Goal: Communication & Community: Answer question/provide support

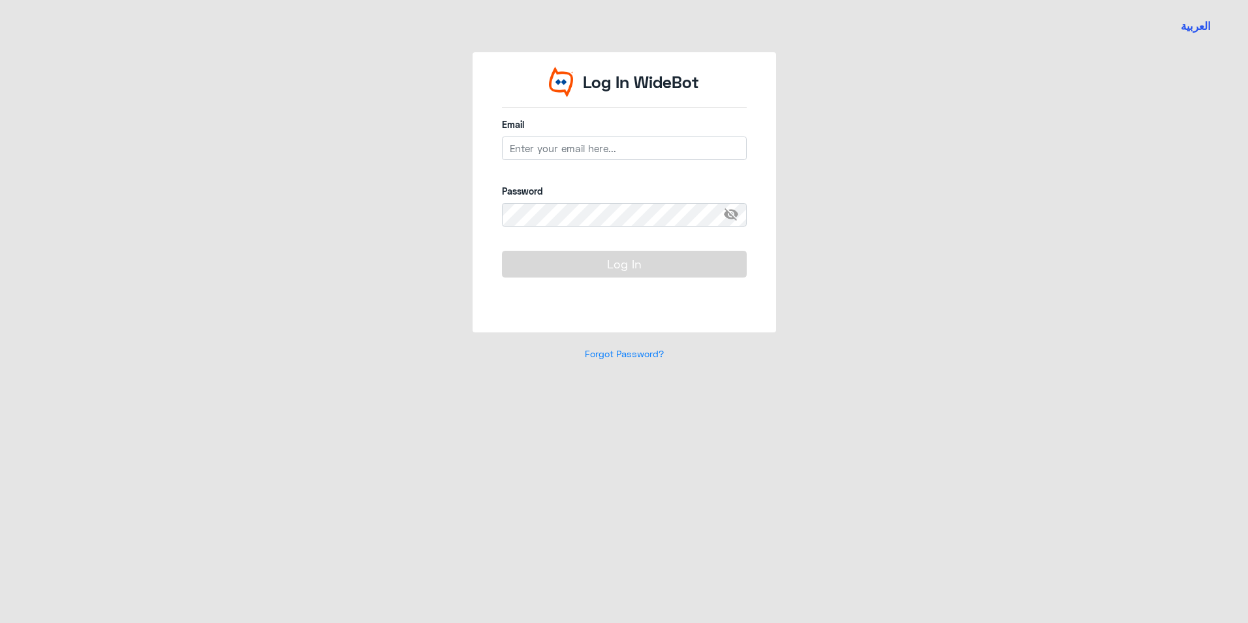
click at [380, 364] on div "Log In WideBot Email Password visibility_off Log In Forgot Password?" at bounding box center [624, 214] width 744 height 324
click at [552, 147] on input "email" at bounding box center [624, 147] width 245 height 23
type input "ش"
type input "[EMAIL_ADDRESS][DOMAIN_NAME]"
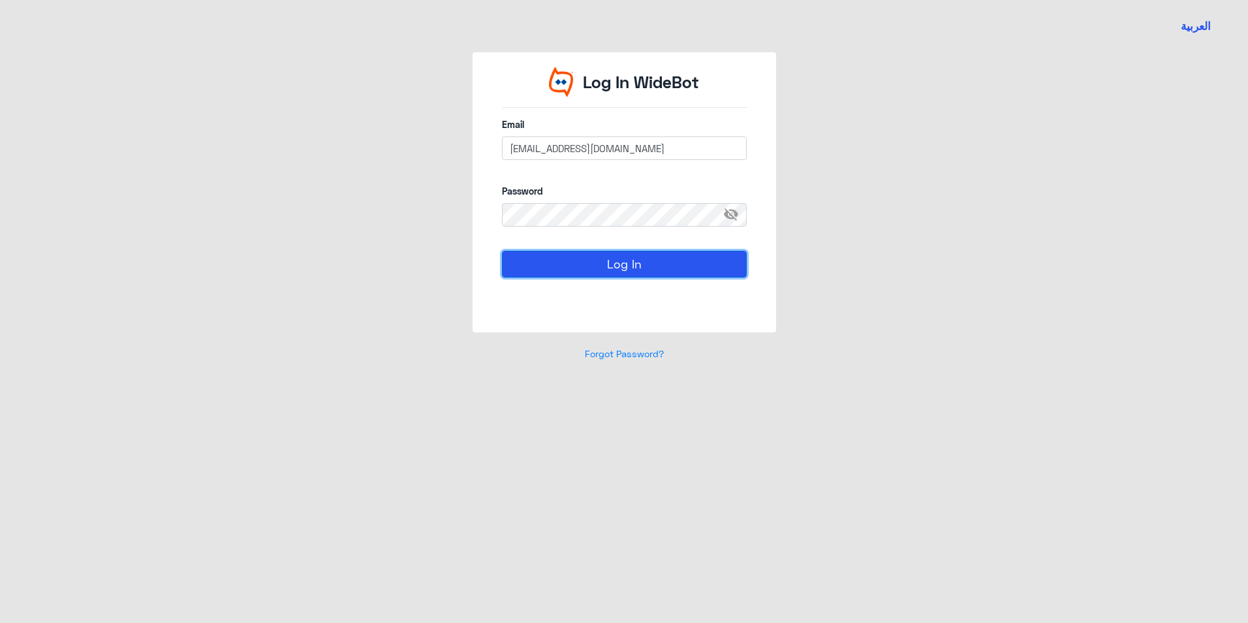
click at [595, 251] on button "Log In" at bounding box center [624, 264] width 245 height 26
click at [502, 251] on button "Log In" at bounding box center [624, 264] width 245 height 26
click at [471, 212] on div "Log In WideBot Email [EMAIL_ADDRESS][DOMAIN_NAME] Password visibility_off Log I…" at bounding box center [624, 214] width 744 height 324
click at [502, 251] on button "Log In" at bounding box center [624, 264] width 245 height 26
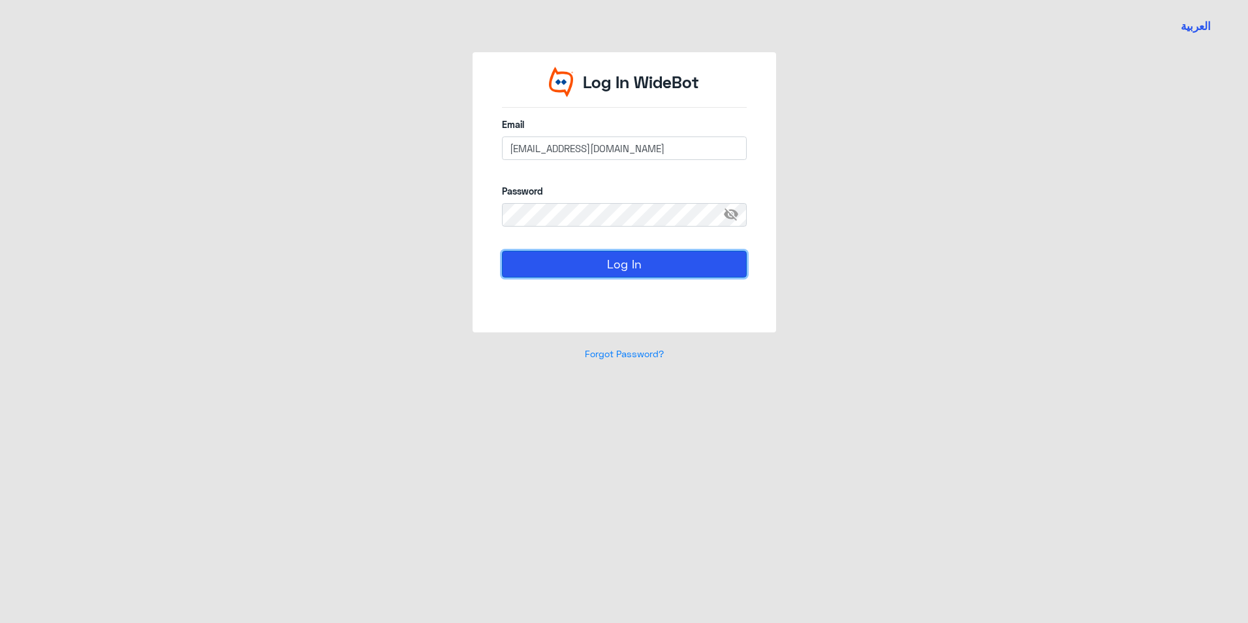
click at [630, 265] on button "Log In" at bounding box center [624, 264] width 245 height 26
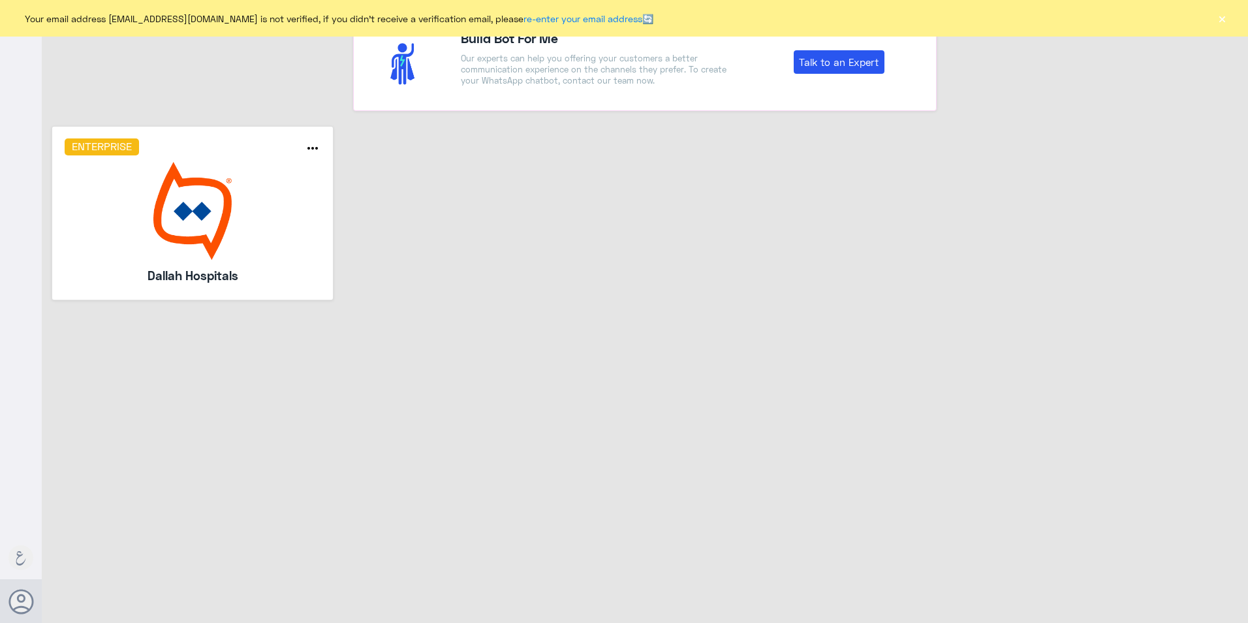
click at [208, 223] on img at bounding box center [193, 211] width 256 height 98
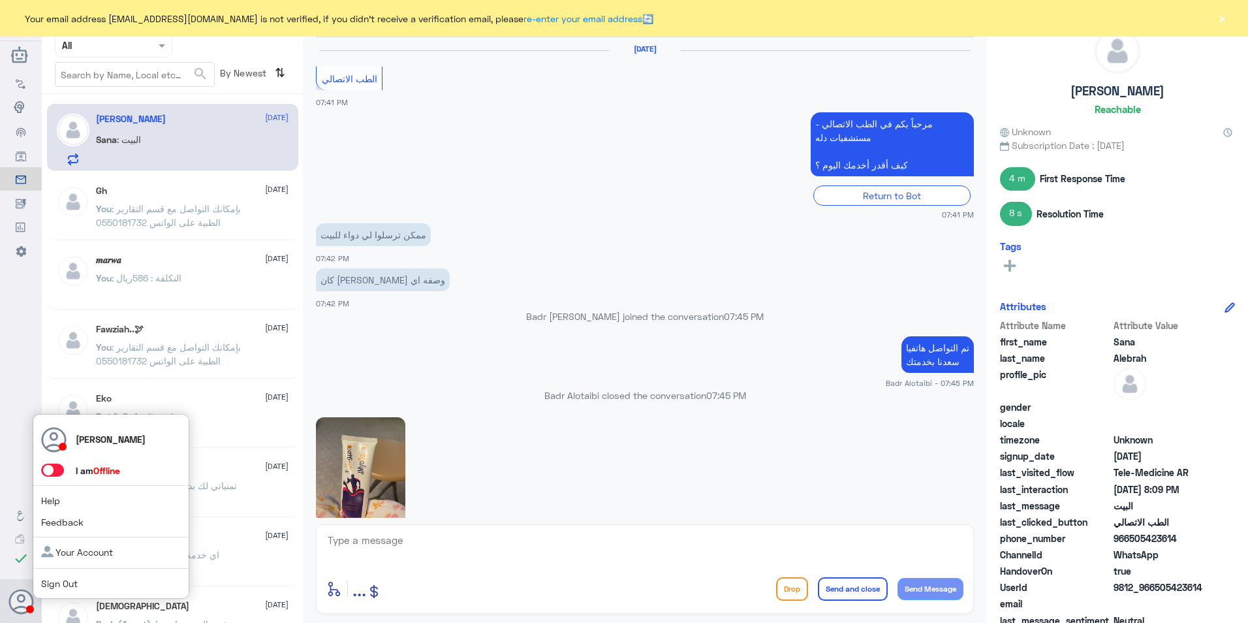
scroll to position [1081, 0]
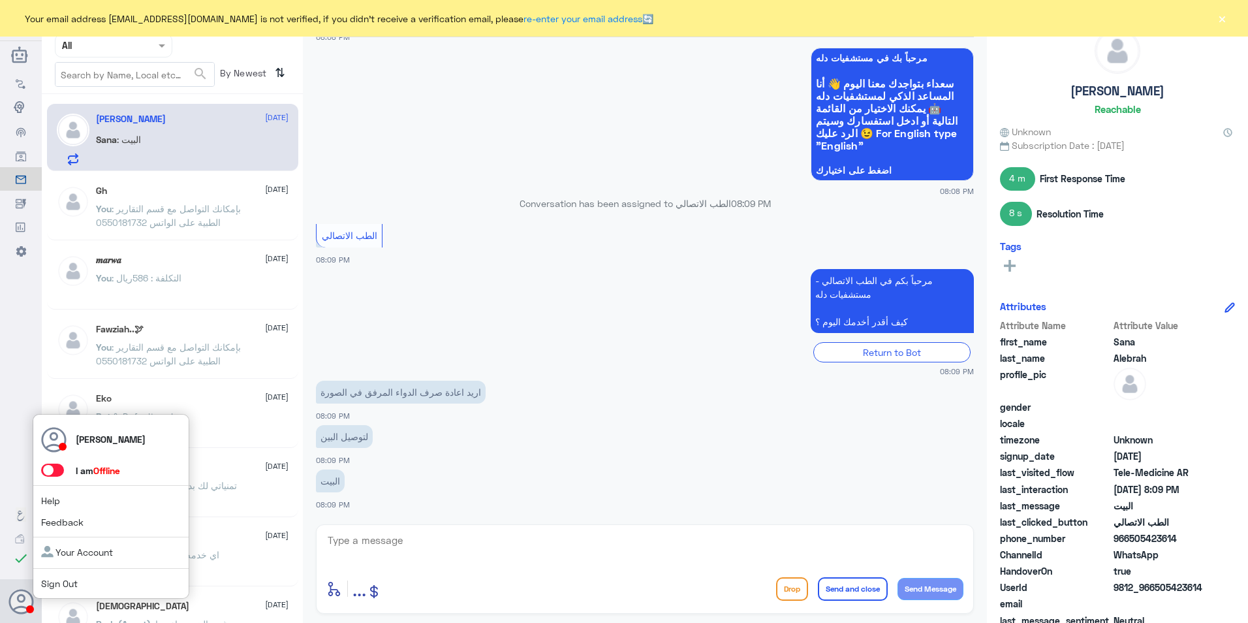
click at [57, 467] on span at bounding box center [52, 469] width 23 height 13
click at [0, 0] on input "checkbox" at bounding box center [0, 0] width 0 height 0
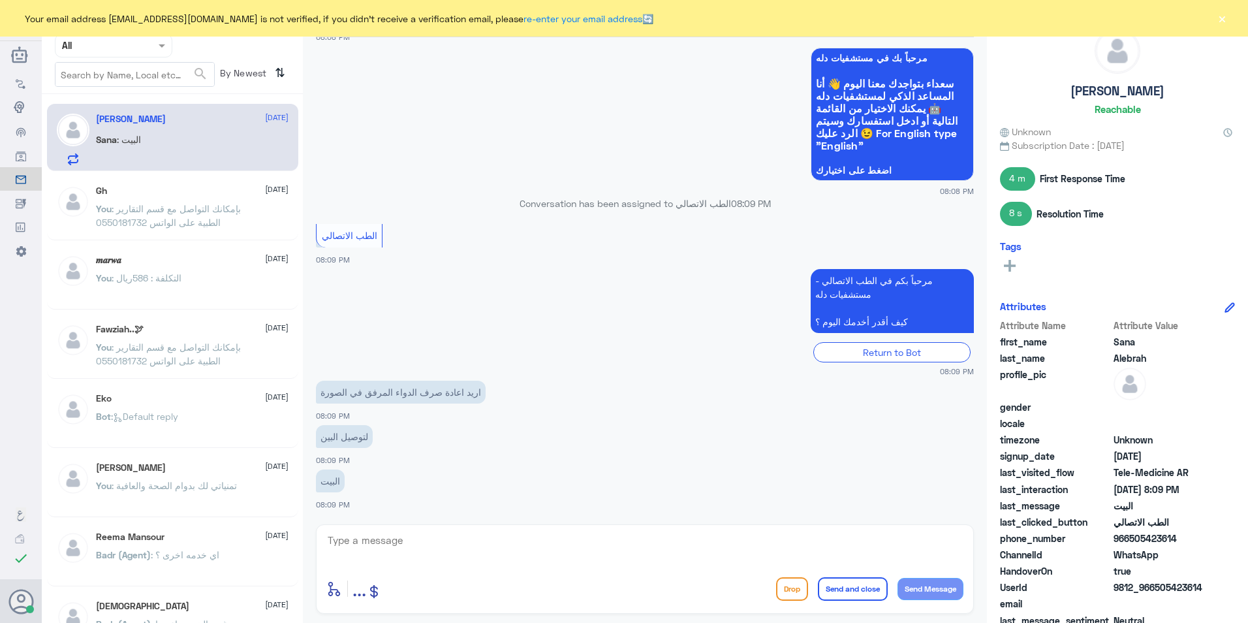
click at [496, 543] on textarea at bounding box center [644, 547] width 637 height 32
click at [499, 548] on textarea at bounding box center [644, 547] width 637 height 32
type textarea "l"
type textarea "مرحبا معك [PERSON_NAME] من الطب الاتصالي"
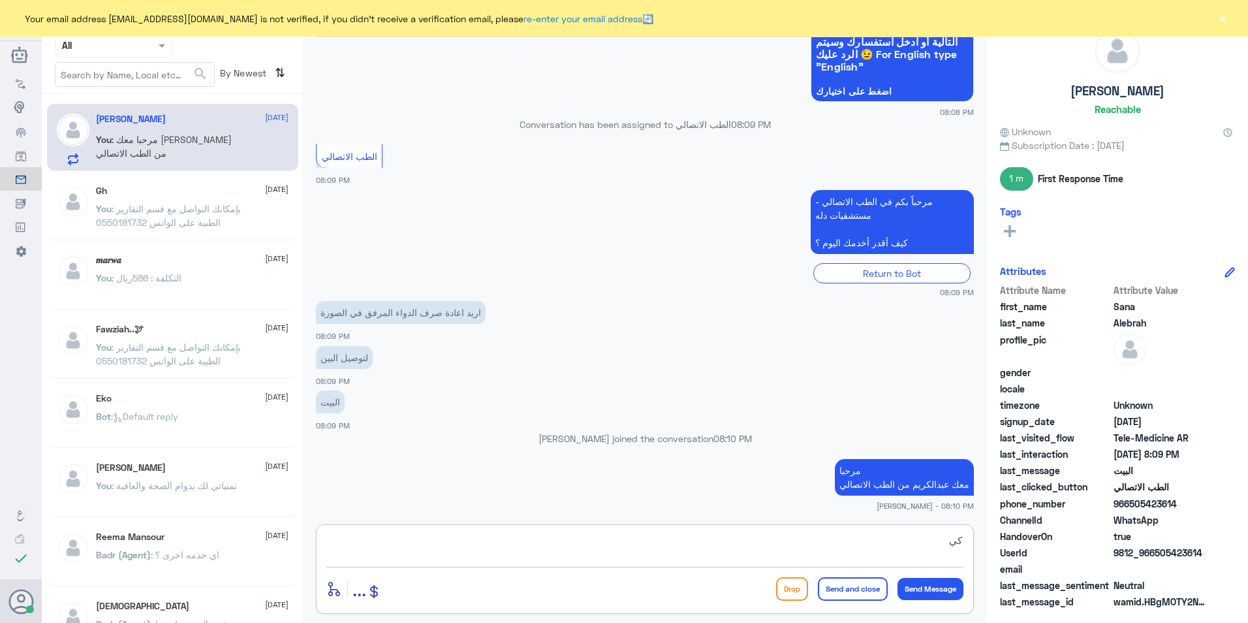
type textarea "ك"
click at [728, 561] on textarea at bounding box center [644, 547] width 637 height 32
type textarea "هل تظهر لك في التطبيق خدمة الاستشارة الفورية ؟"
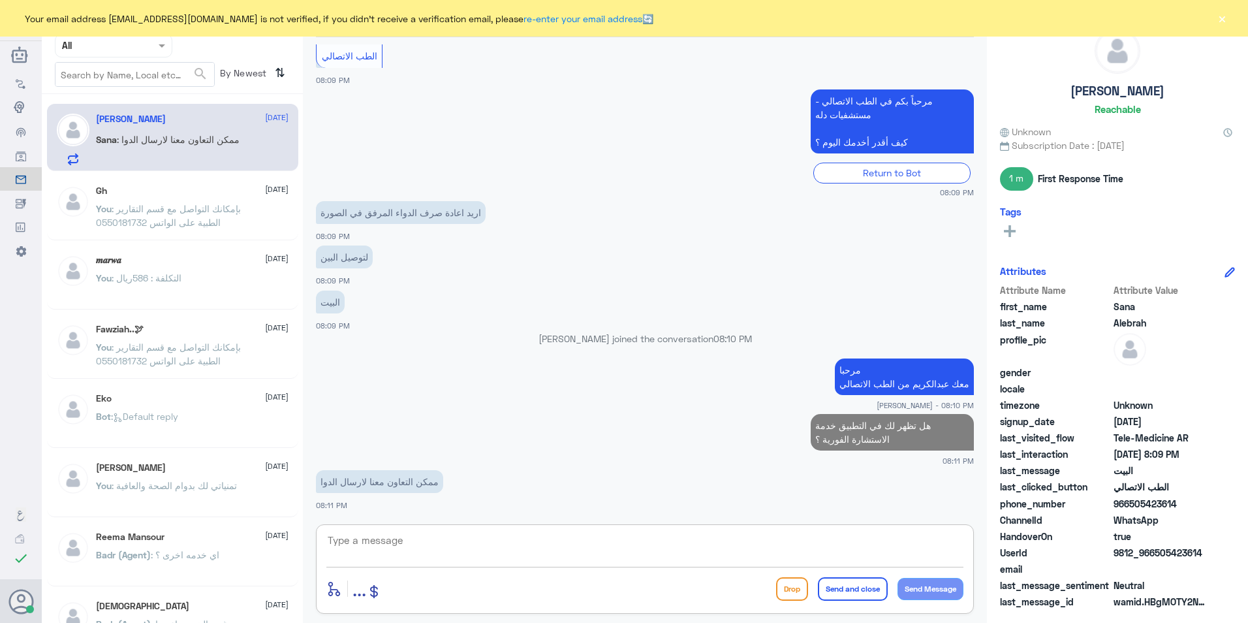
scroll to position [1192, 0]
click at [465, 553] on textarea at bounding box center [644, 547] width 637 height 32
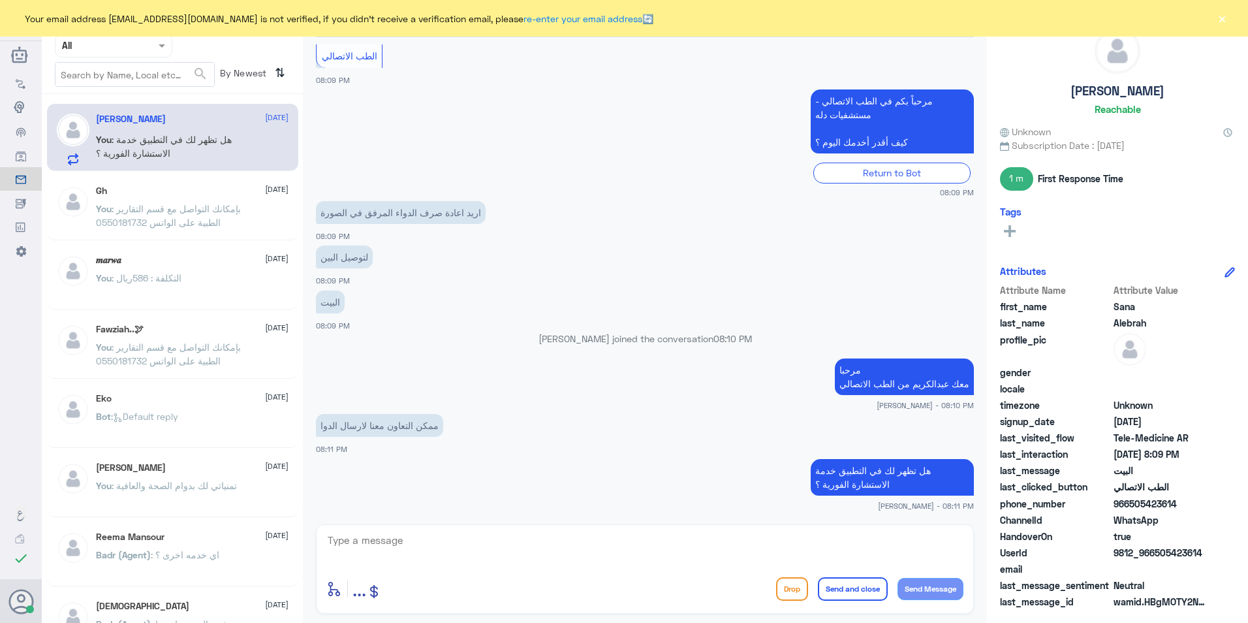
drag, startPoint x: 1201, startPoint y: 549, endPoint x: 1155, endPoint y: 549, distance: 46.3
click at [1155, 549] on span "9812_966505423614" at bounding box center [1160, 553] width 95 height 14
copy span "505423614"
click at [800, 548] on textarea at bounding box center [644, 547] width 637 height 32
click at [705, 557] on textarea at bounding box center [644, 547] width 637 height 32
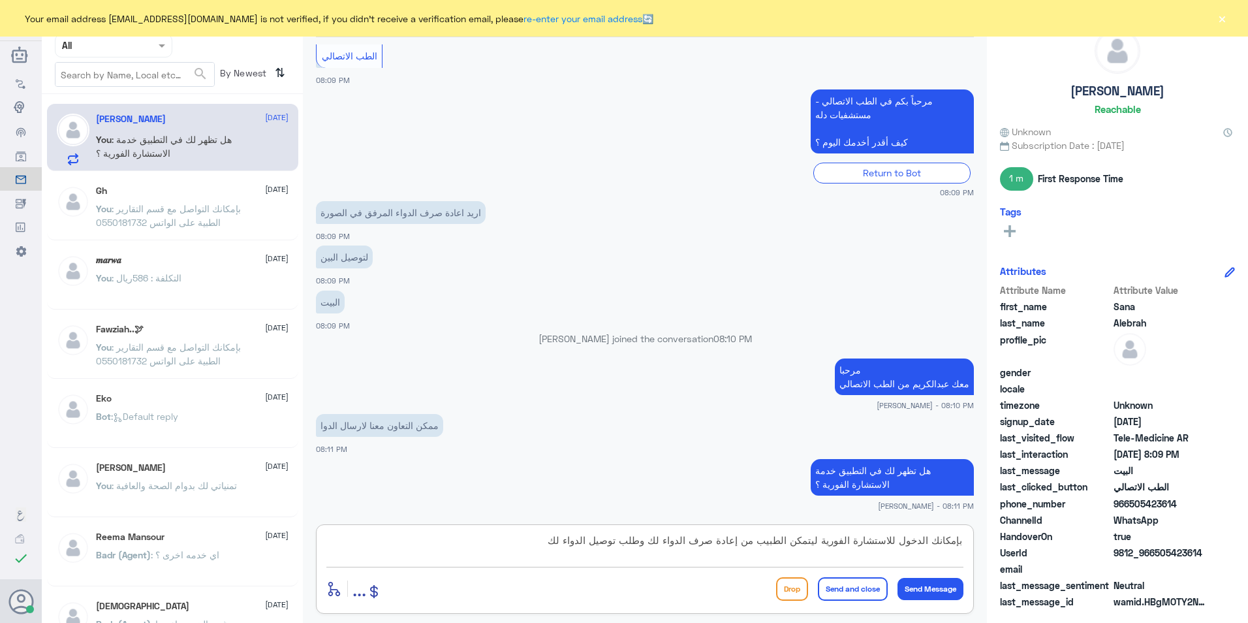
type textarea "بإمكانك الدخول للاستشارة الفورية ليتمكن الطبيب من إعادة صرف الدواء لك وطلب توصي…"
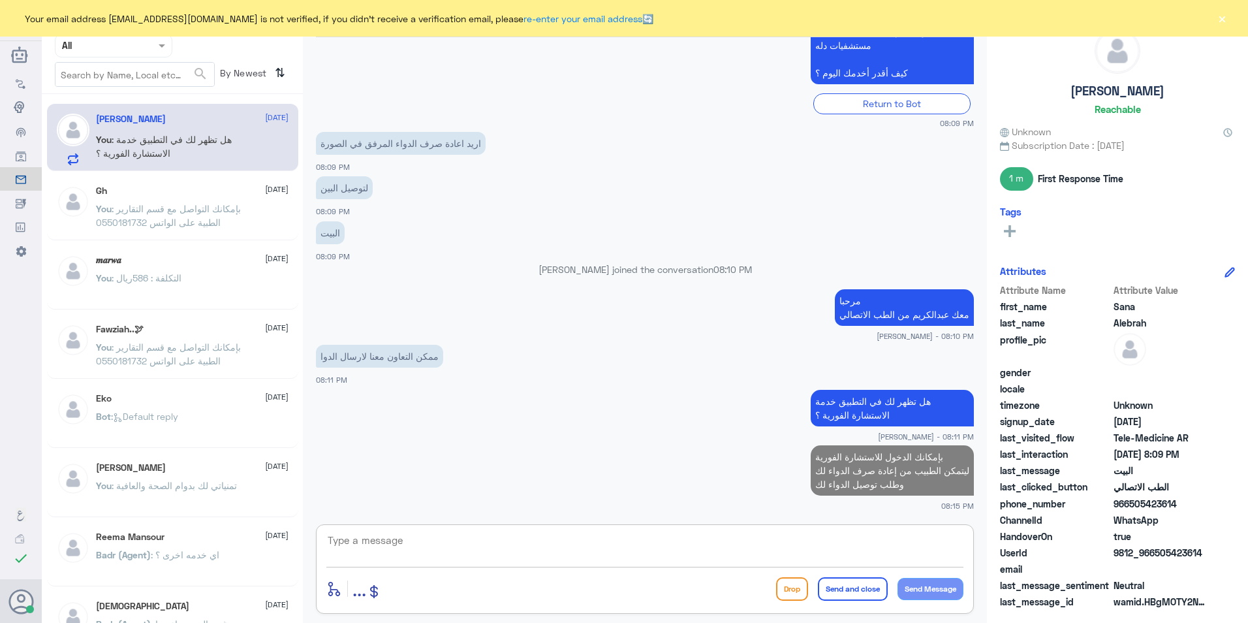
click at [1218, 18] on button "×" at bounding box center [1221, 18] width 13 height 13
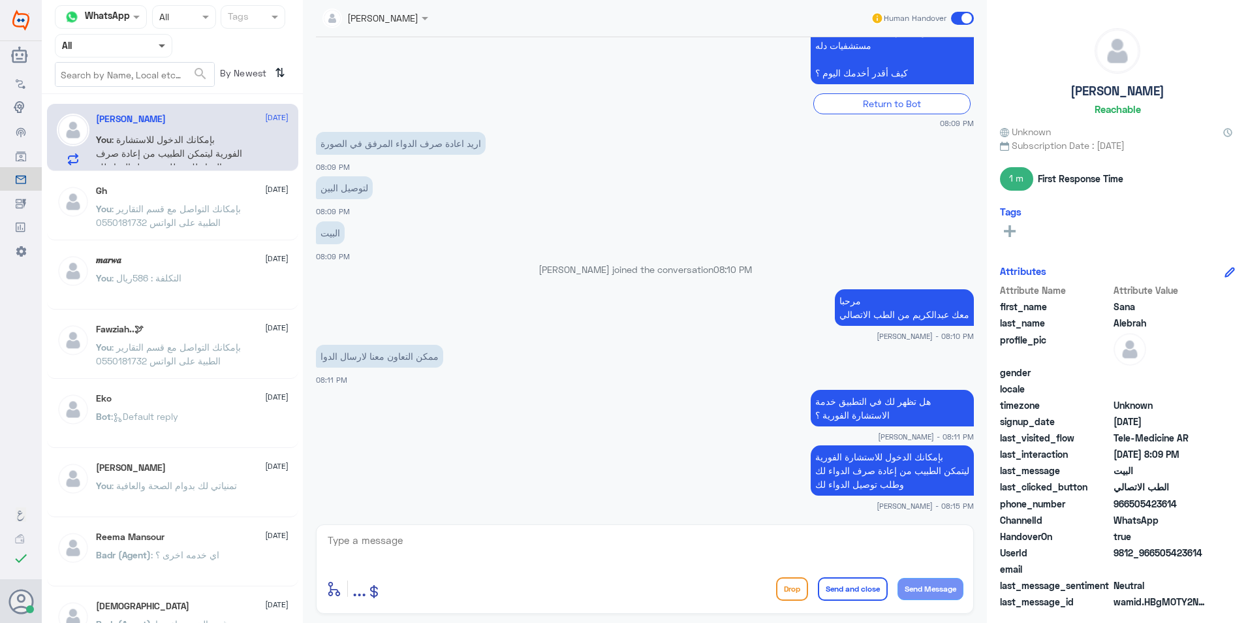
click at [161, 47] on span at bounding box center [162, 46] width 7 height 5
click at [146, 99] on div "Unassigned" at bounding box center [113, 103] width 117 height 30
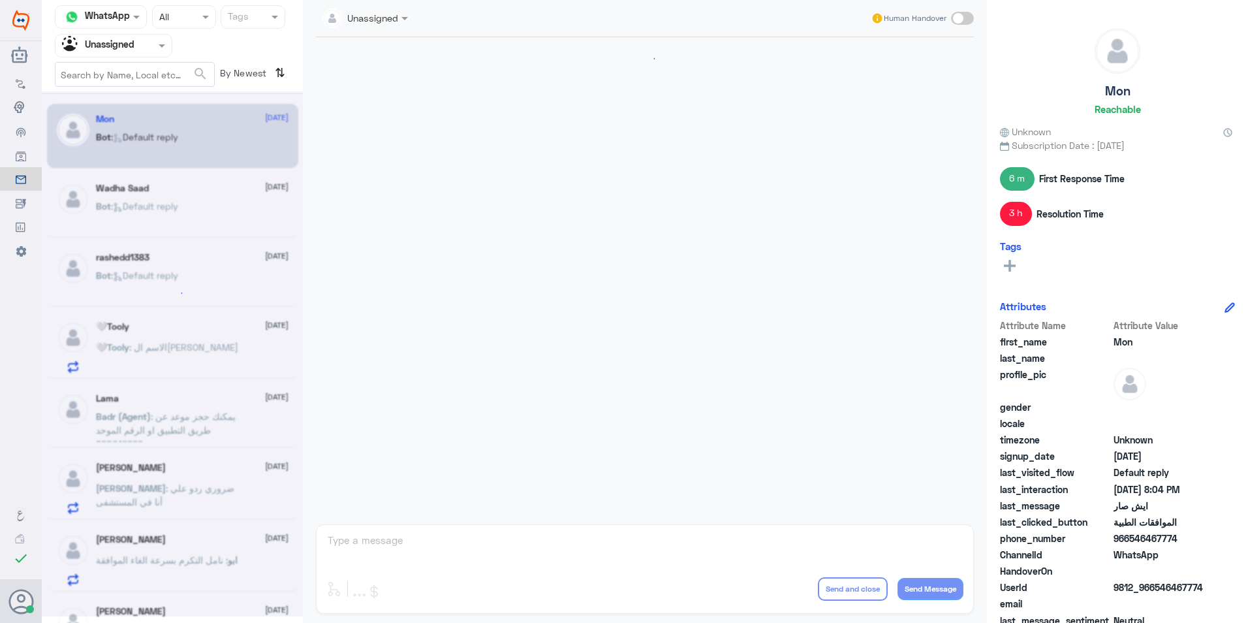
scroll to position [883, 0]
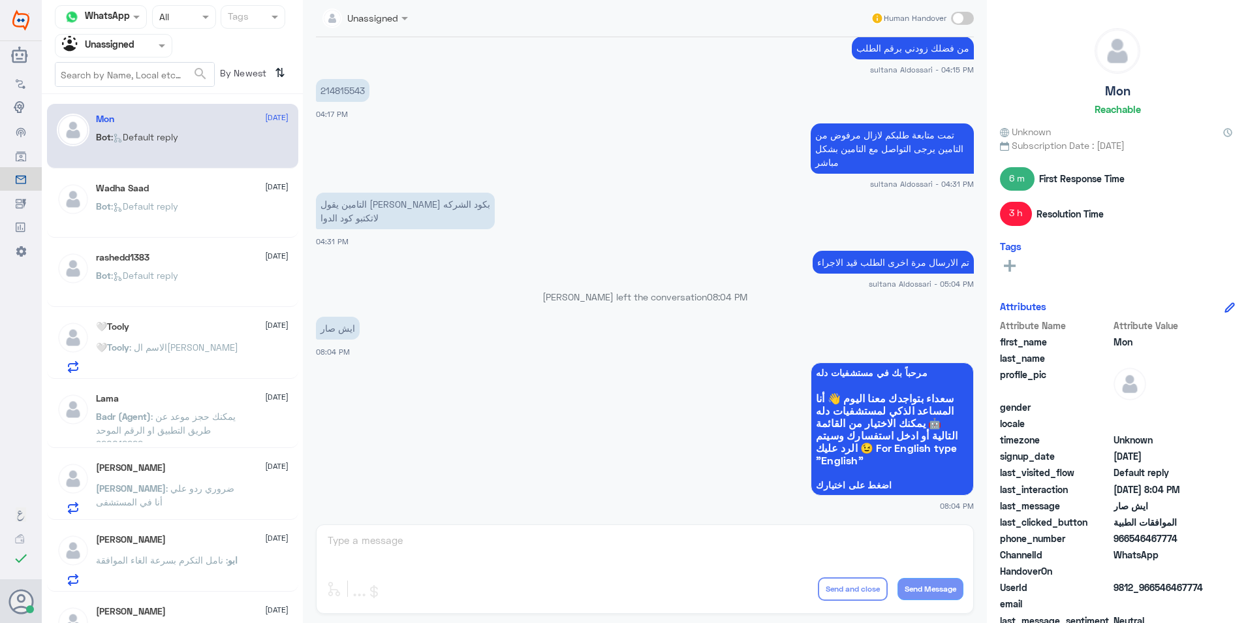
click at [217, 189] on div "Wadha Saad [DATE]" at bounding box center [192, 188] width 193 height 11
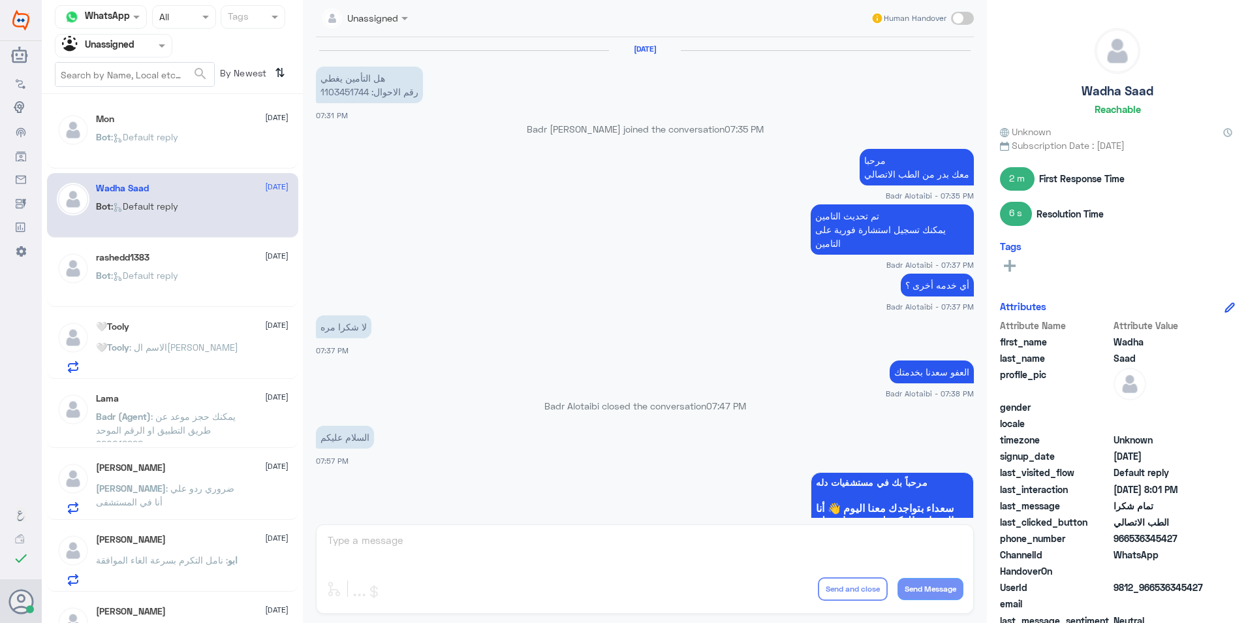
scroll to position [732, 0]
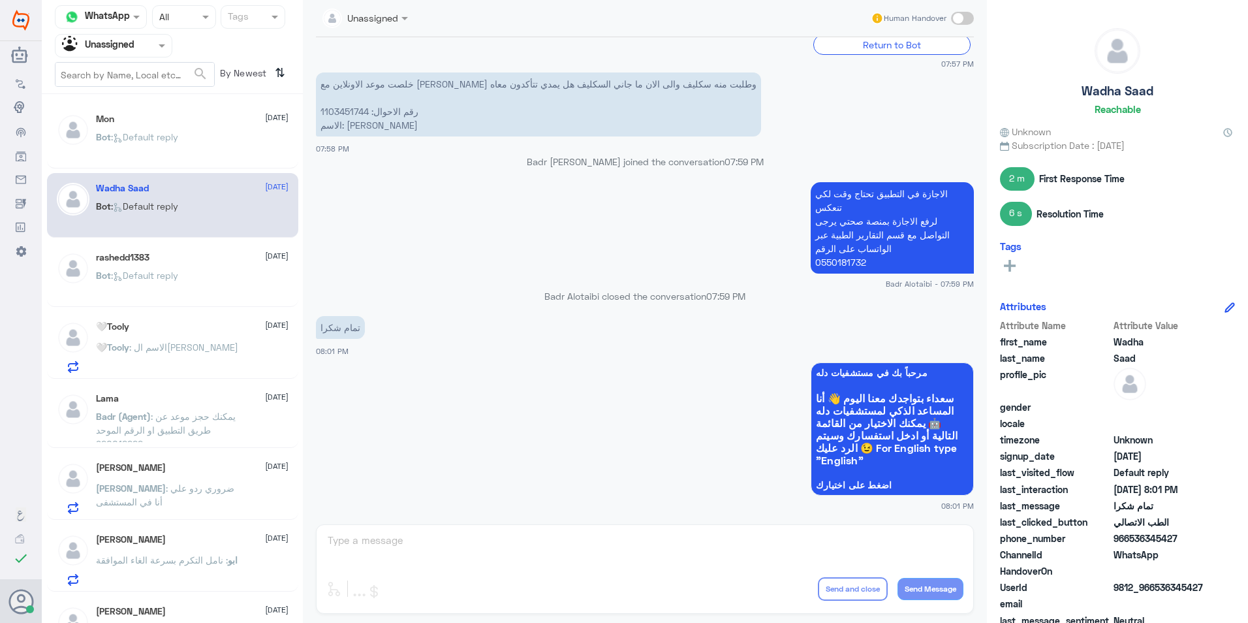
click at [218, 270] on div "rashedd1383 [DATE] Bot : Default reply" at bounding box center [192, 276] width 193 height 49
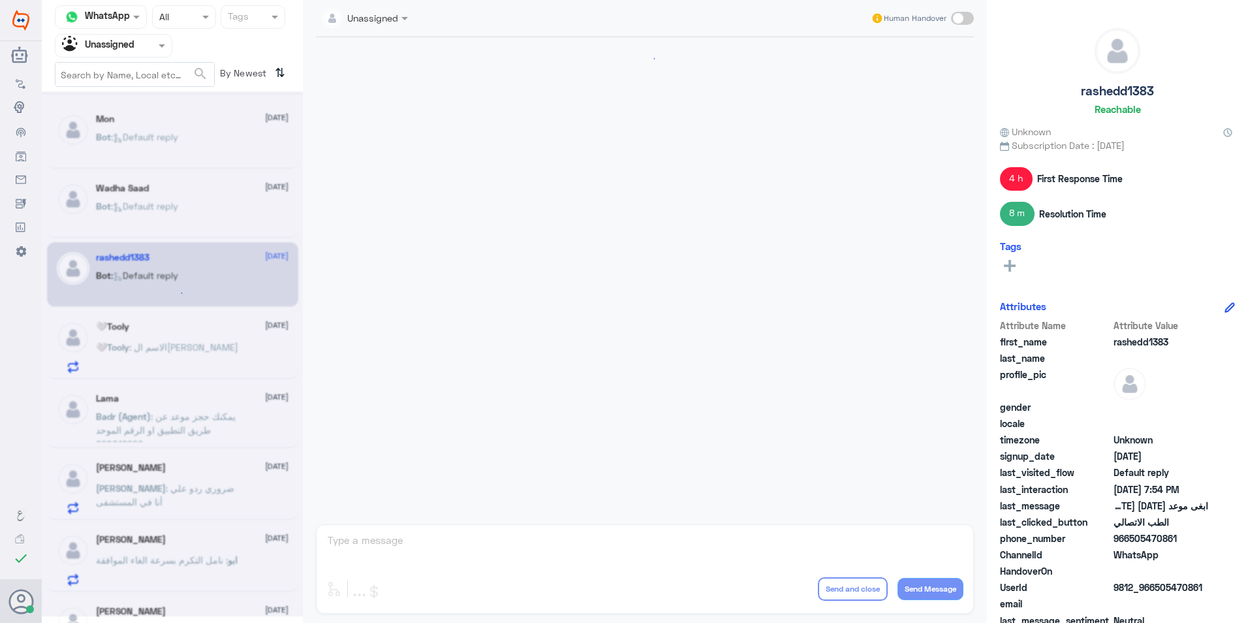
scroll to position [910, 0]
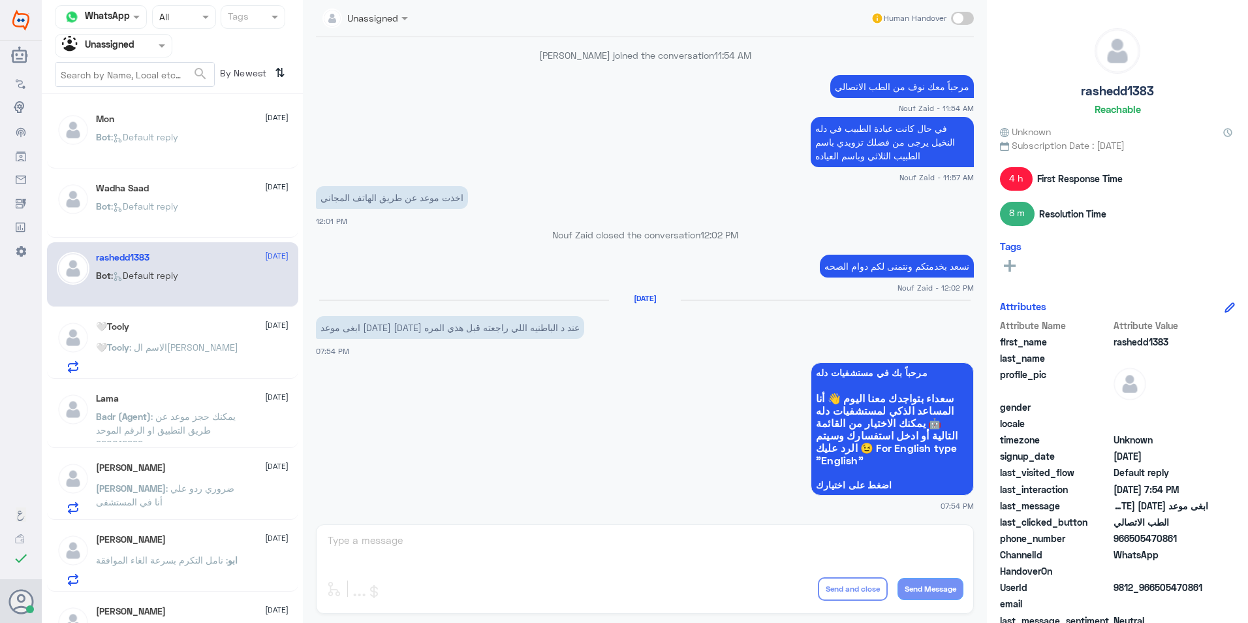
click at [169, 332] on div "🤍Tooly [DATE]" at bounding box center [192, 326] width 193 height 11
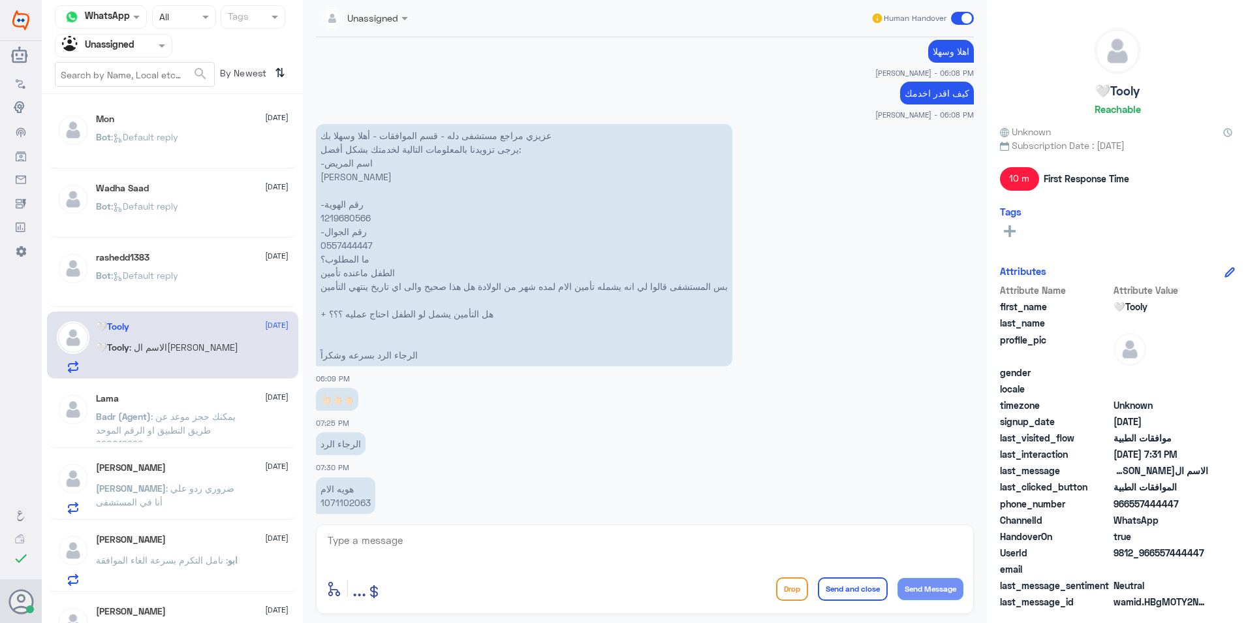
scroll to position [1312, 0]
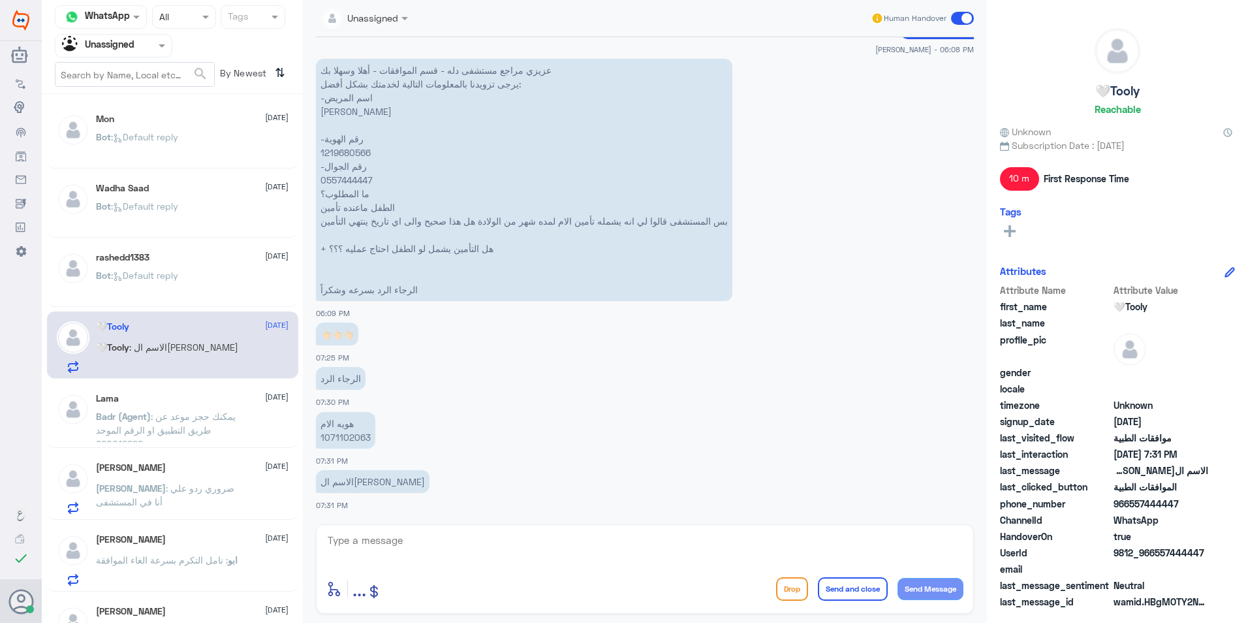
click at [189, 397] on div "Lama [DATE]" at bounding box center [192, 398] width 193 height 11
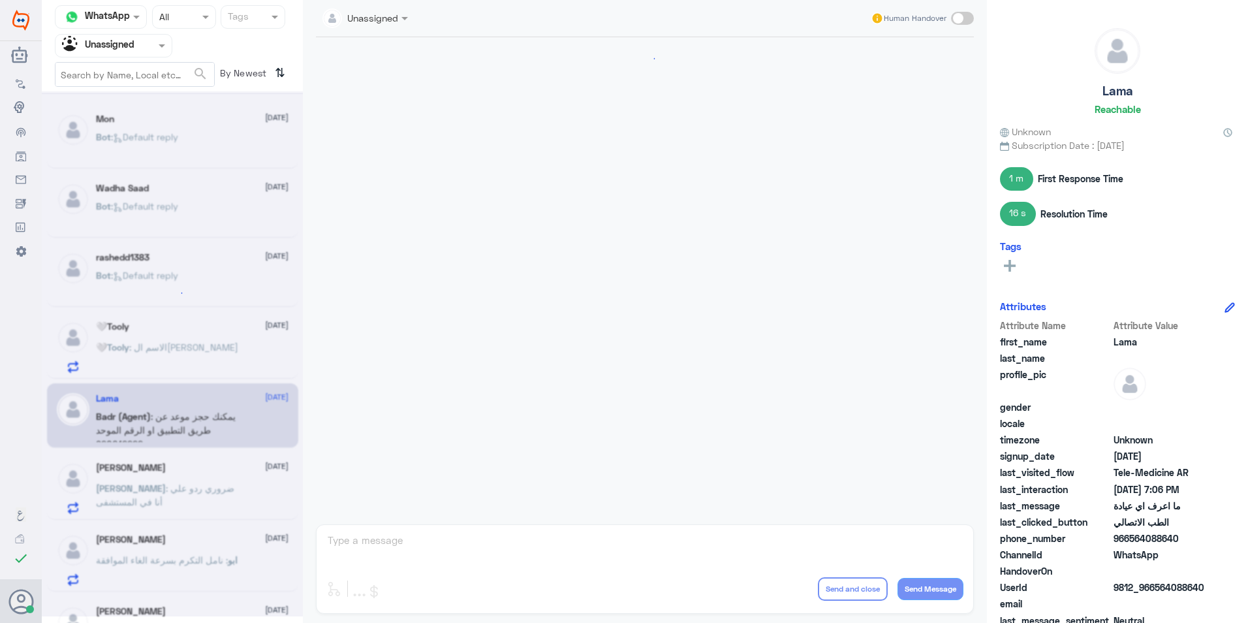
scroll to position [193, 0]
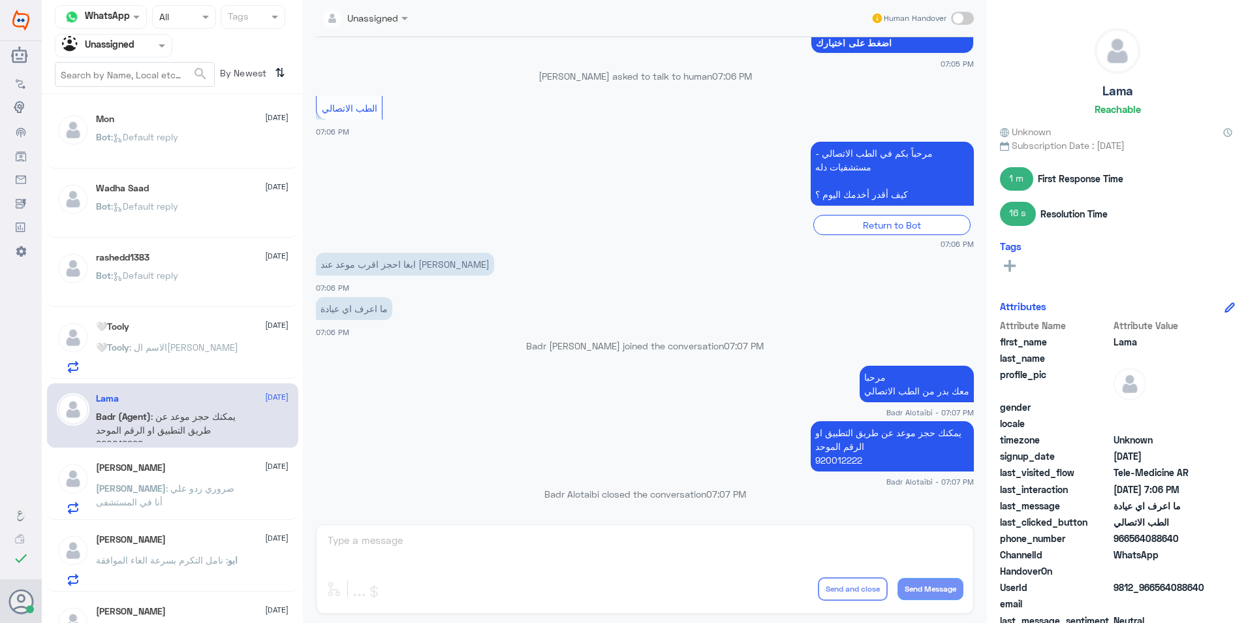
click at [178, 479] on div "[PERSON_NAME] [DATE] [PERSON_NAME] : ضروري ردو علي أنا في المستشفى" at bounding box center [192, 488] width 193 height 52
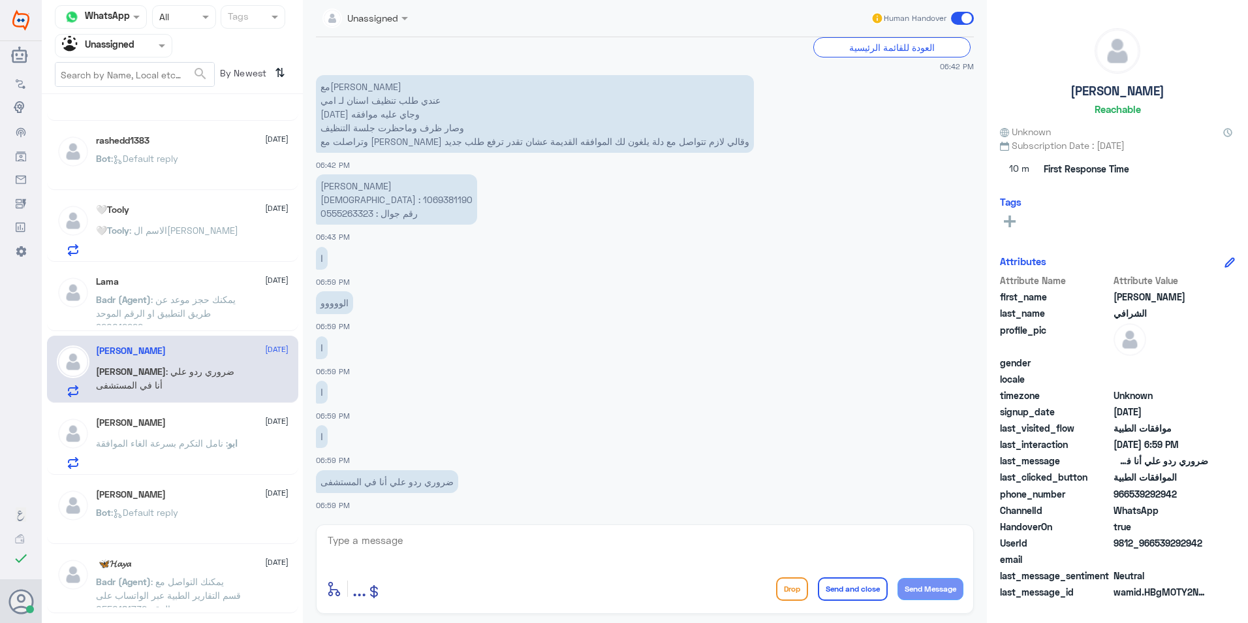
scroll to position [131, 0]
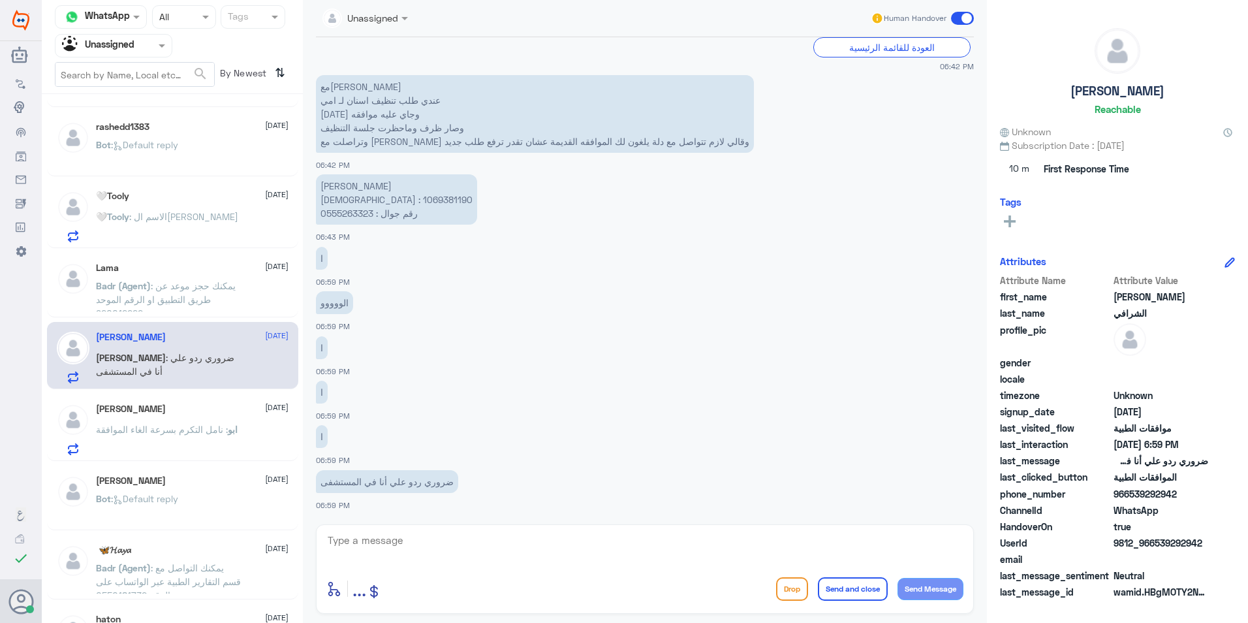
click at [170, 407] on div "[PERSON_NAME] [DATE]" at bounding box center [192, 408] width 193 height 11
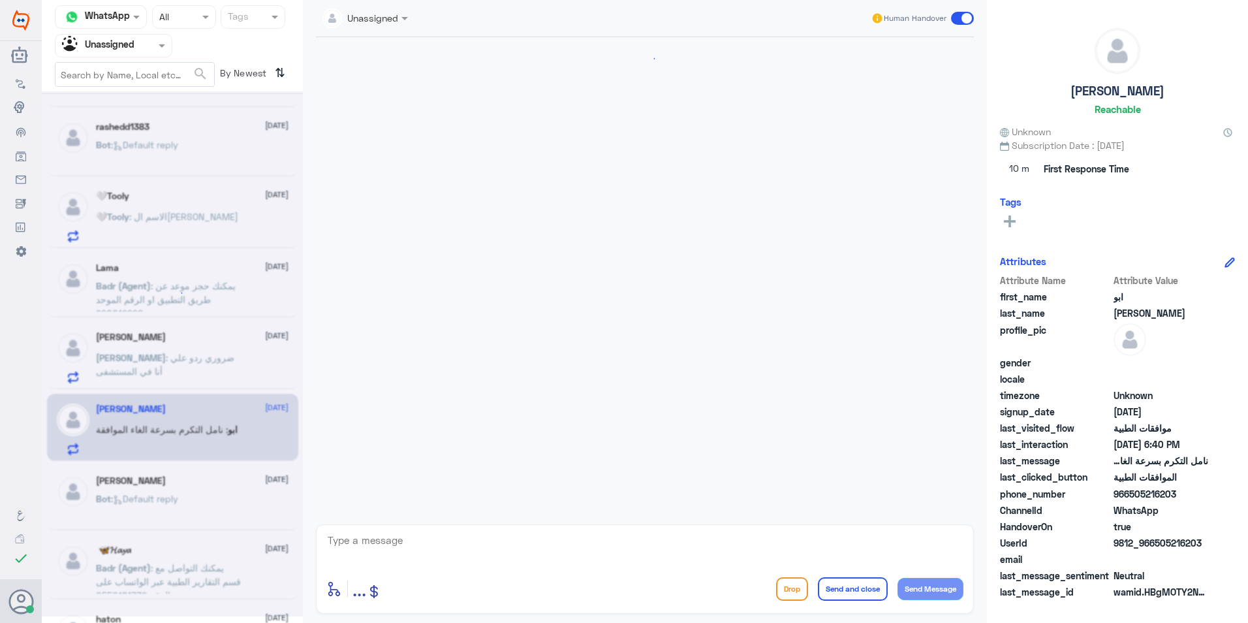
scroll to position [1315, 0]
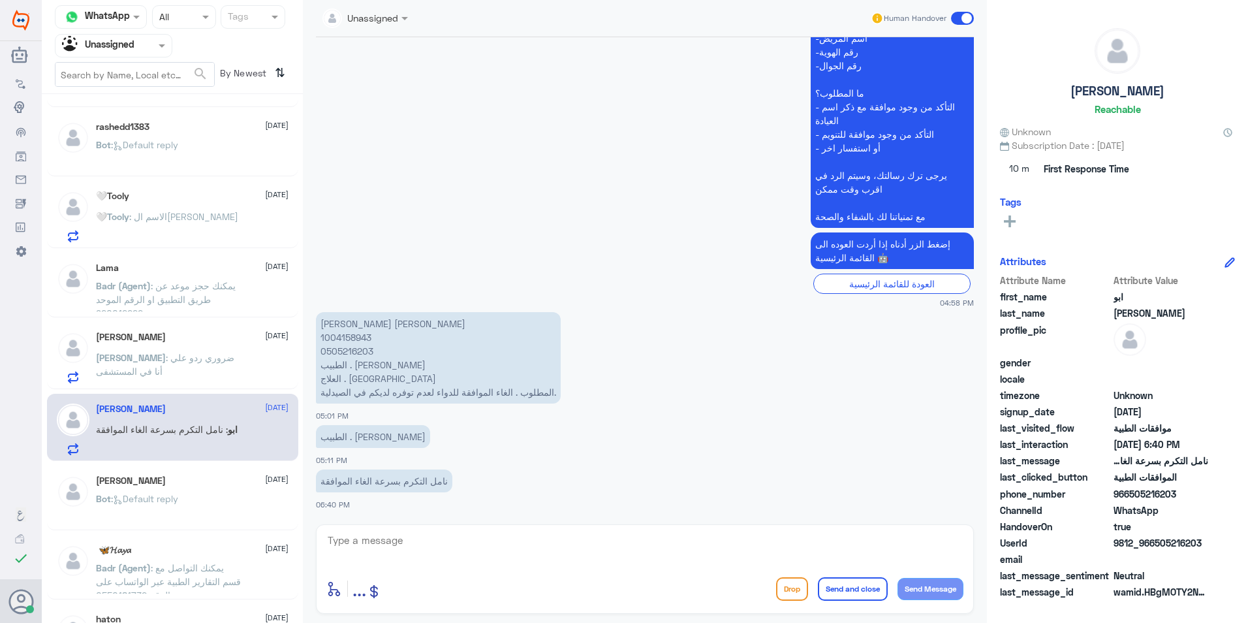
click at [225, 497] on div "Bot : Default reply" at bounding box center [192, 509] width 193 height 29
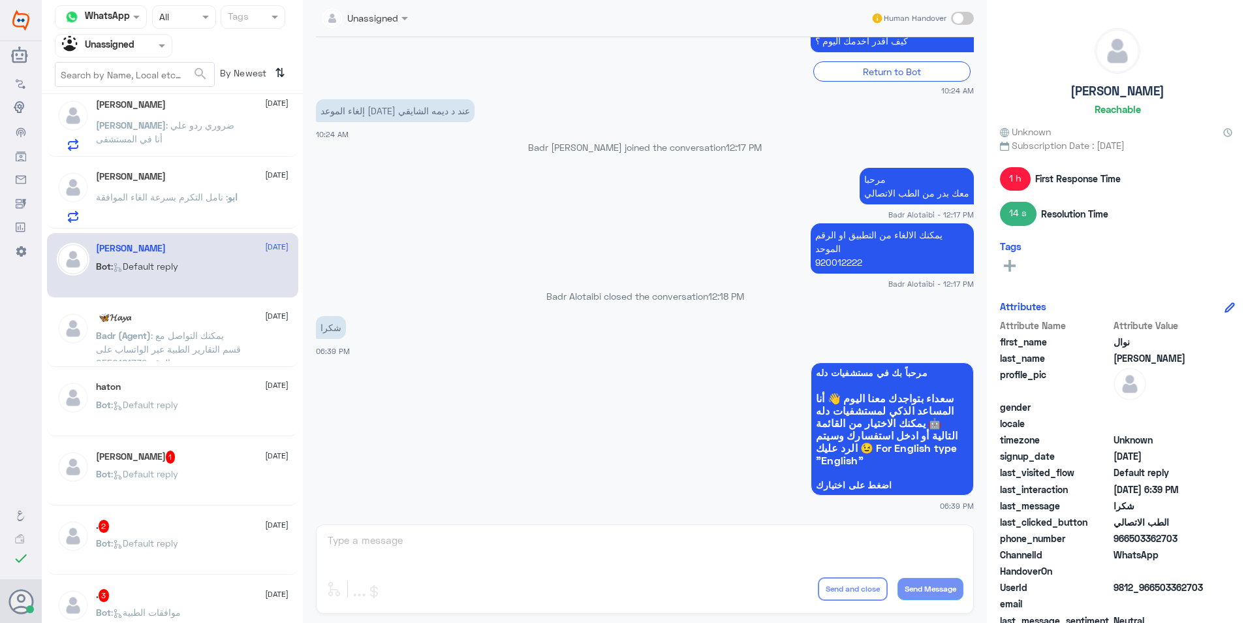
scroll to position [392, 0]
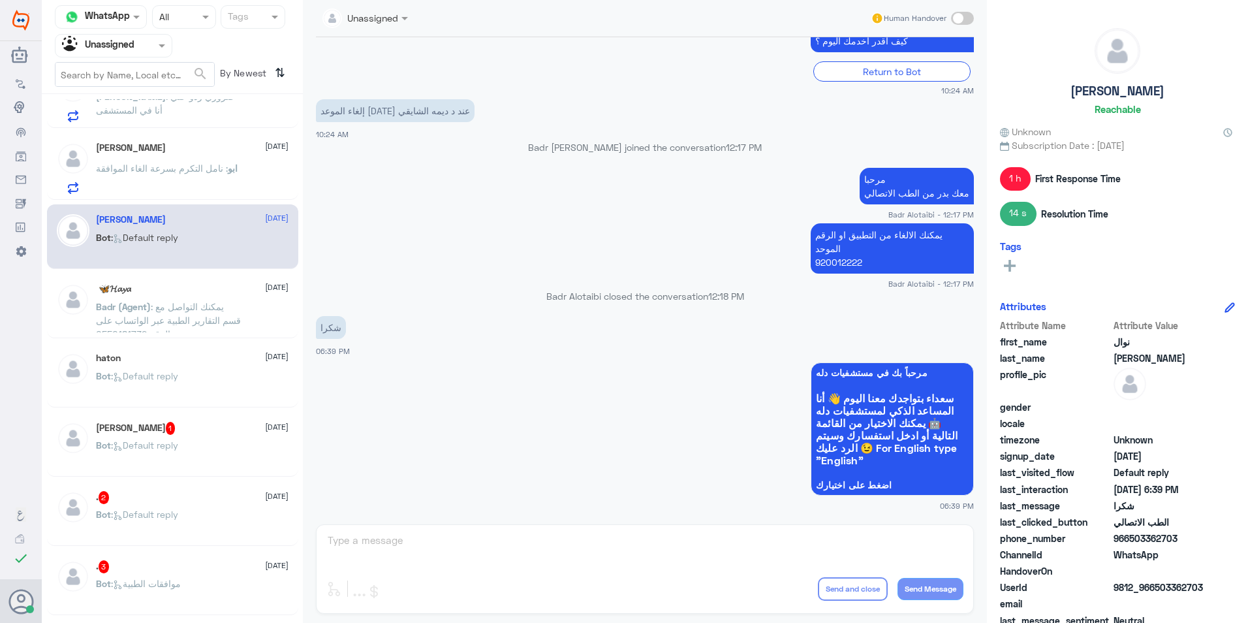
click at [211, 459] on div "Bot : Default reply" at bounding box center [192, 455] width 193 height 29
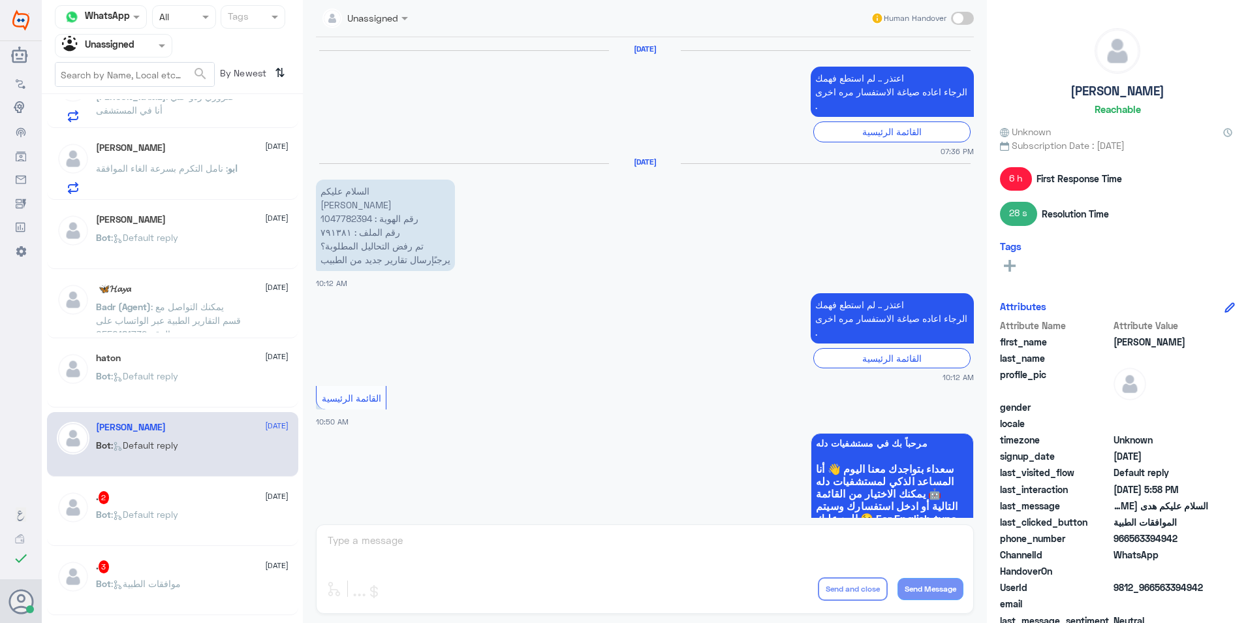
scroll to position [1245, 0]
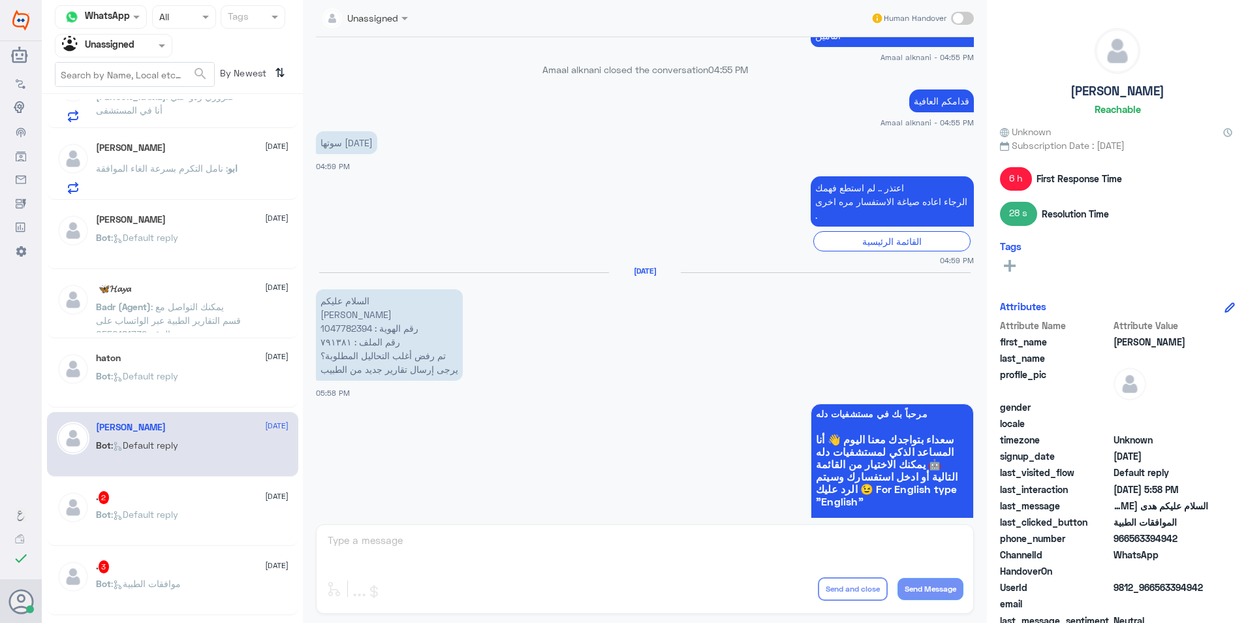
click at [204, 496] on div ". 2 [DATE]" at bounding box center [192, 497] width 193 height 13
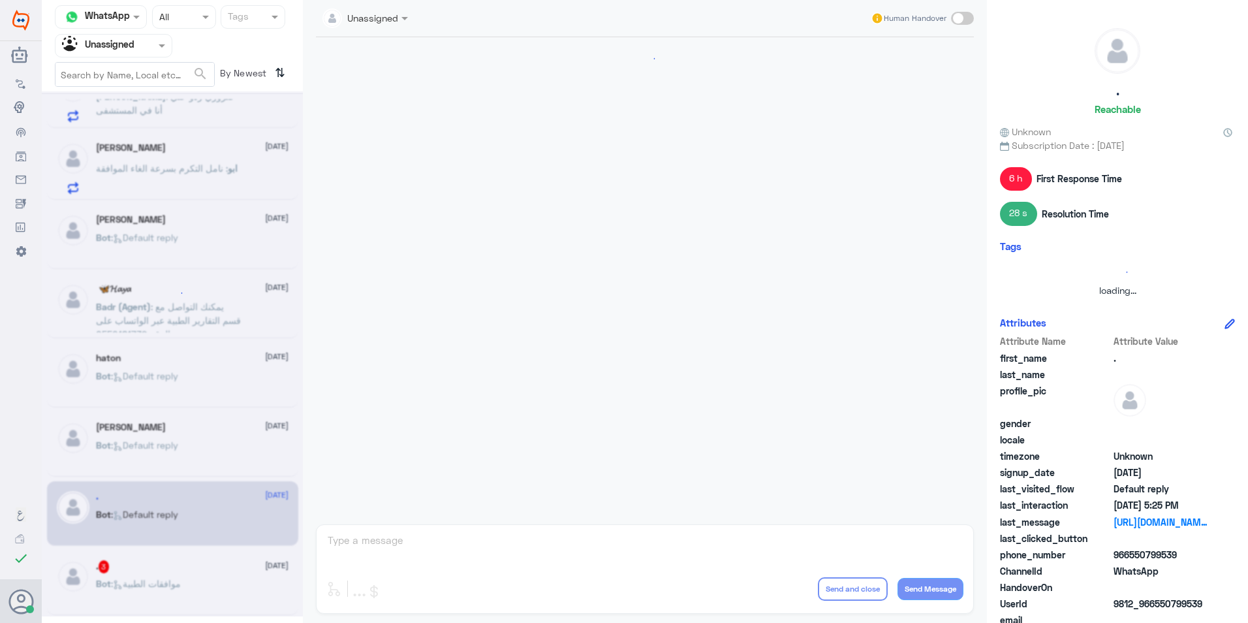
scroll to position [53, 0]
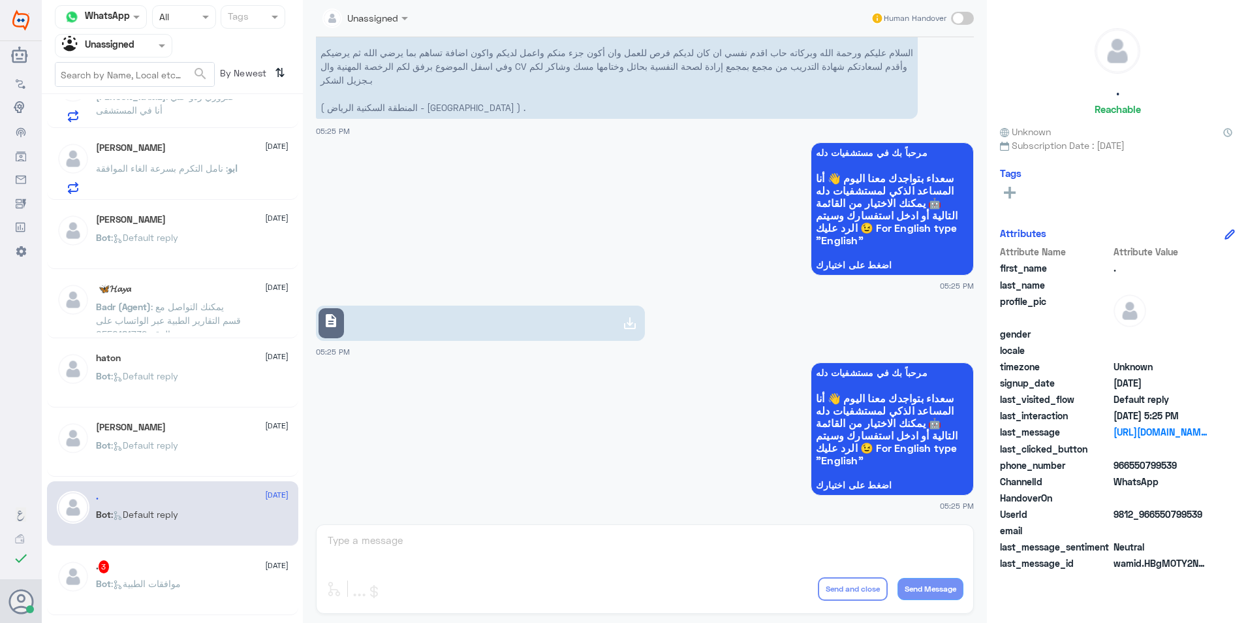
click at [228, 557] on div ". 3 [DATE] Bot : موافقات الطبية" at bounding box center [172, 582] width 251 height 65
click at [227, 569] on div ". 3 [DATE]" at bounding box center [192, 566] width 193 height 13
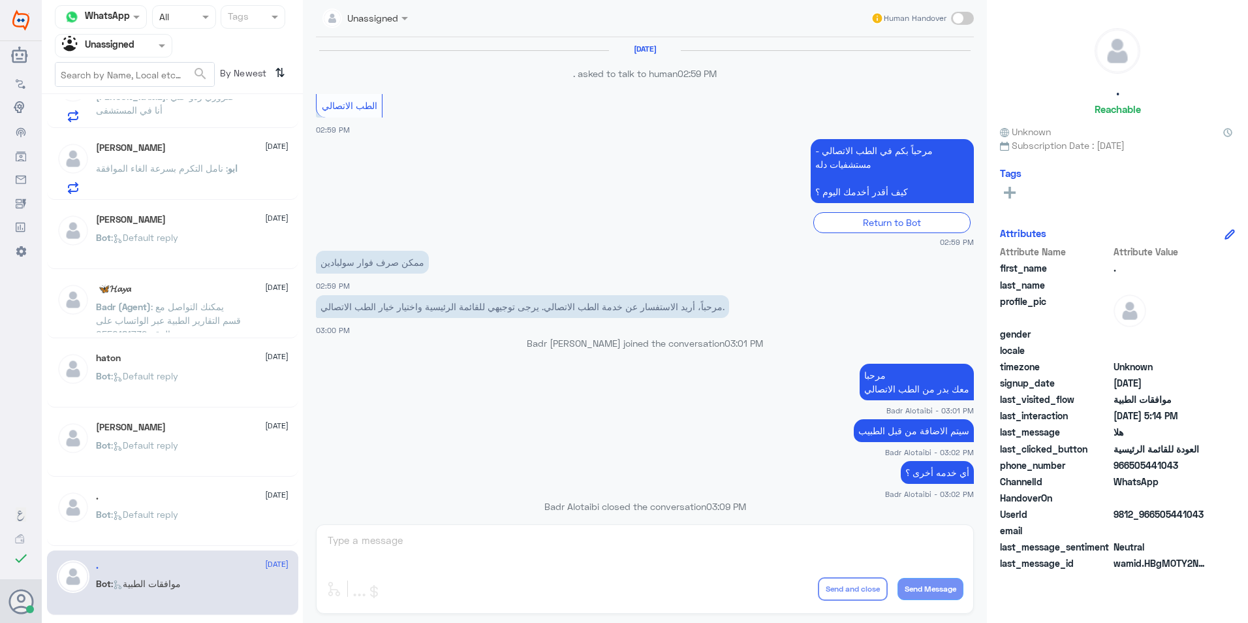
scroll to position [743, 0]
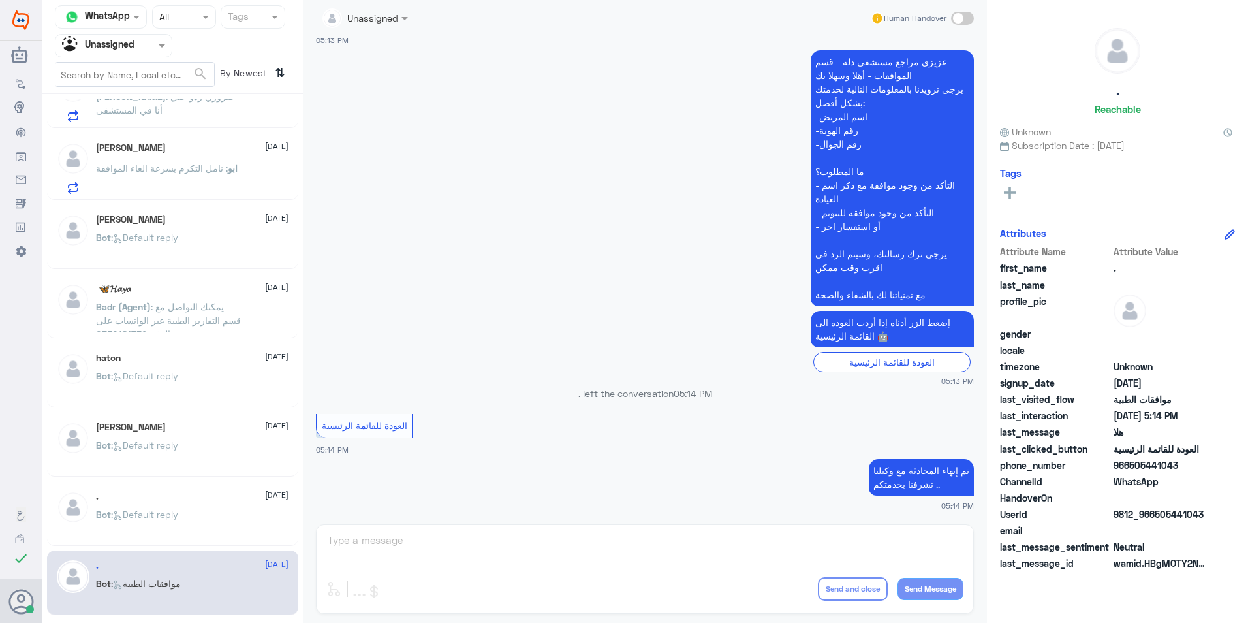
click at [219, 524] on div "Bot : Default reply" at bounding box center [192, 524] width 193 height 29
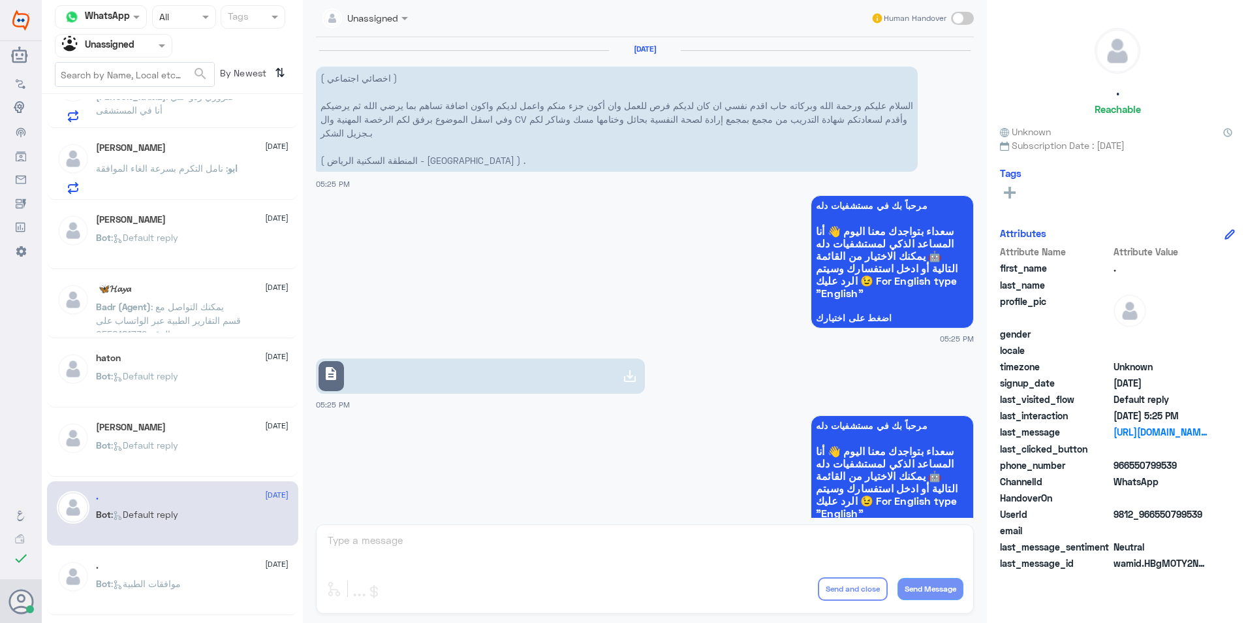
click at [324, 382] on div "description" at bounding box center [330, 376] width 25 height 31
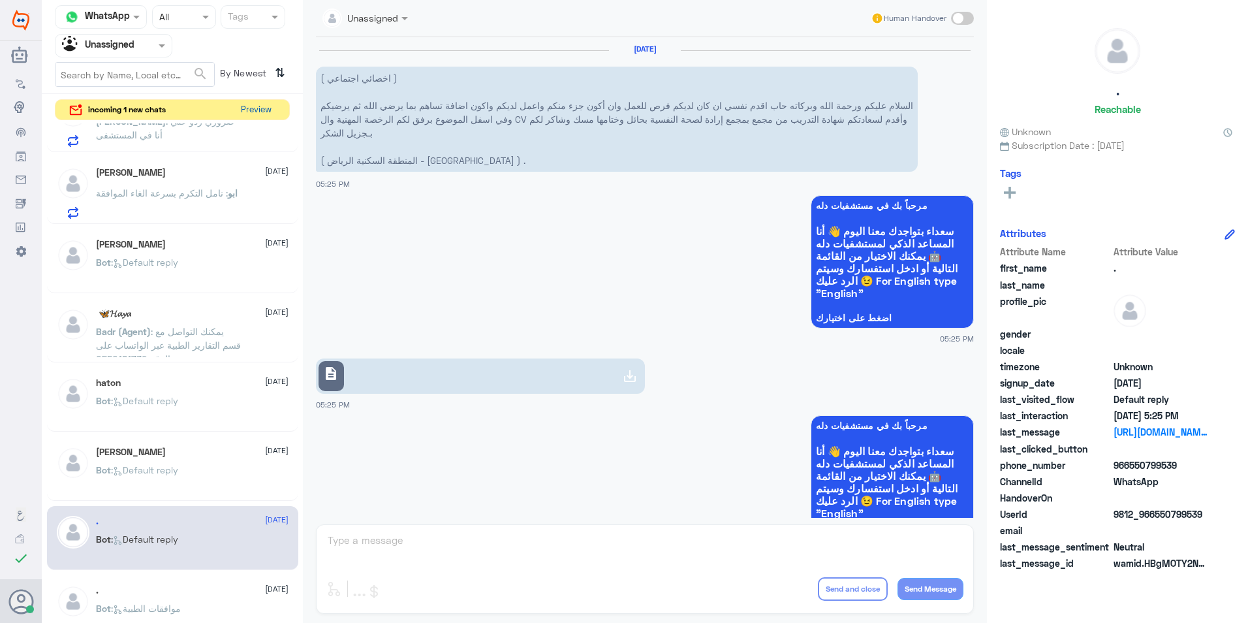
click at [251, 106] on button "Preview" at bounding box center [256, 110] width 40 height 20
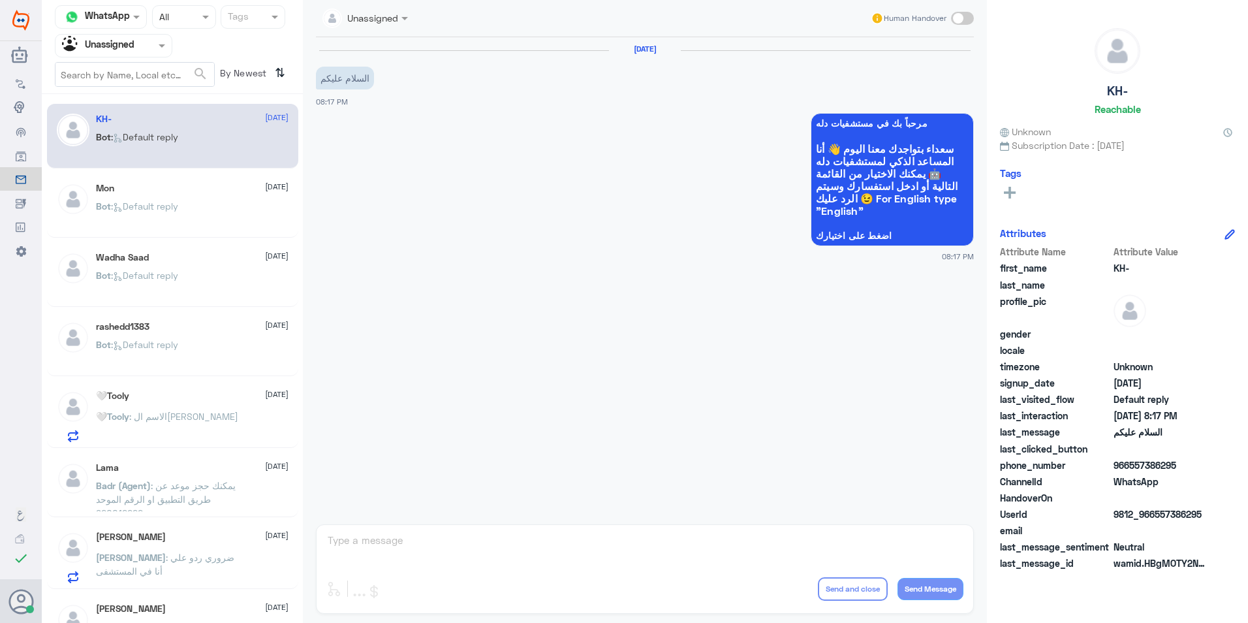
click at [206, 203] on div "Bot : Default reply" at bounding box center [192, 216] width 193 height 29
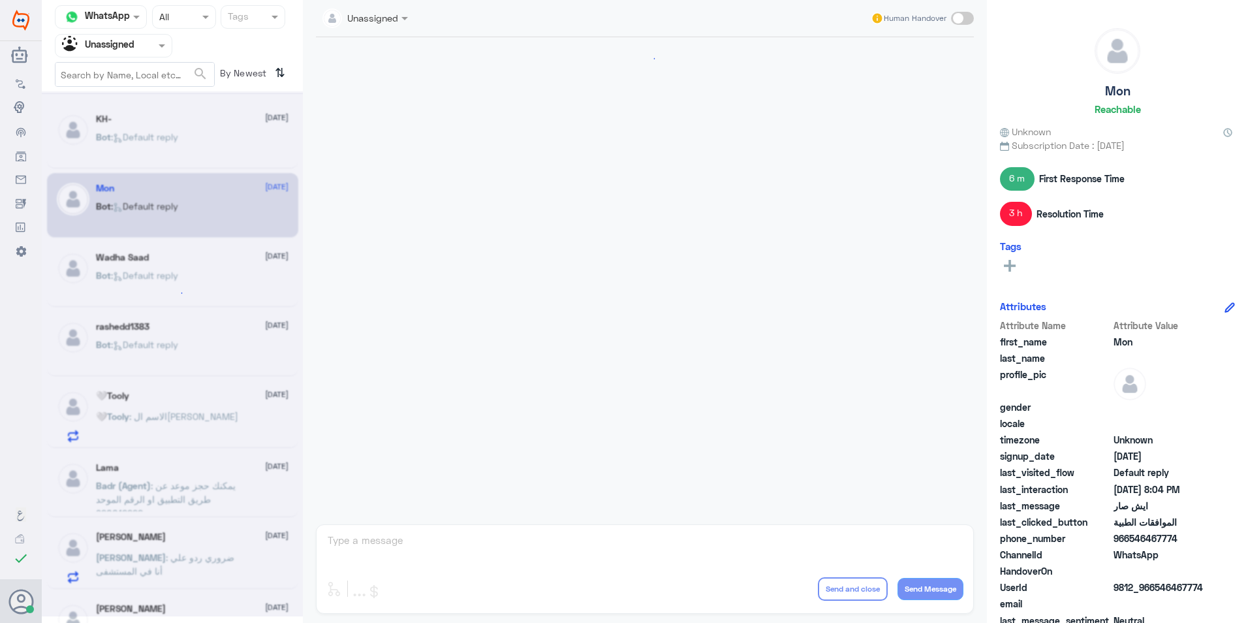
scroll to position [883, 0]
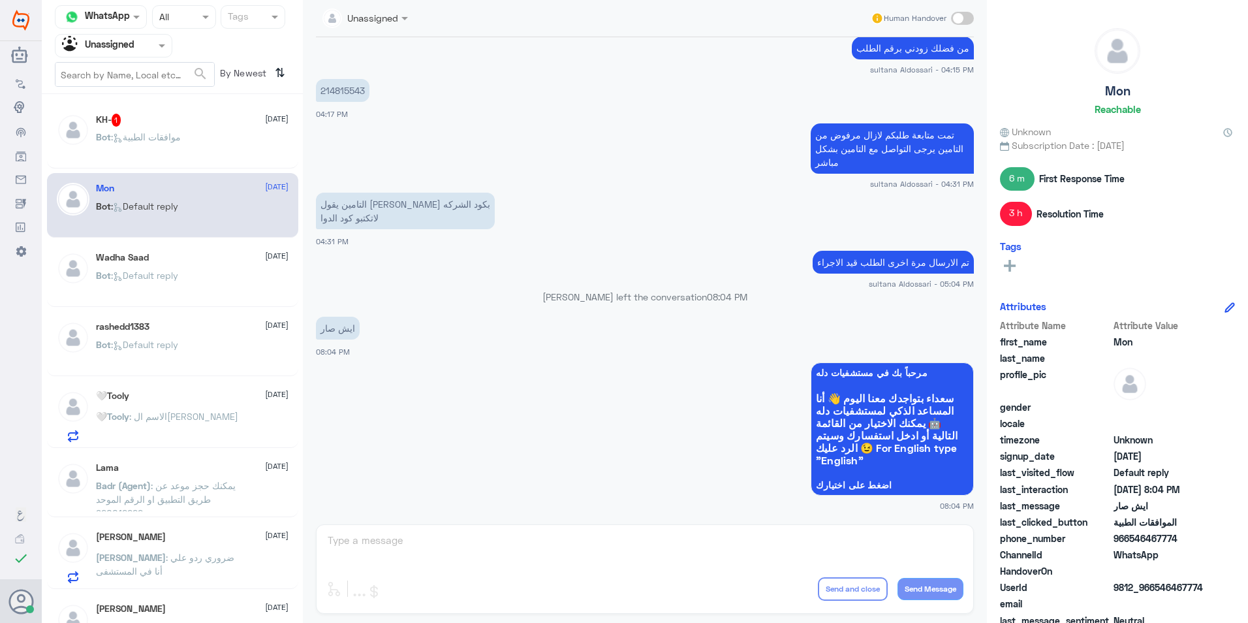
click at [203, 129] on div "KH- 1 [DATE] Bot : موافقات الطبية" at bounding box center [192, 138] width 193 height 49
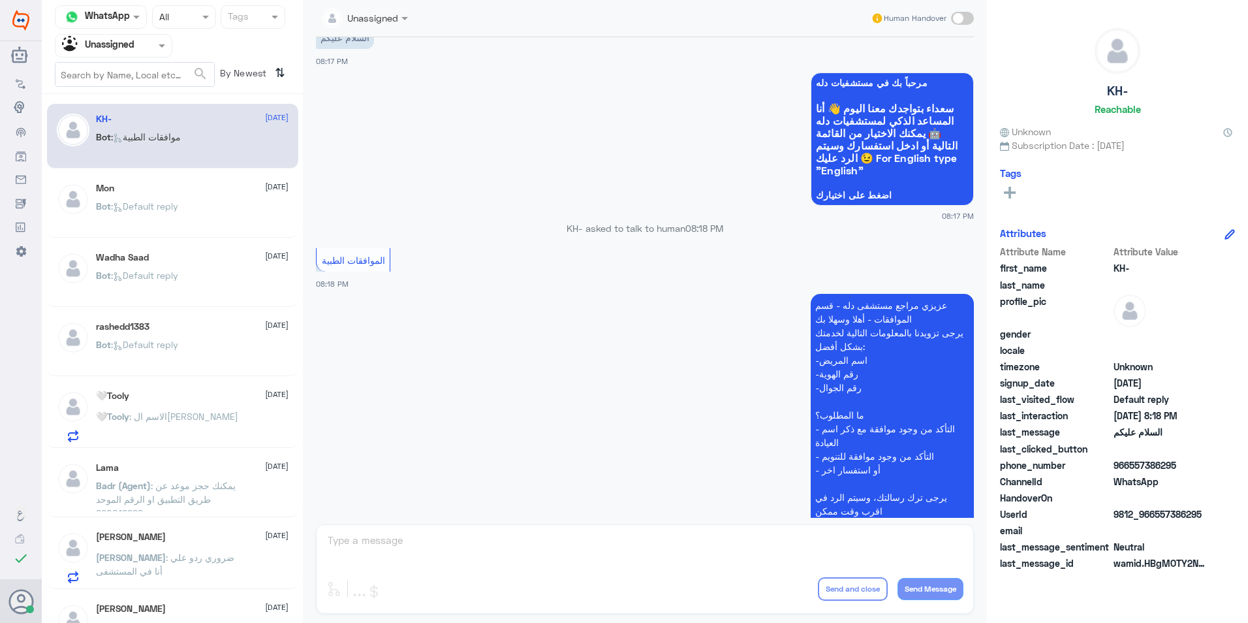
scroll to position [159, 0]
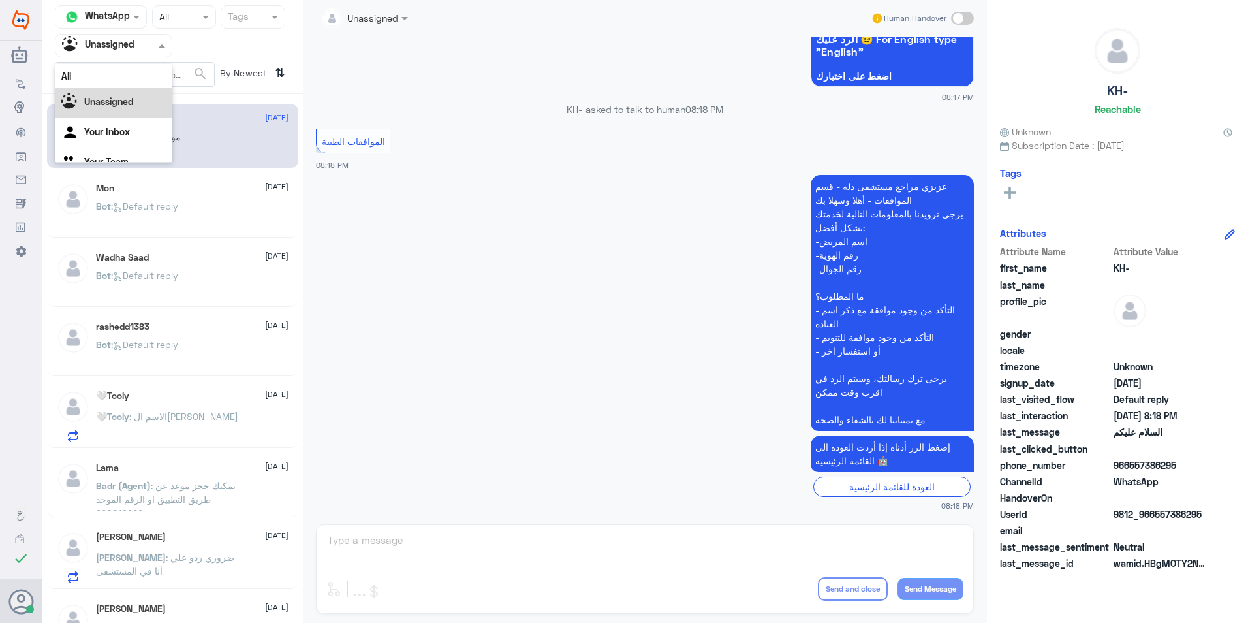
click at [163, 48] on span at bounding box center [163, 46] width 16 height 14
click at [129, 85] on div "All" at bounding box center [113, 76] width 117 height 24
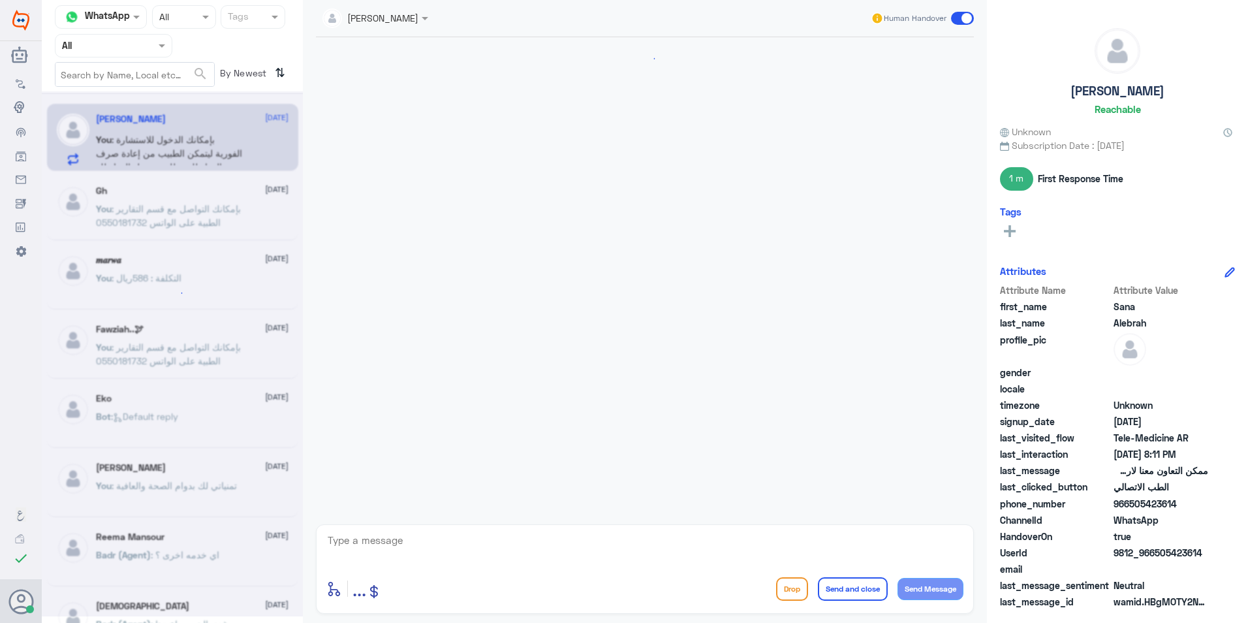
scroll to position [1061, 0]
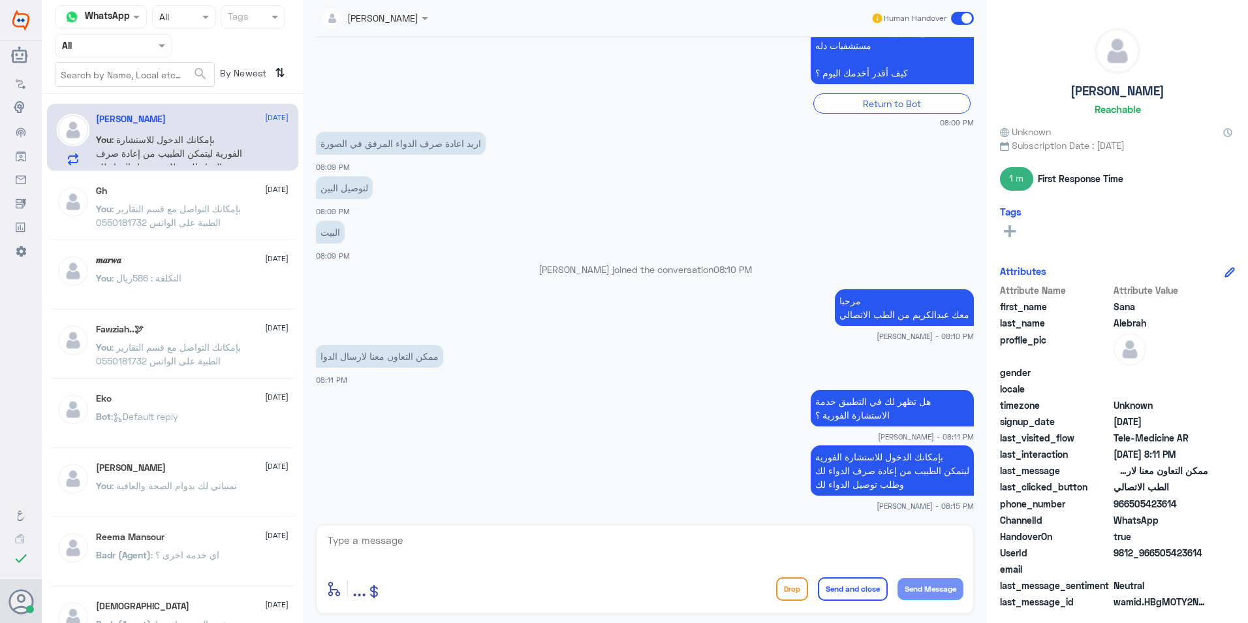
click at [959, 17] on span at bounding box center [962, 18] width 23 height 13
click at [0, 0] on input "checkbox" at bounding box center [0, 0] width 0 height 0
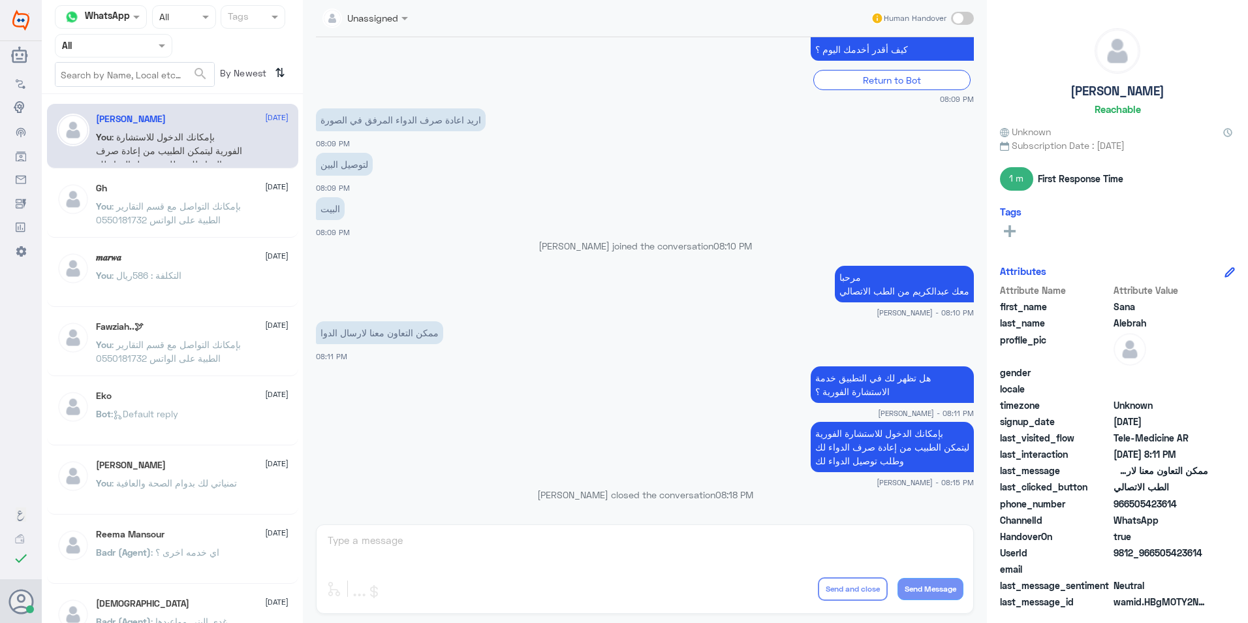
click at [168, 190] on div "Gh [DATE]" at bounding box center [192, 188] width 193 height 11
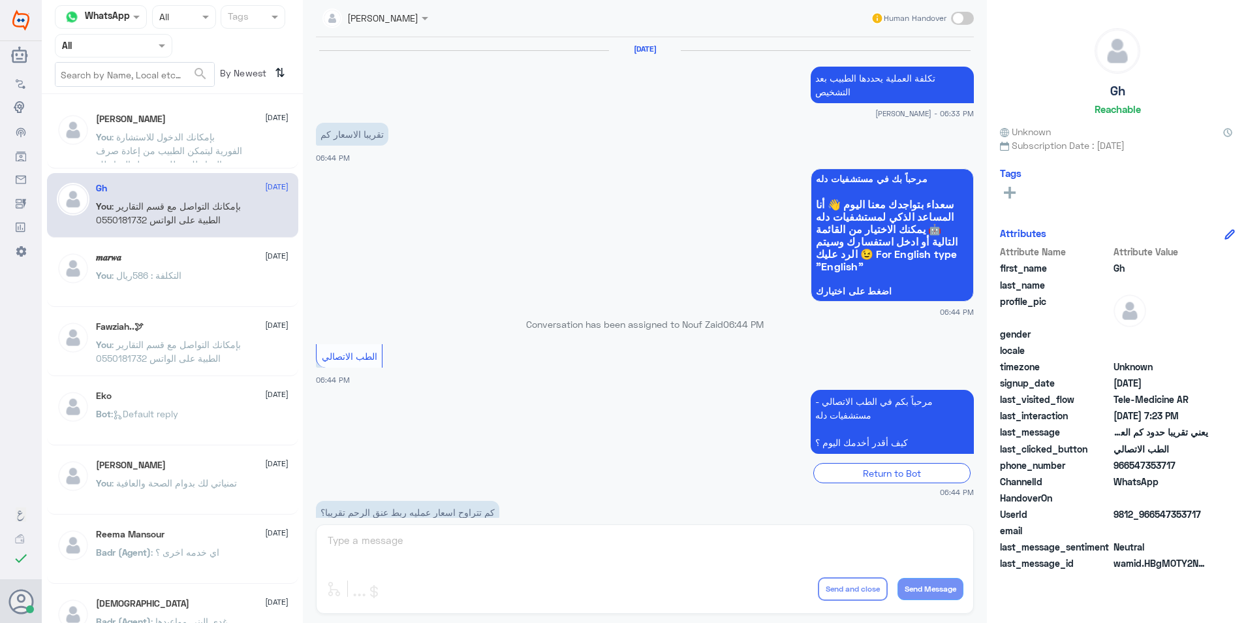
scroll to position [550, 0]
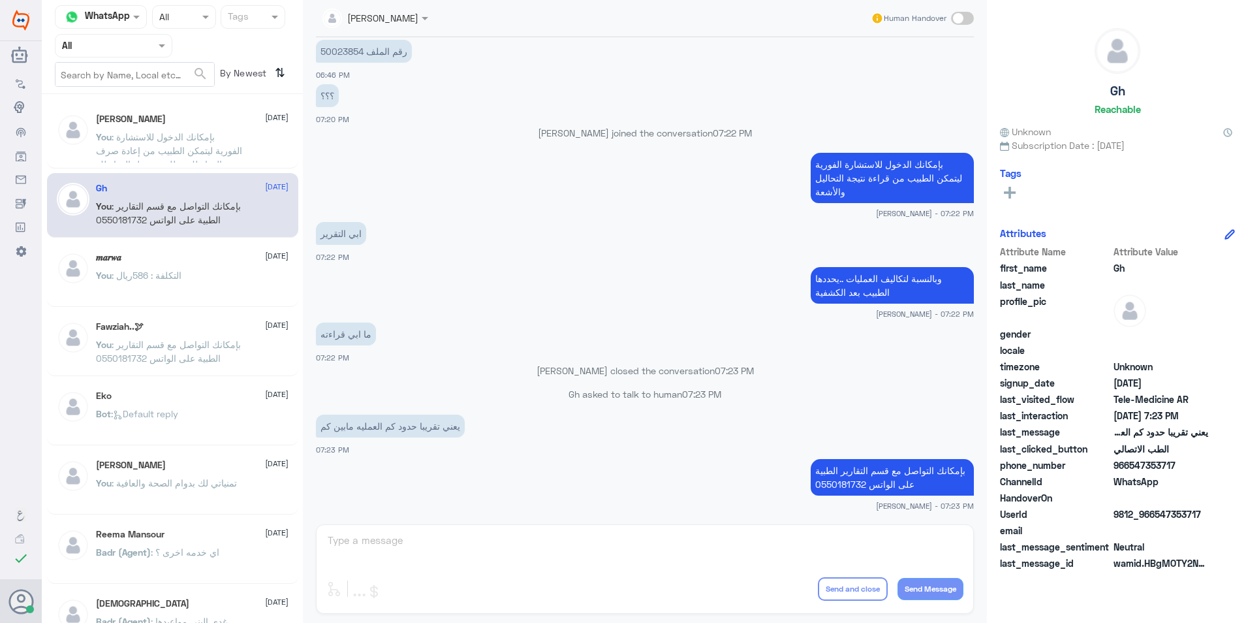
click at [191, 125] on div "[PERSON_NAME] [DATE] You : بإمكانك الدخول للاستشارة الفورية ليتمكن الطبيب من إع…" at bounding box center [192, 138] width 193 height 49
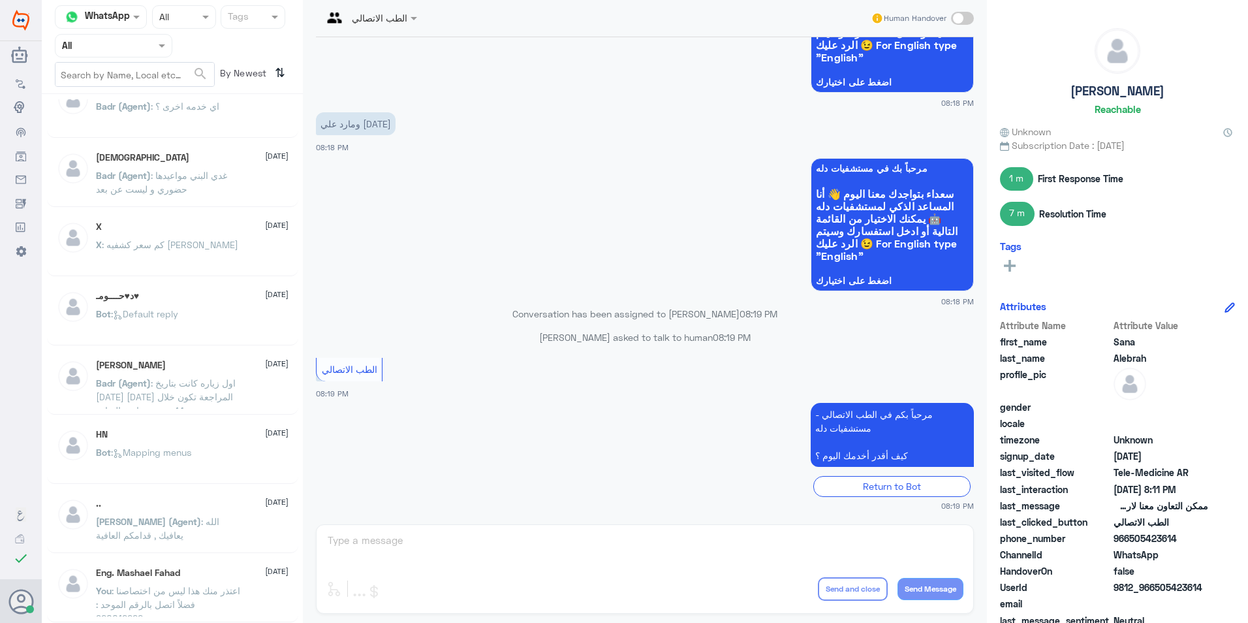
scroll to position [7, 0]
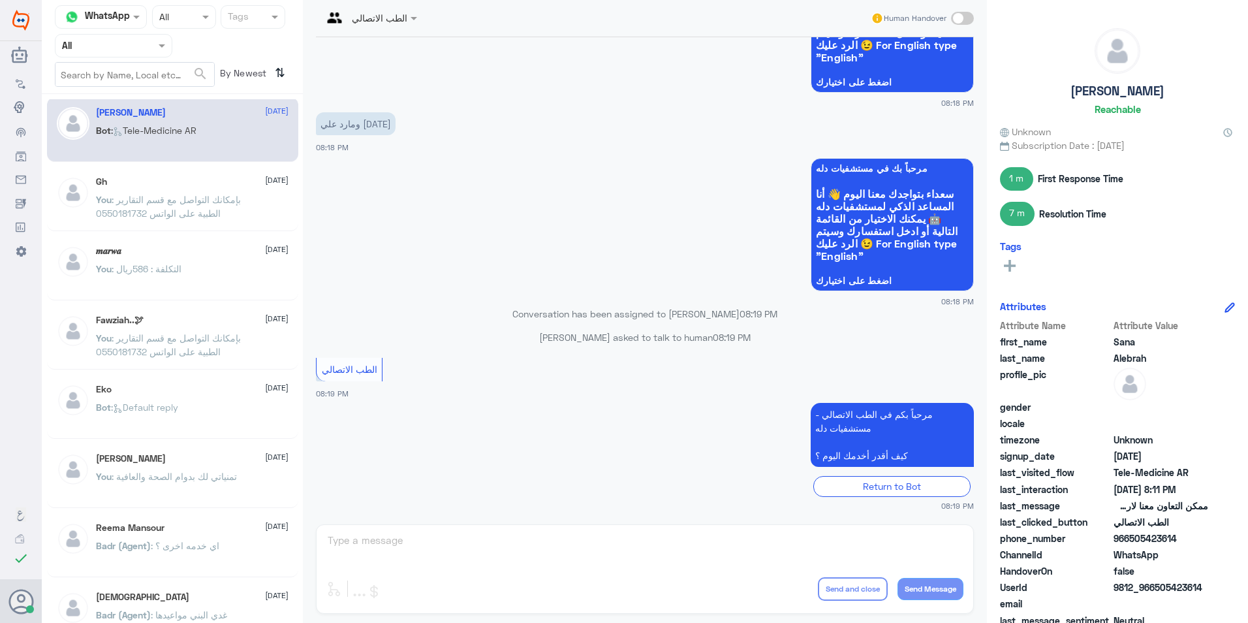
click at [971, 16] on span at bounding box center [962, 18] width 23 height 13
click at [0, 0] on input "checkbox" at bounding box center [0, 0] width 0 height 0
click at [576, 543] on textarea at bounding box center [644, 547] width 637 height 32
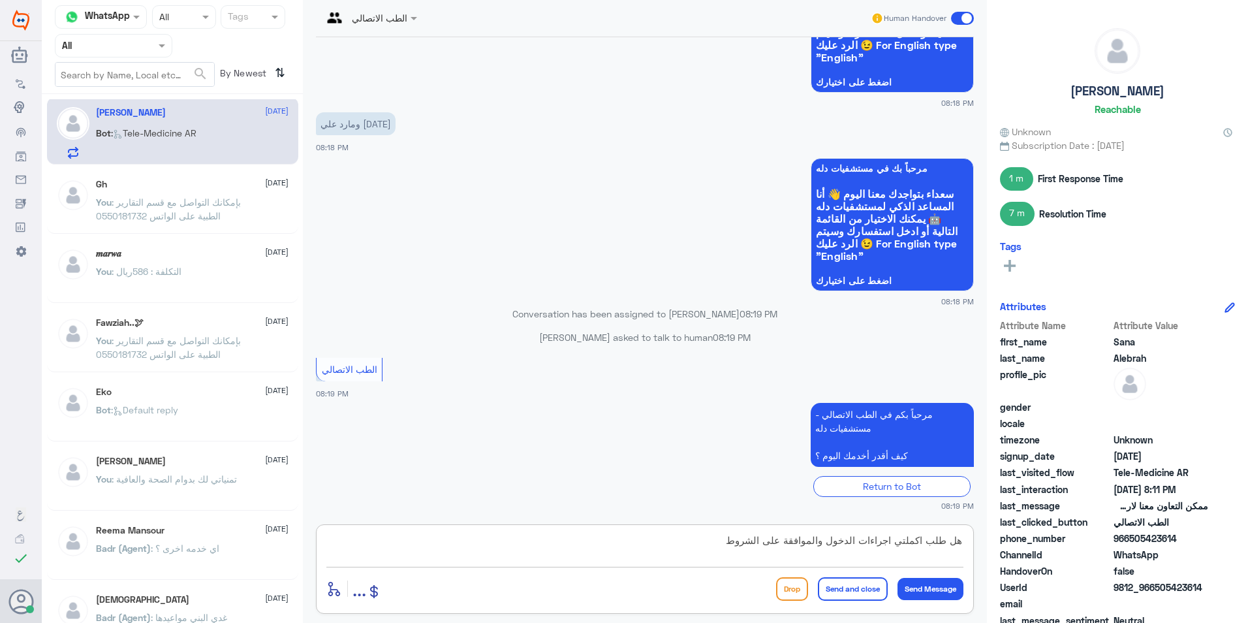
type textarea "هل طلب اكملتي اجراءات الدخول والموافقة على الشروط ؟"
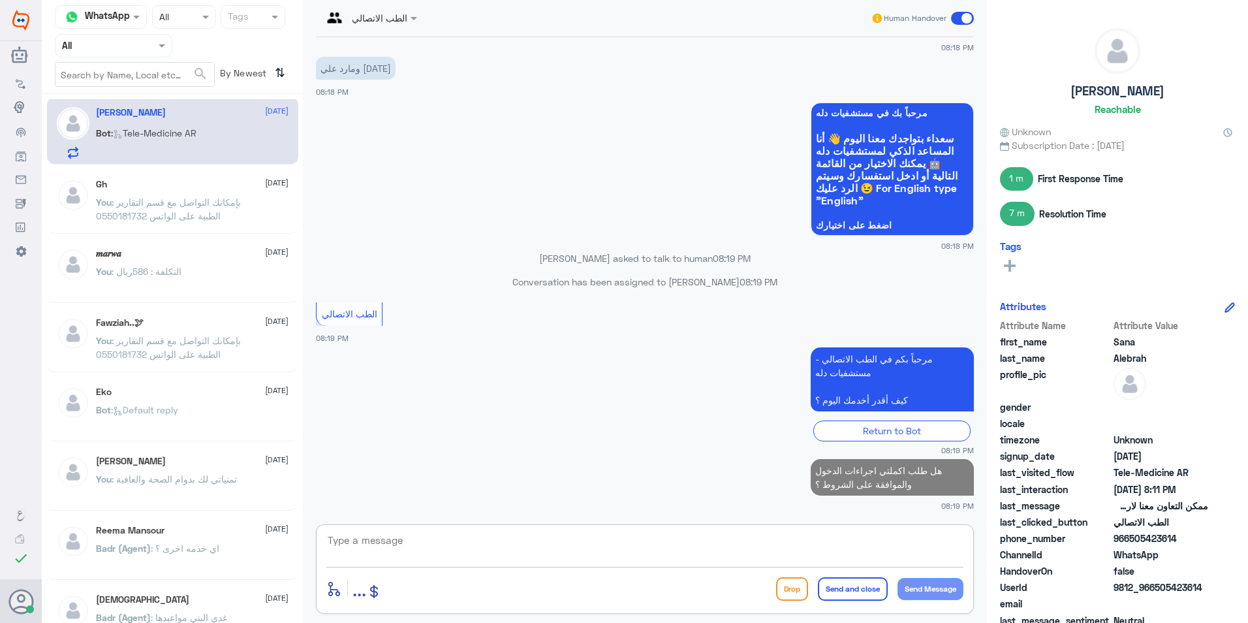
scroll to position [1684, 0]
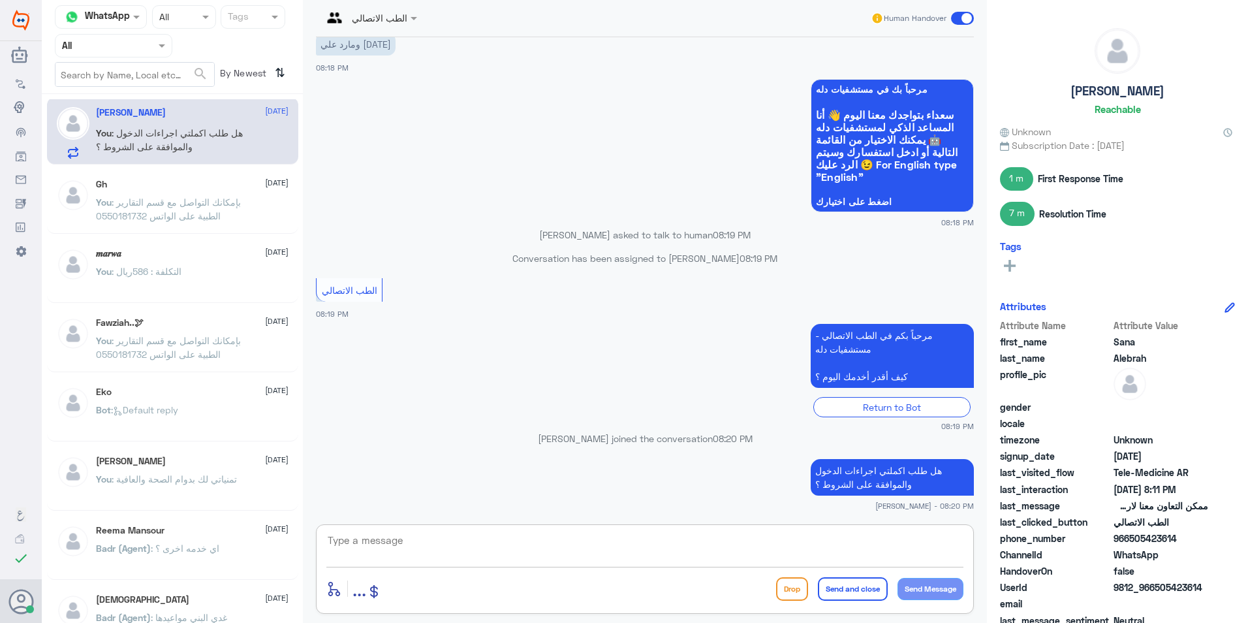
click at [736, 553] on textarea at bounding box center [644, 547] width 637 height 32
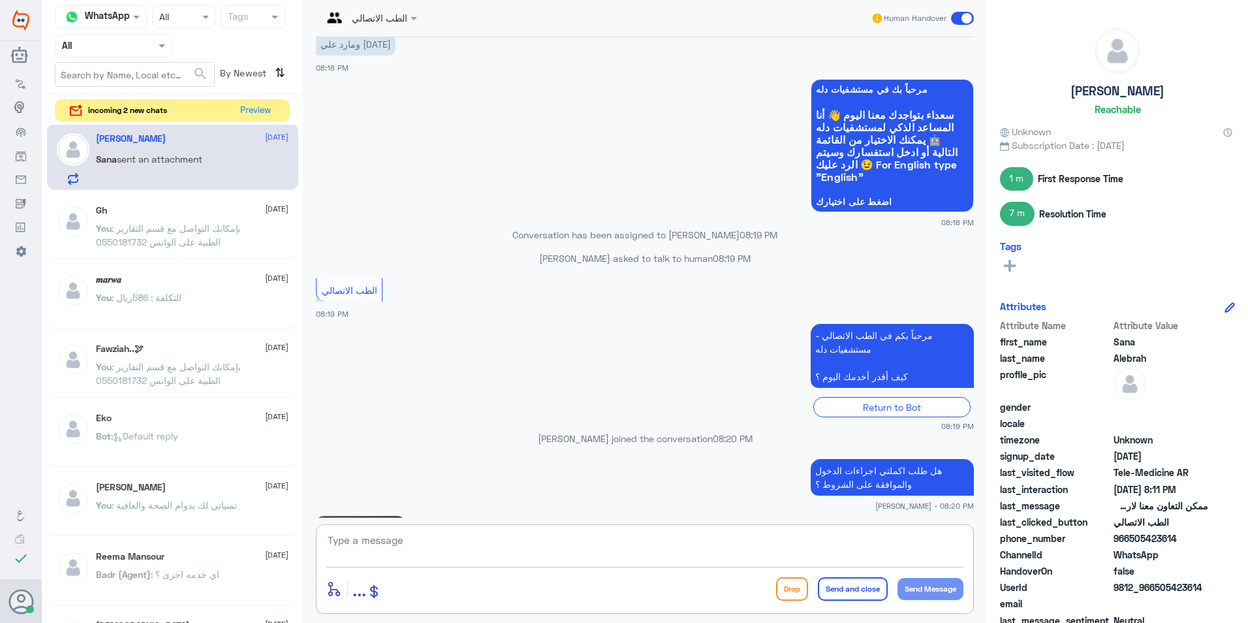
scroll to position [1865, 0]
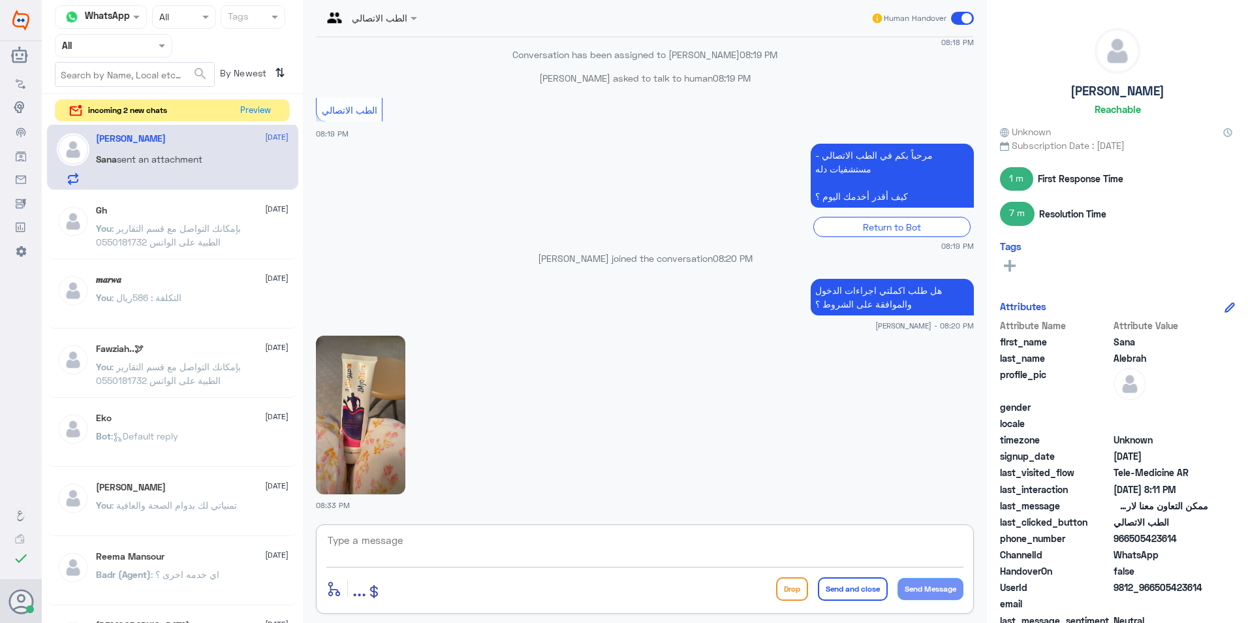
click at [372, 392] on img at bounding box center [360, 414] width 89 height 159
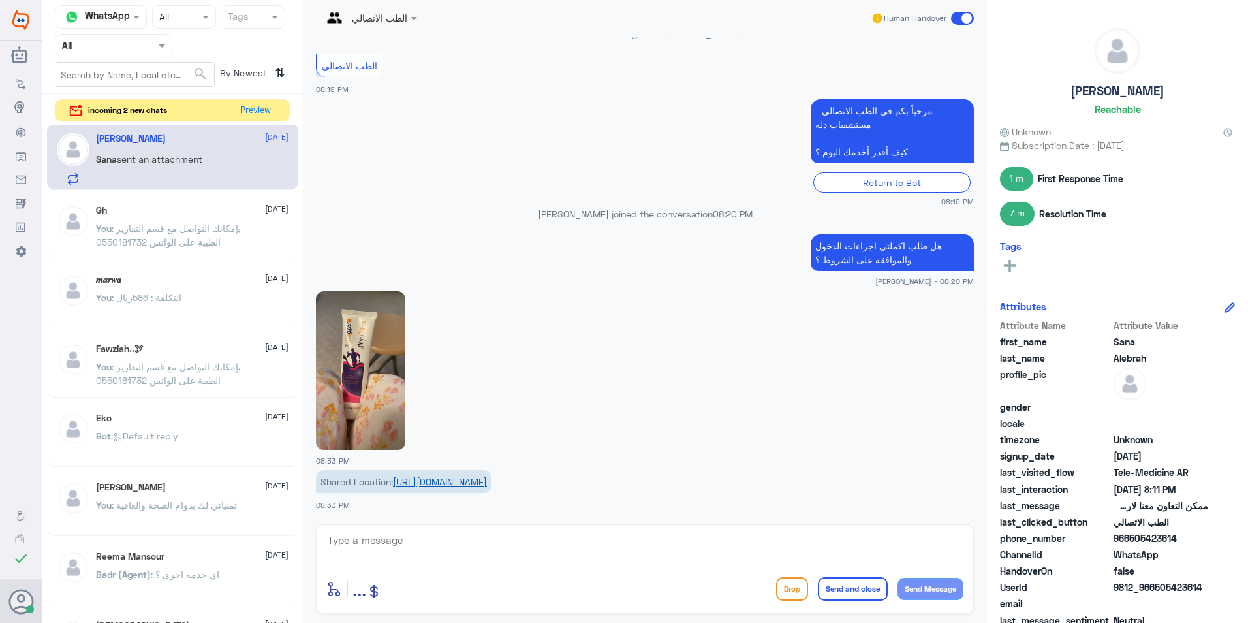
click at [487, 485] on link "[URL][DOMAIN_NAME]" at bounding box center [440, 481] width 94 height 11
click at [256, 115] on button "Preview" at bounding box center [256, 110] width 40 height 20
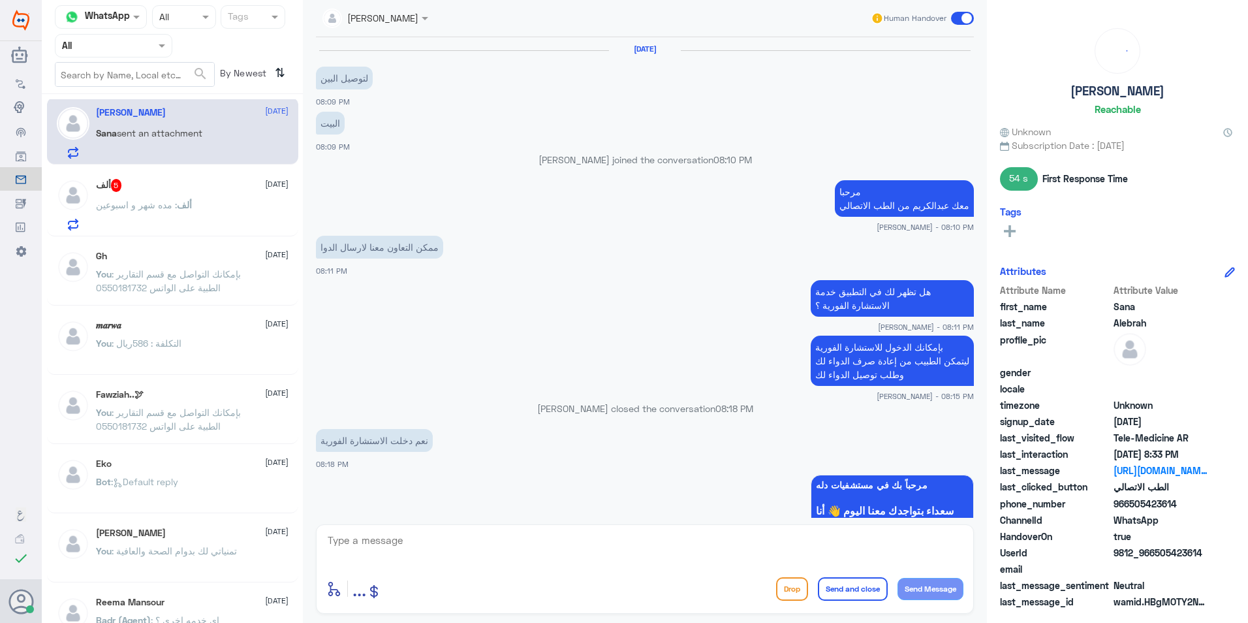
scroll to position [795, 0]
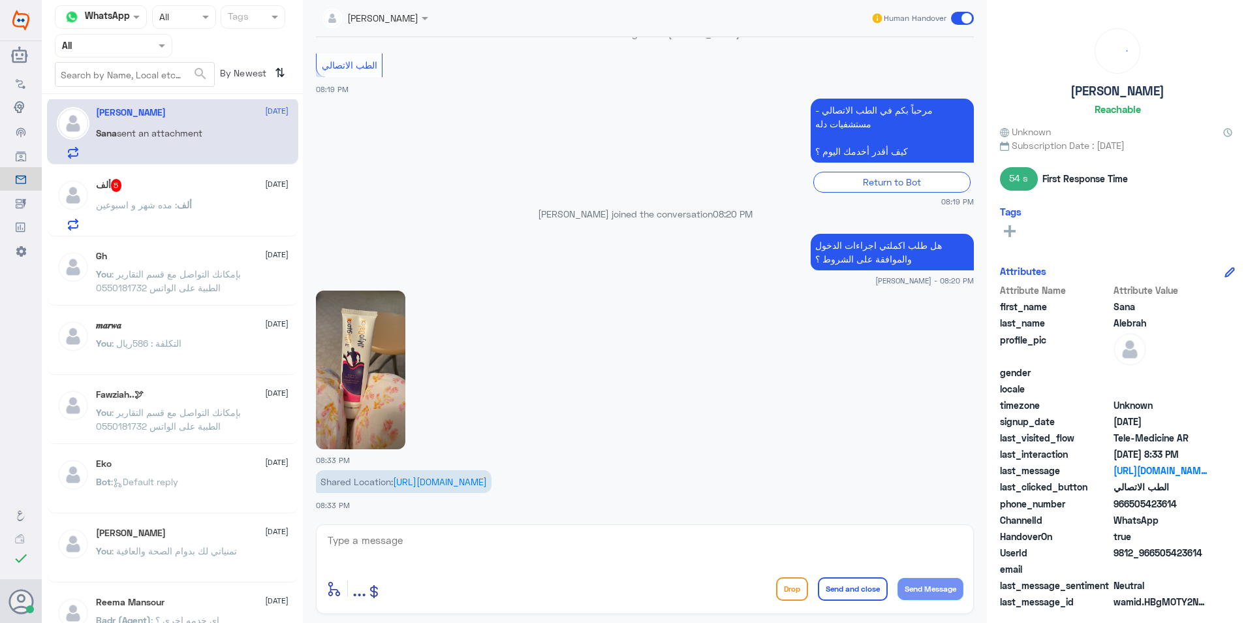
click at [595, 554] on textarea at bounding box center [644, 547] width 637 height 32
click at [217, 187] on div "ألف 5 [DATE]" at bounding box center [192, 185] width 193 height 13
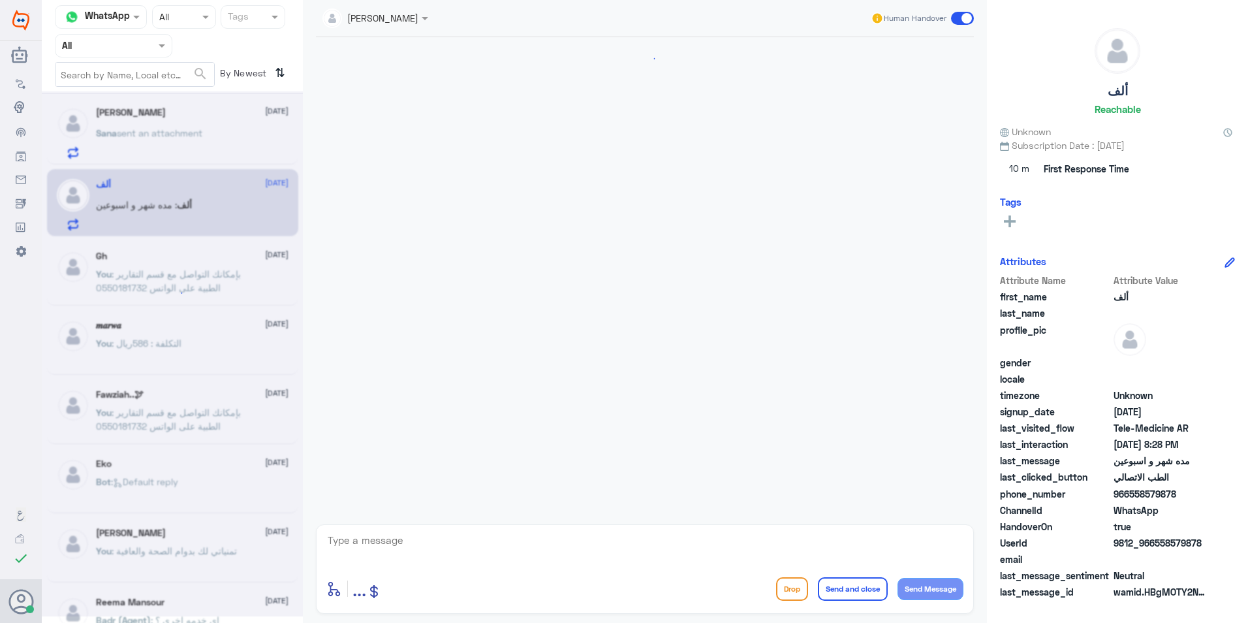
scroll to position [65, 0]
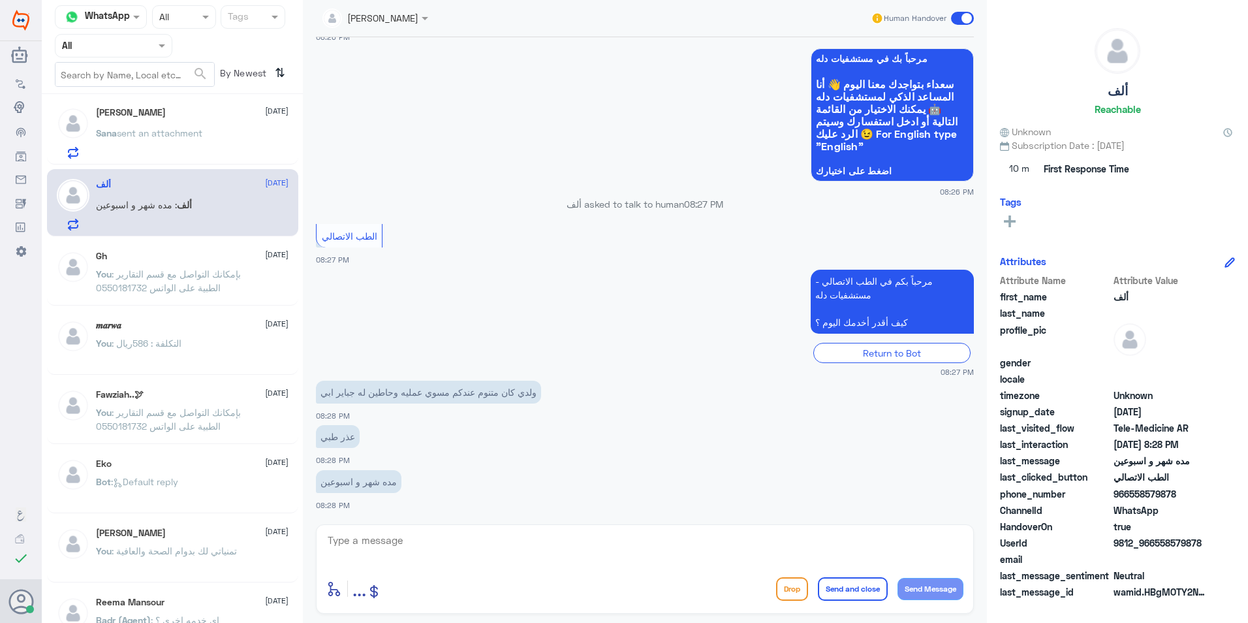
click at [527, 535] on textarea at bounding box center [644, 547] width 637 height 32
type textarea "مرحبا معك [PERSON_NAME] من الطب الاتصالي"
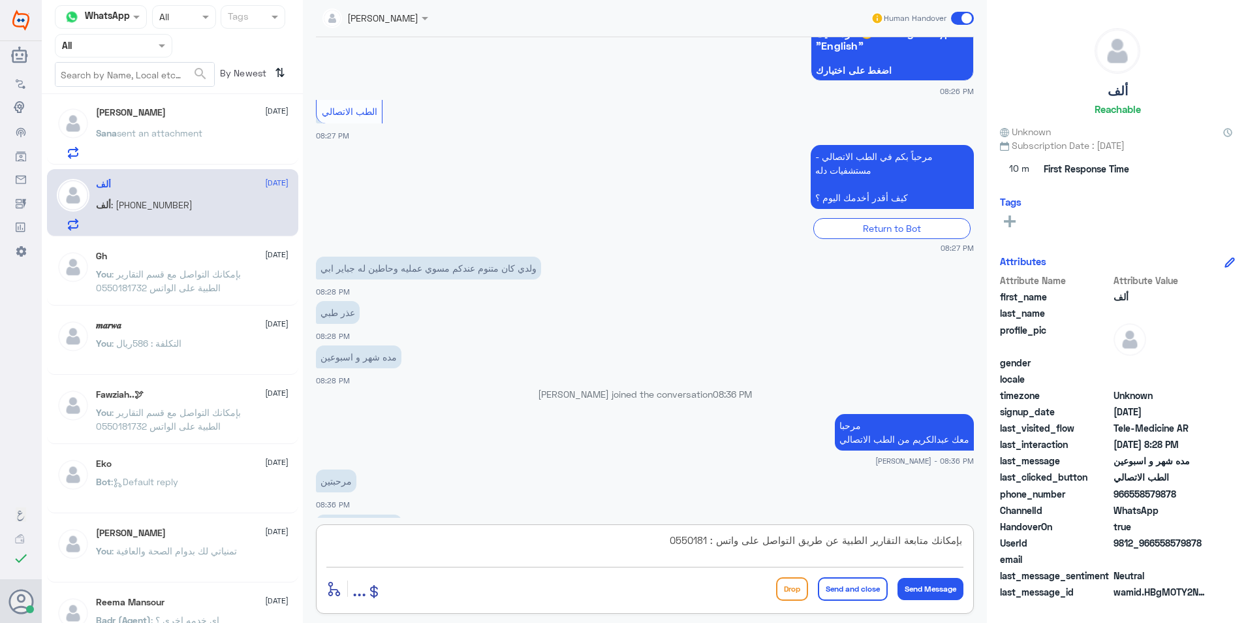
scroll to position [209, 0]
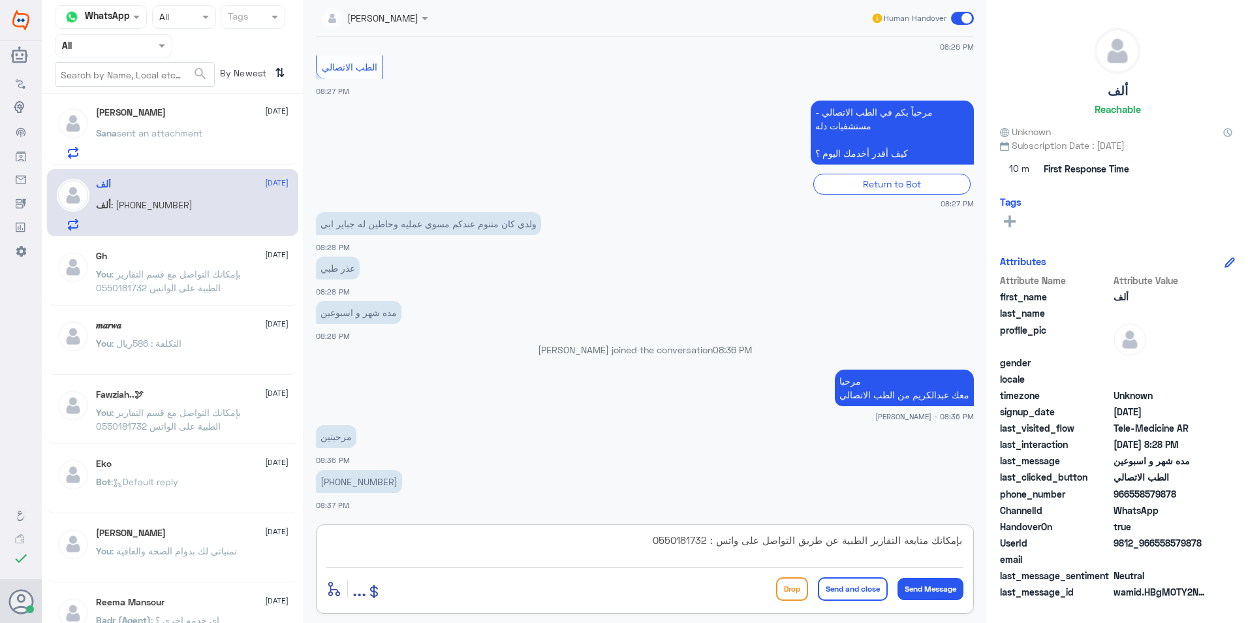
type textarea "بإمكانك متابعة التقارير الطبية عن طريق التواصل على واتس : 0550181732"
click at [839, 595] on button "Send and close" at bounding box center [853, 588] width 70 height 23
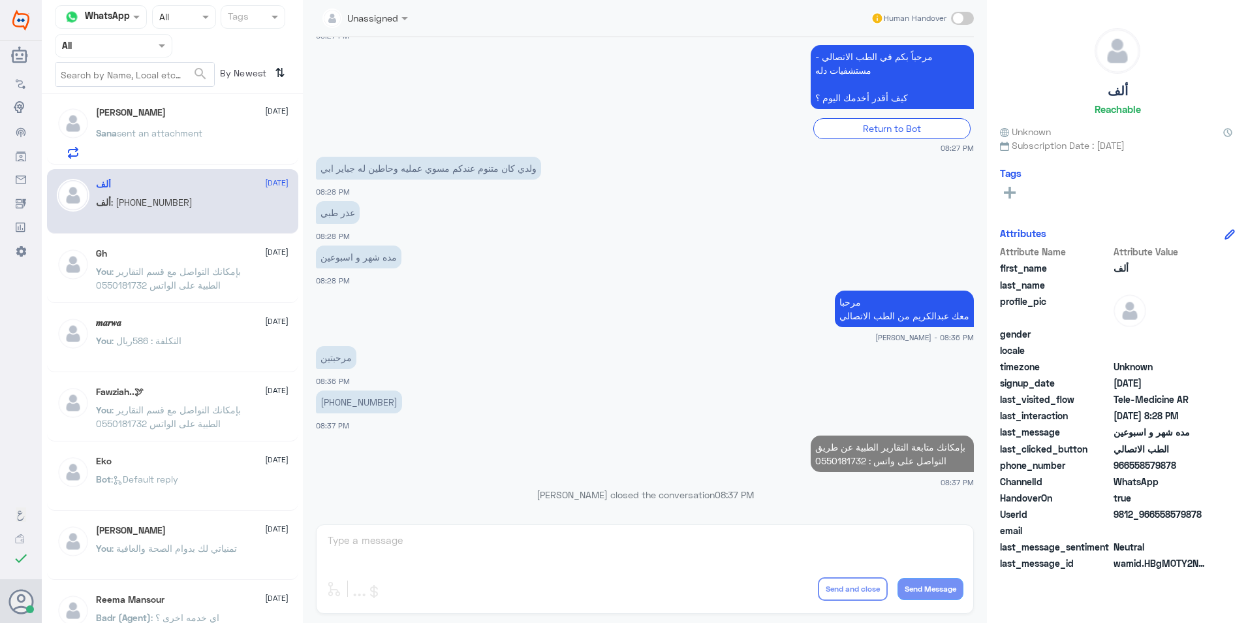
click at [187, 124] on div "[PERSON_NAME] [DATE] Sana sent an attachment" at bounding box center [192, 133] width 193 height 52
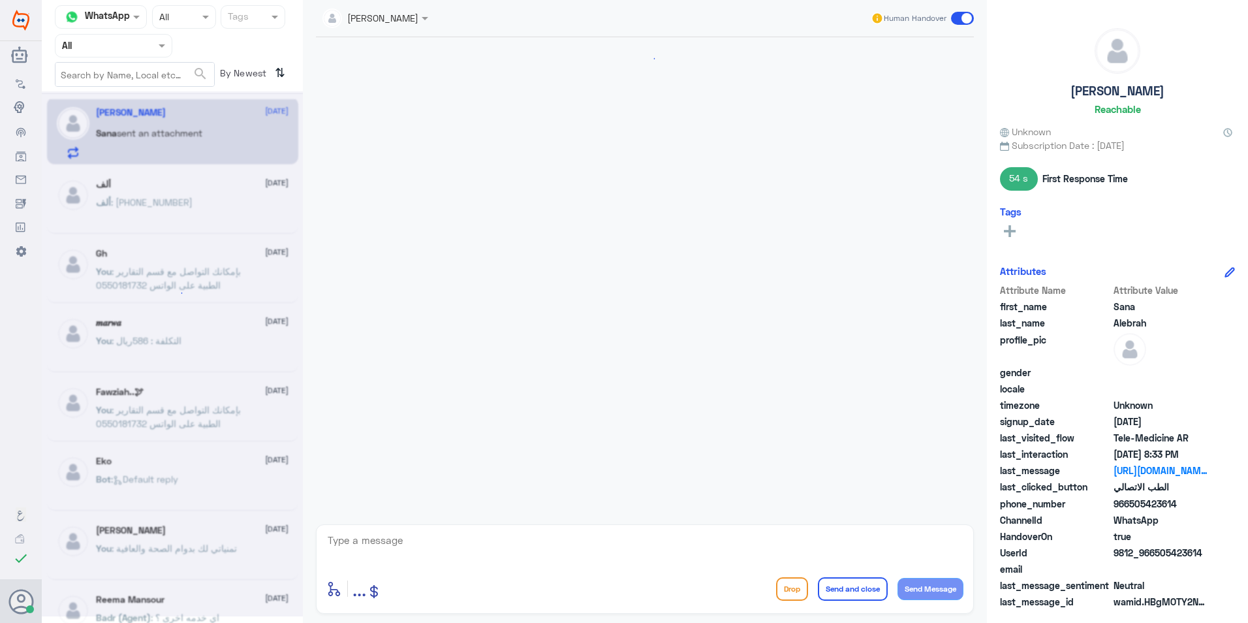
scroll to position [795, 0]
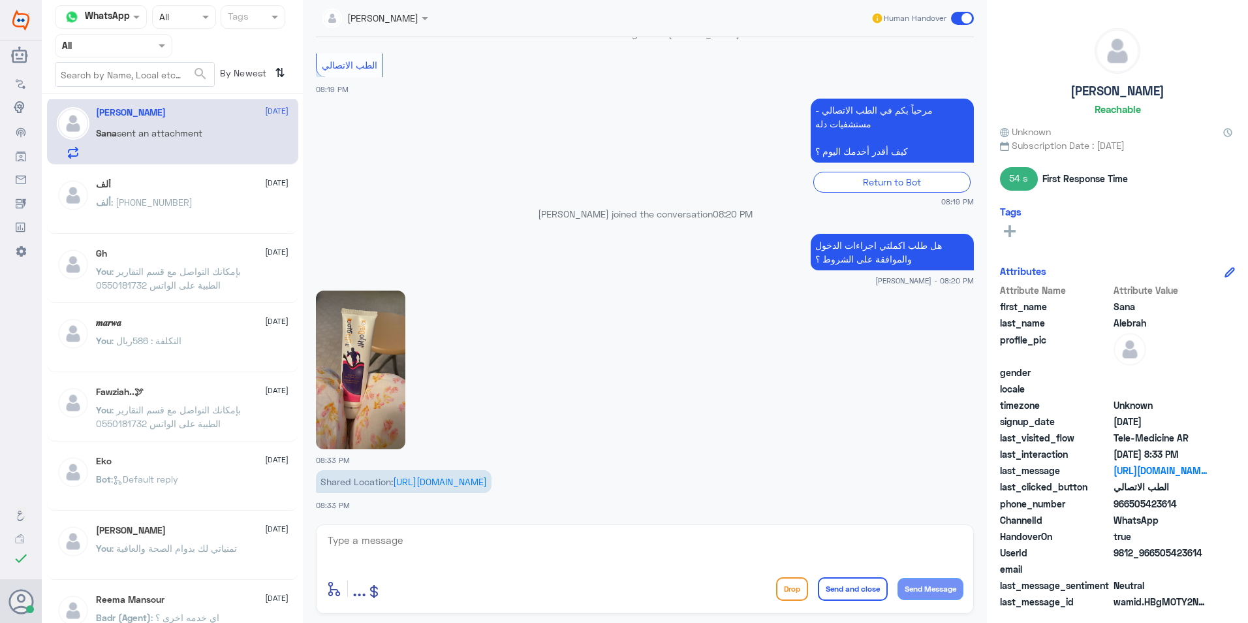
click at [375, 364] on img at bounding box center [360, 369] width 89 height 159
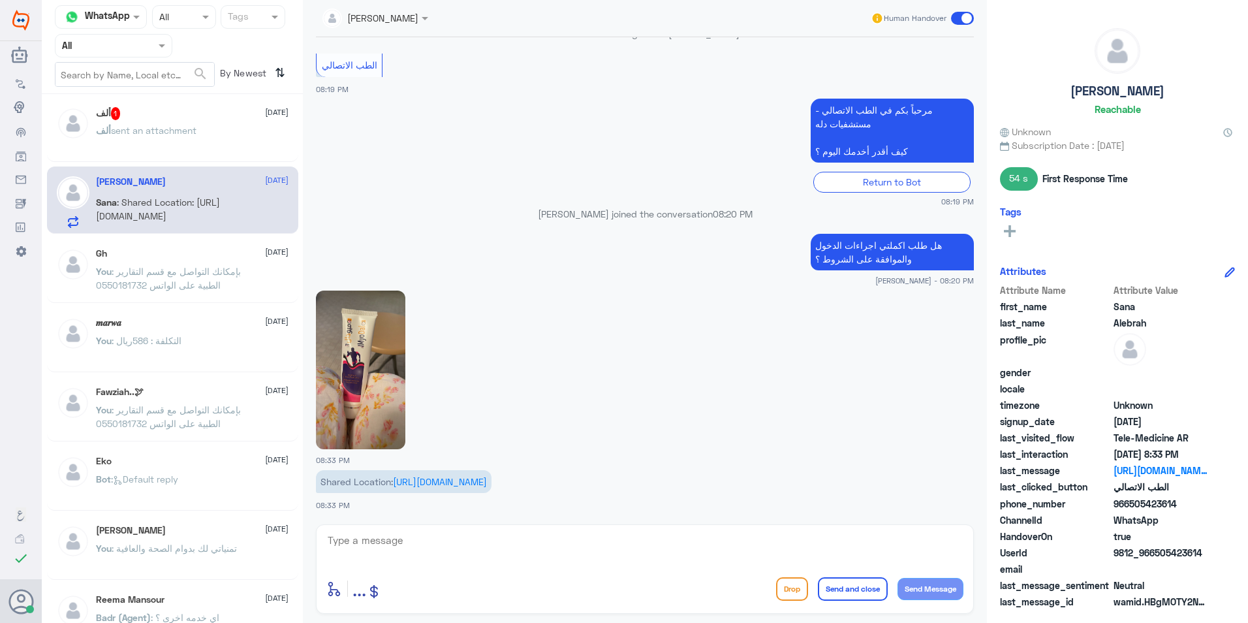
click at [202, 120] on div "ألف 1 [DATE] ألف sent an attachment" at bounding box center [192, 131] width 193 height 49
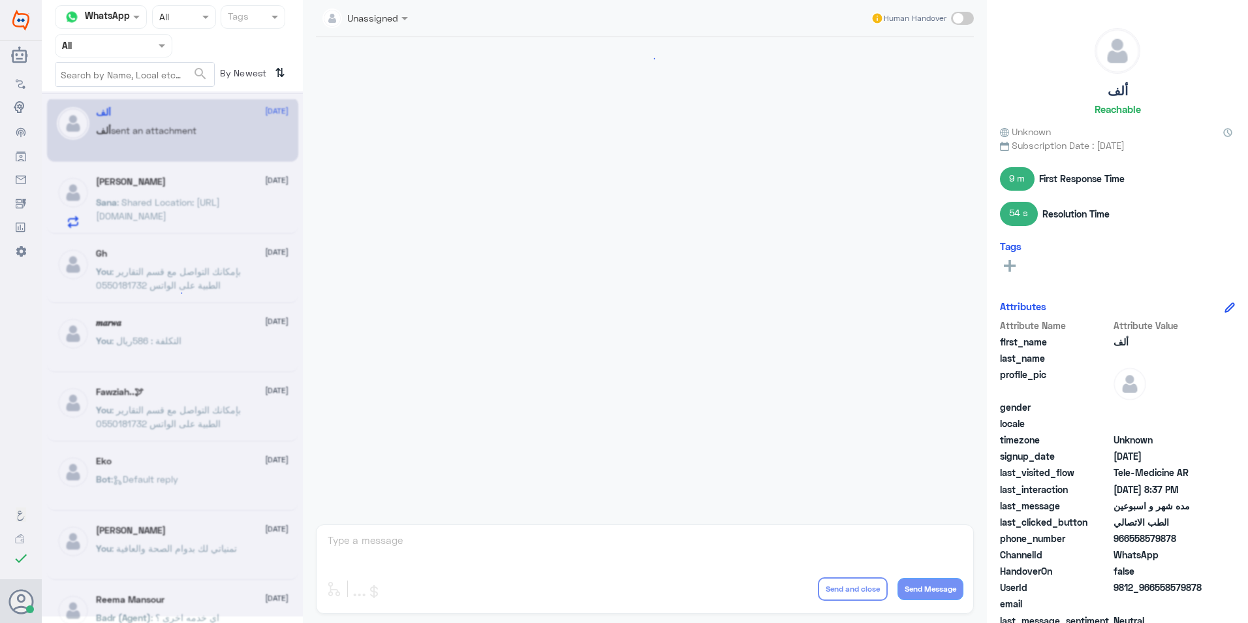
scroll to position [510, 0]
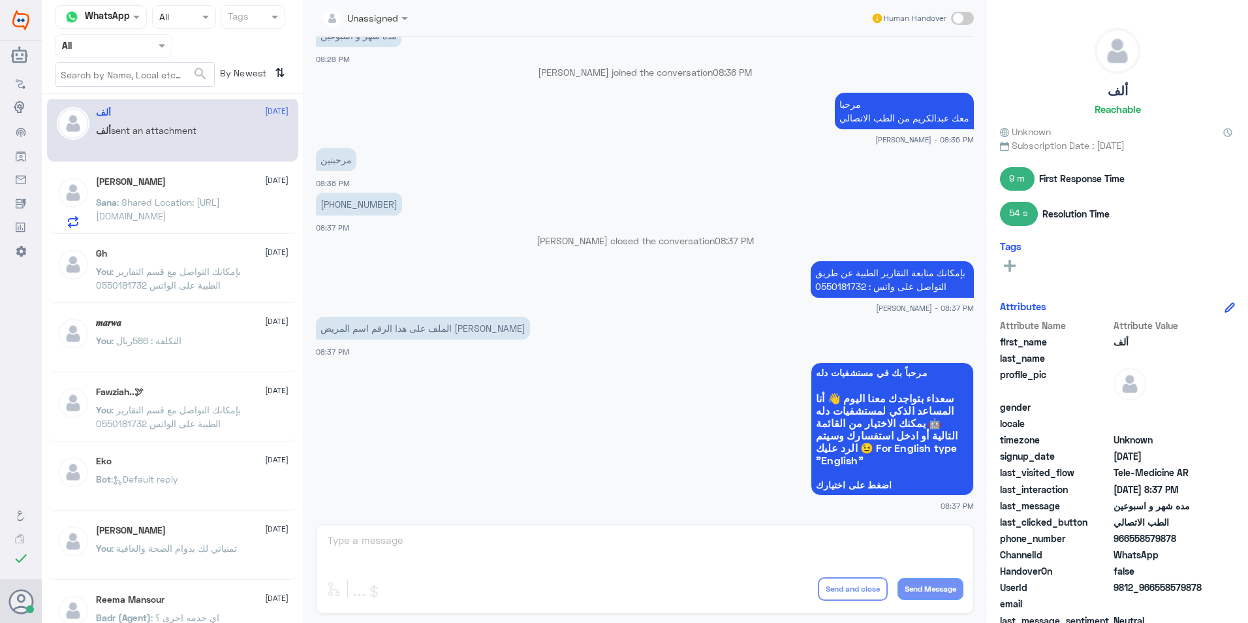
click at [179, 189] on div "[PERSON_NAME] [DATE] Sana : Shared Location: [URL][DOMAIN_NAME]" at bounding box center [192, 202] width 193 height 52
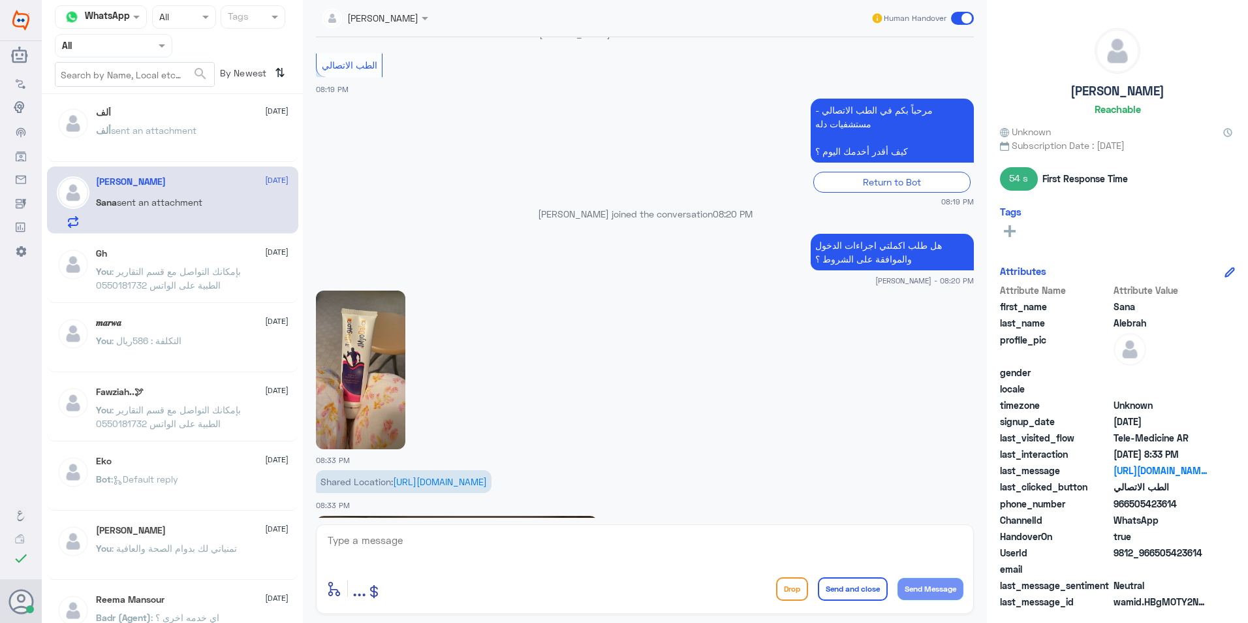
scroll to position [975, 0]
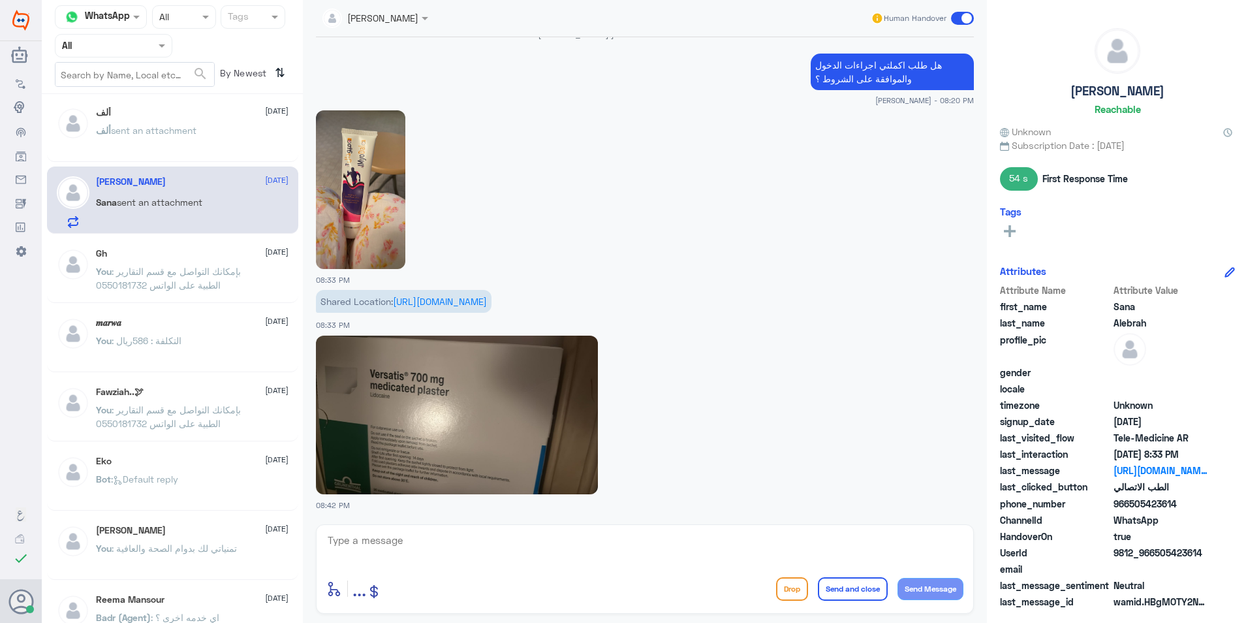
click at [574, 388] on img at bounding box center [457, 414] width 282 height 159
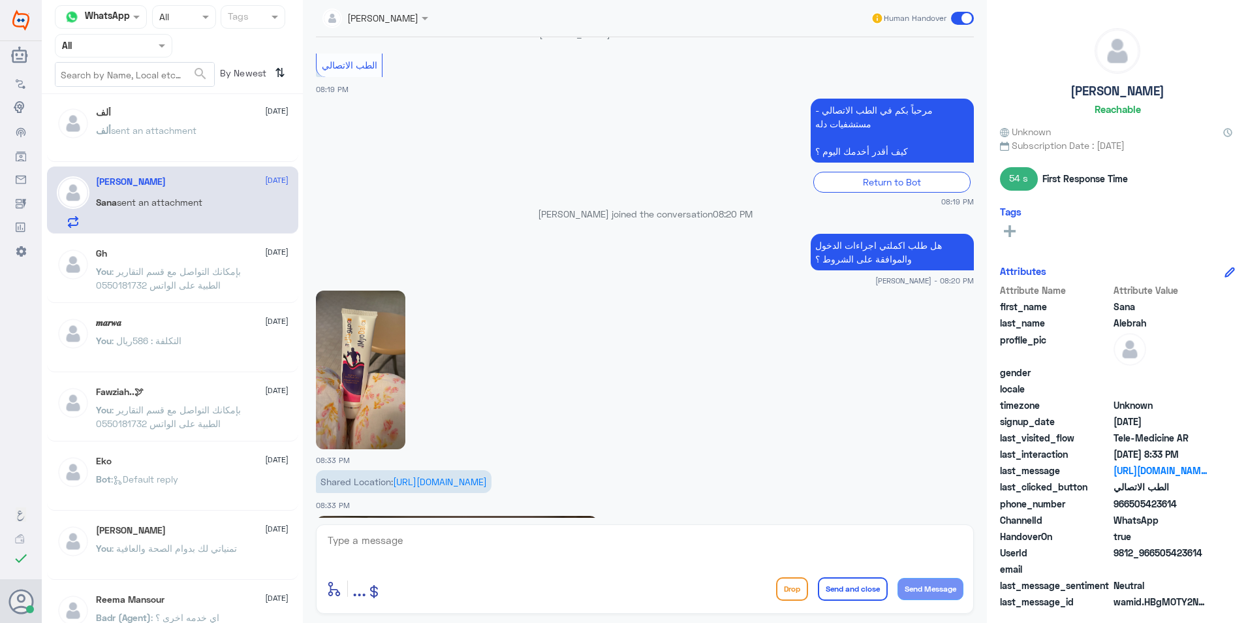
scroll to position [773, 0]
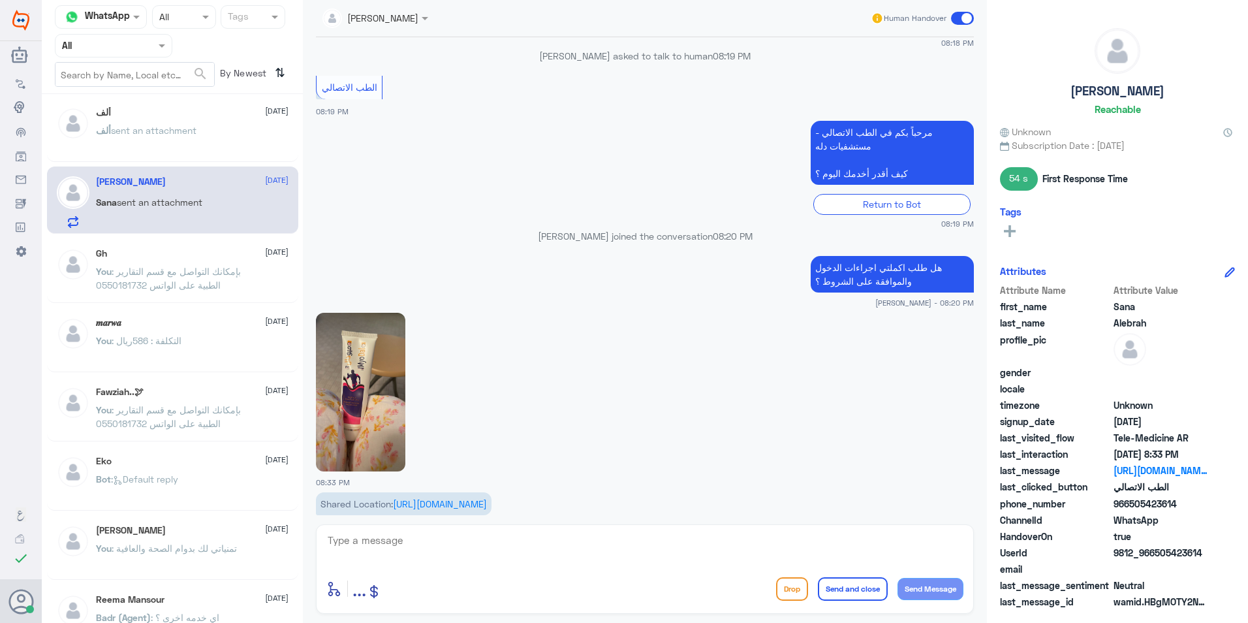
click at [389, 352] on img at bounding box center [360, 392] width 89 height 159
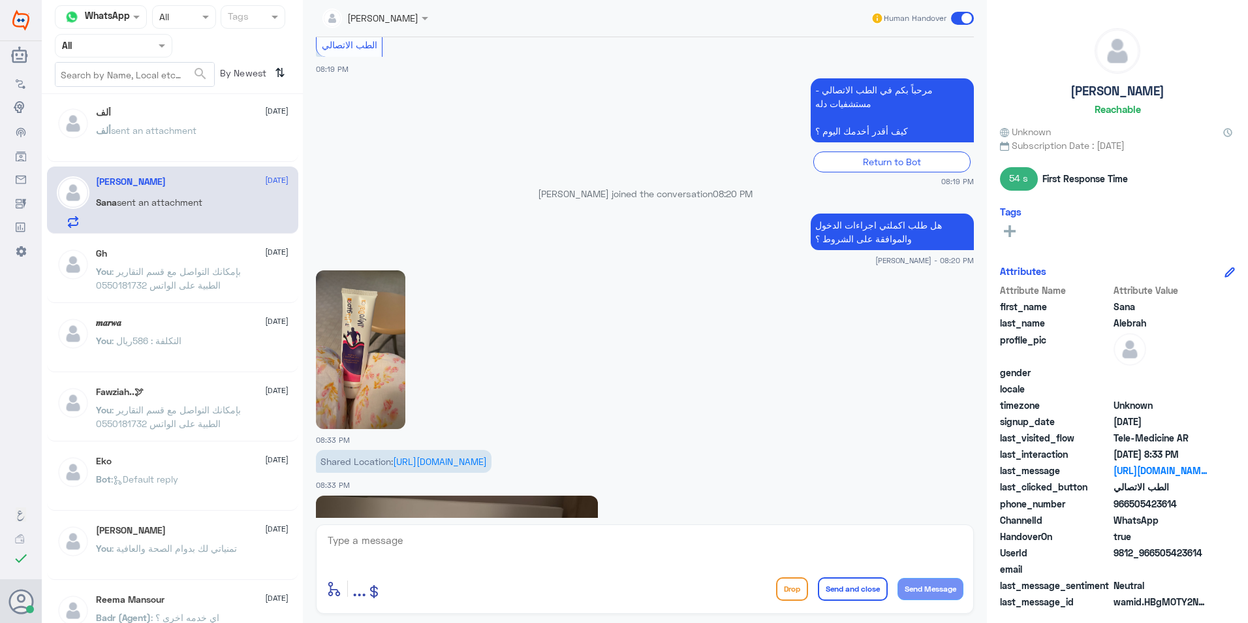
scroll to position [838, 0]
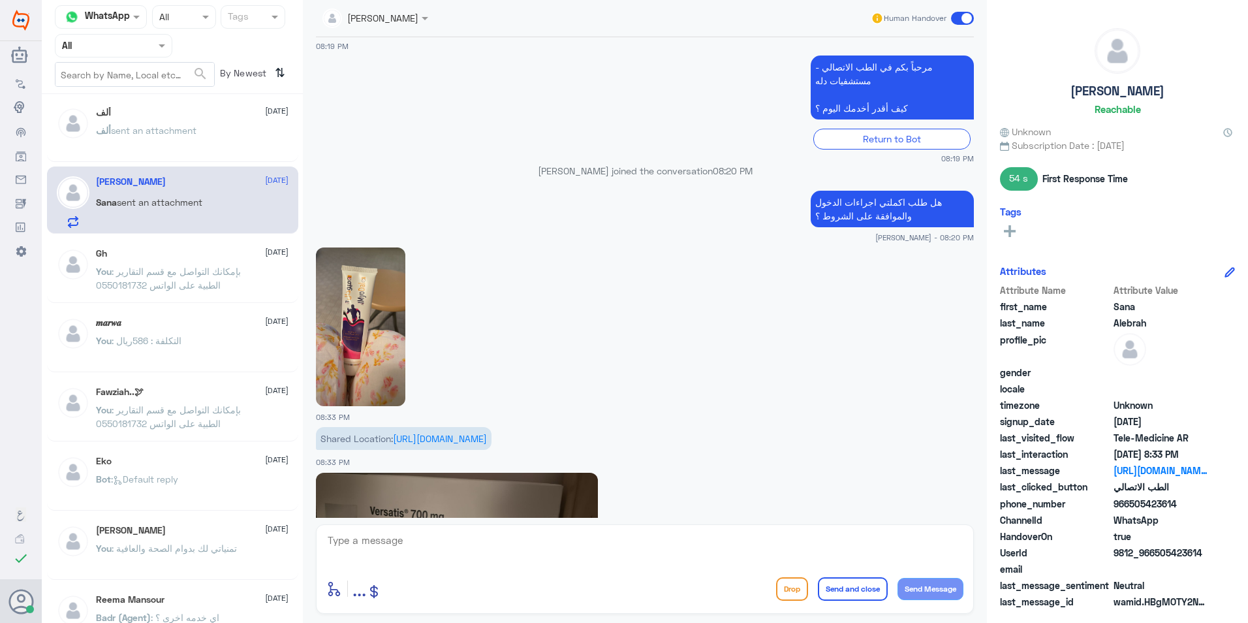
click at [388, 337] on img at bounding box center [360, 326] width 89 height 159
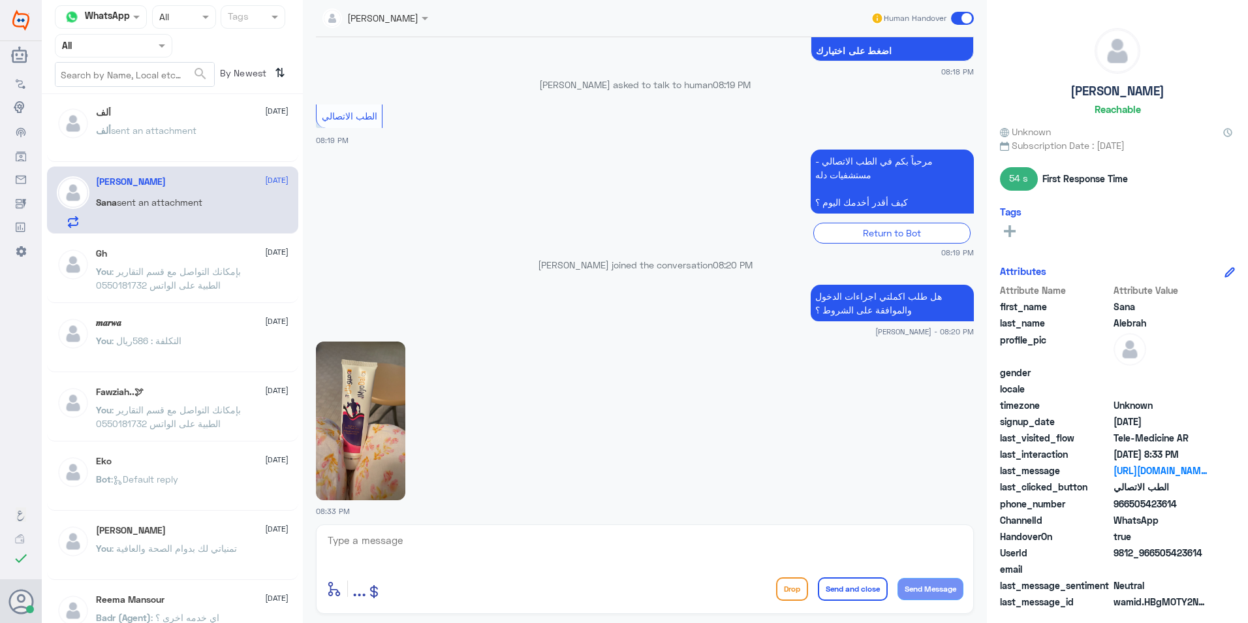
scroll to position [773, 0]
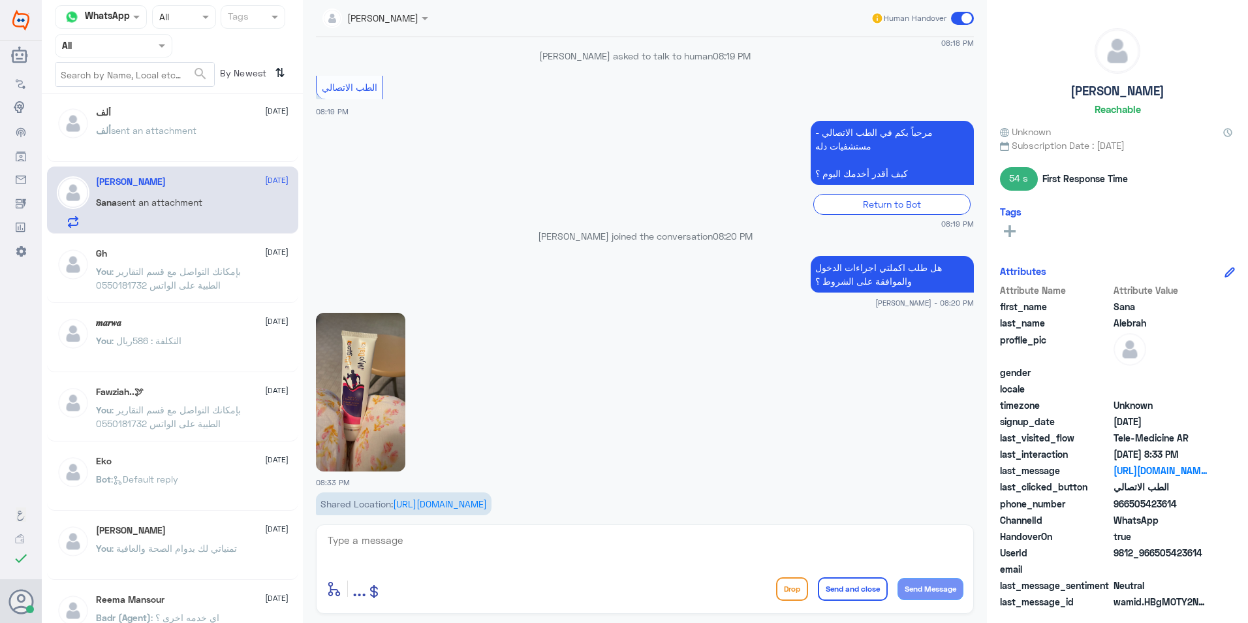
click at [360, 390] on img at bounding box center [360, 392] width 89 height 159
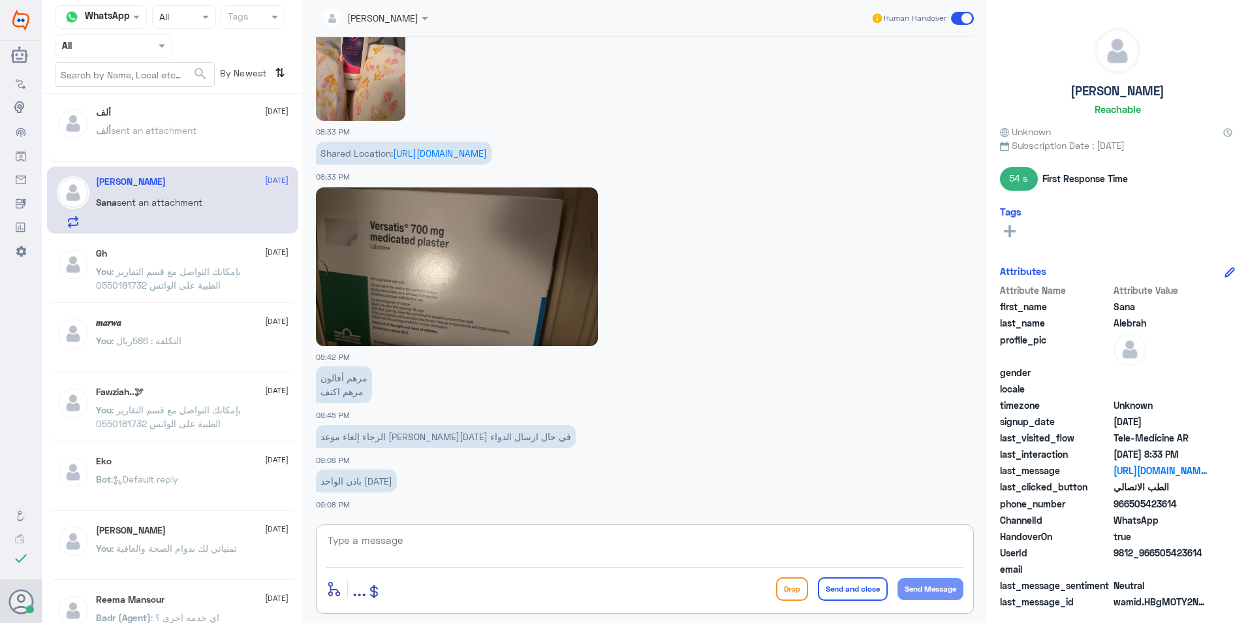
click at [736, 542] on textarea at bounding box center [644, 547] width 637 height 32
click at [955, 19] on span at bounding box center [962, 18] width 23 height 13
click at [0, 0] on input "checkbox" at bounding box center [0, 0] width 0 height 0
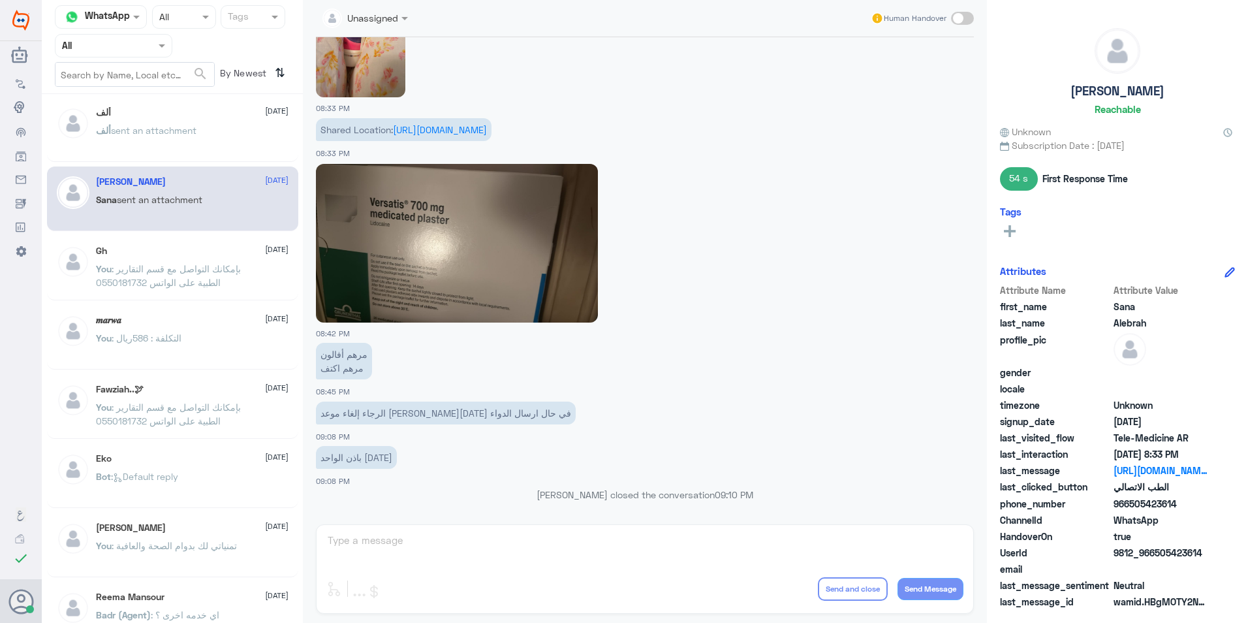
click at [181, 122] on div "ألف [DATE] ألف sent an attachment" at bounding box center [192, 131] width 193 height 49
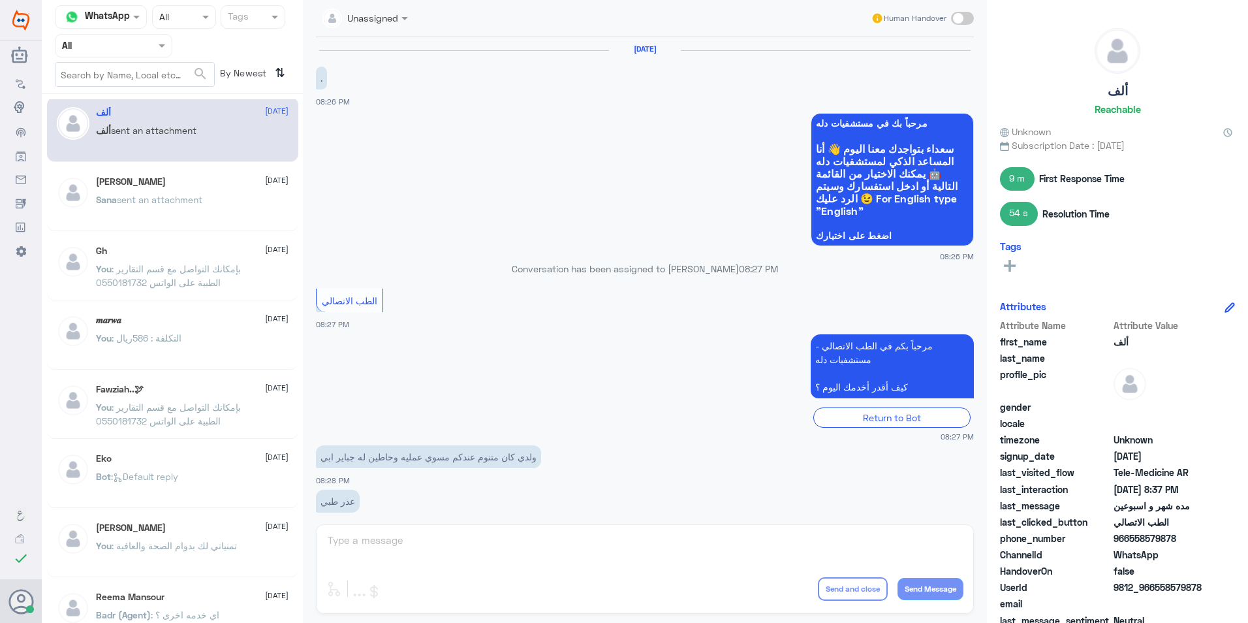
scroll to position [510, 0]
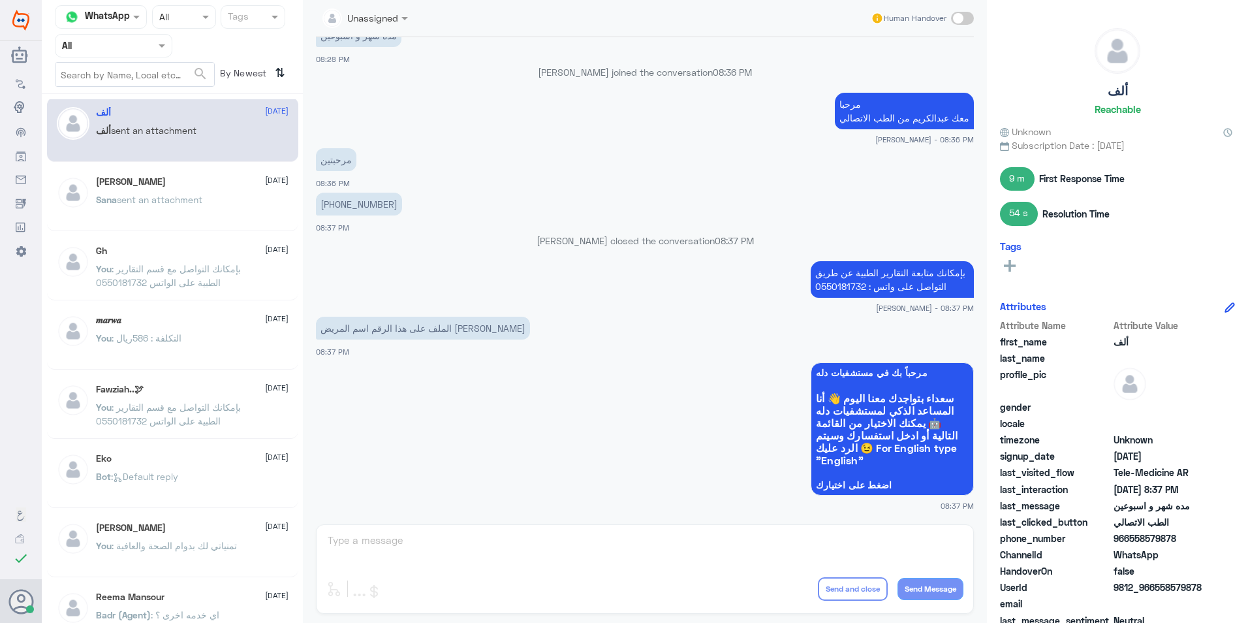
click at [193, 199] on span "sent an attachment" at bounding box center [159, 199] width 85 height 11
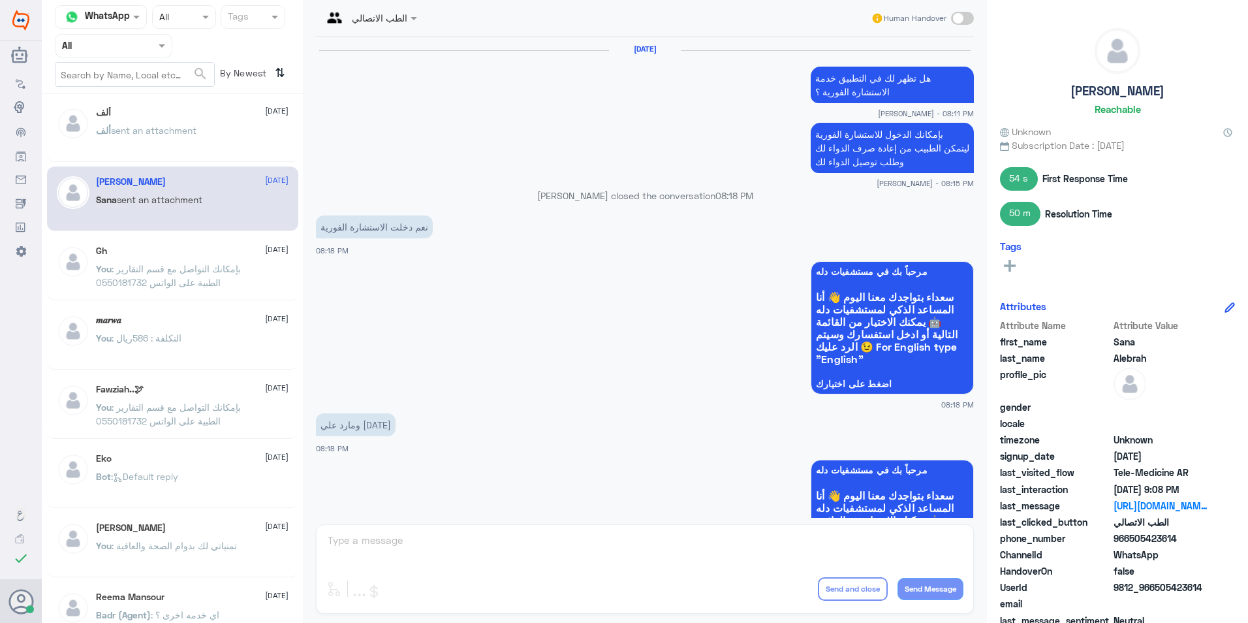
scroll to position [933, 0]
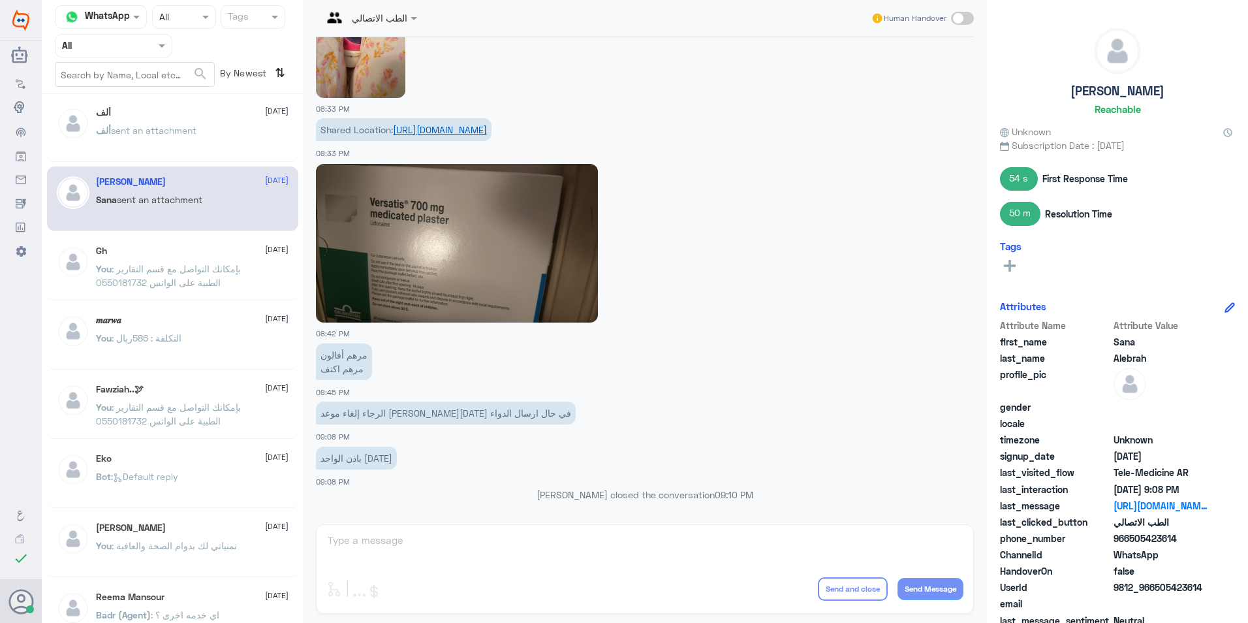
click at [487, 132] on link "[URL][DOMAIN_NAME]" at bounding box center [440, 129] width 94 height 11
click at [117, 118] on div "ألف [DATE] ألف sent an attachment" at bounding box center [192, 131] width 193 height 49
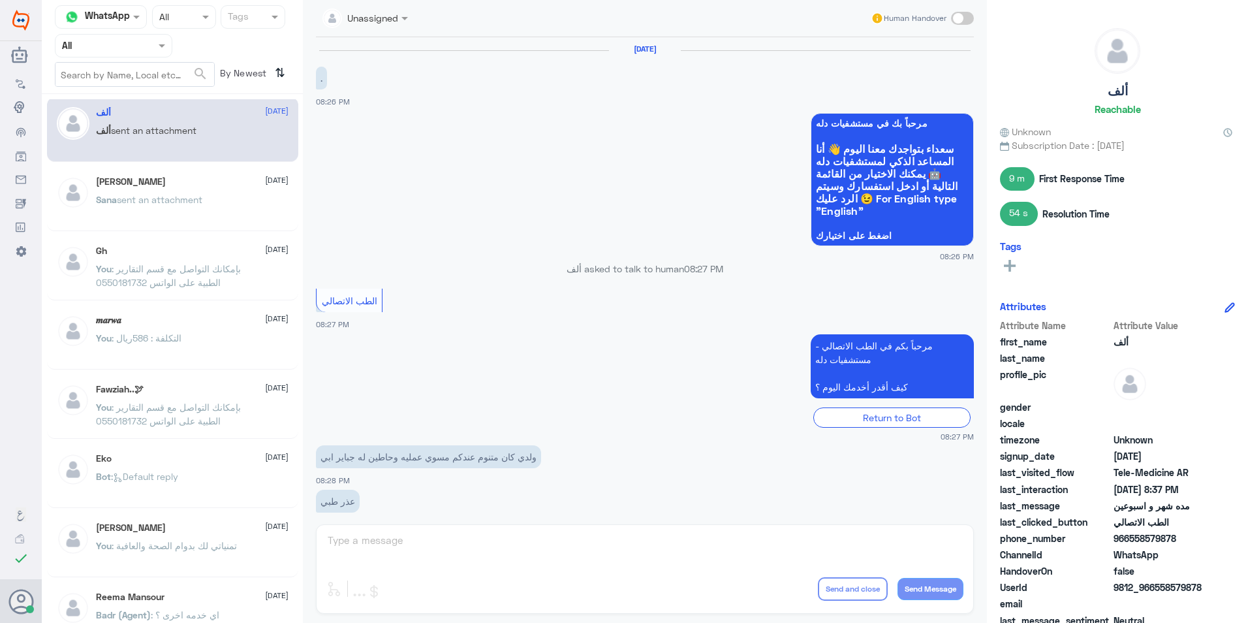
scroll to position [510, 0]
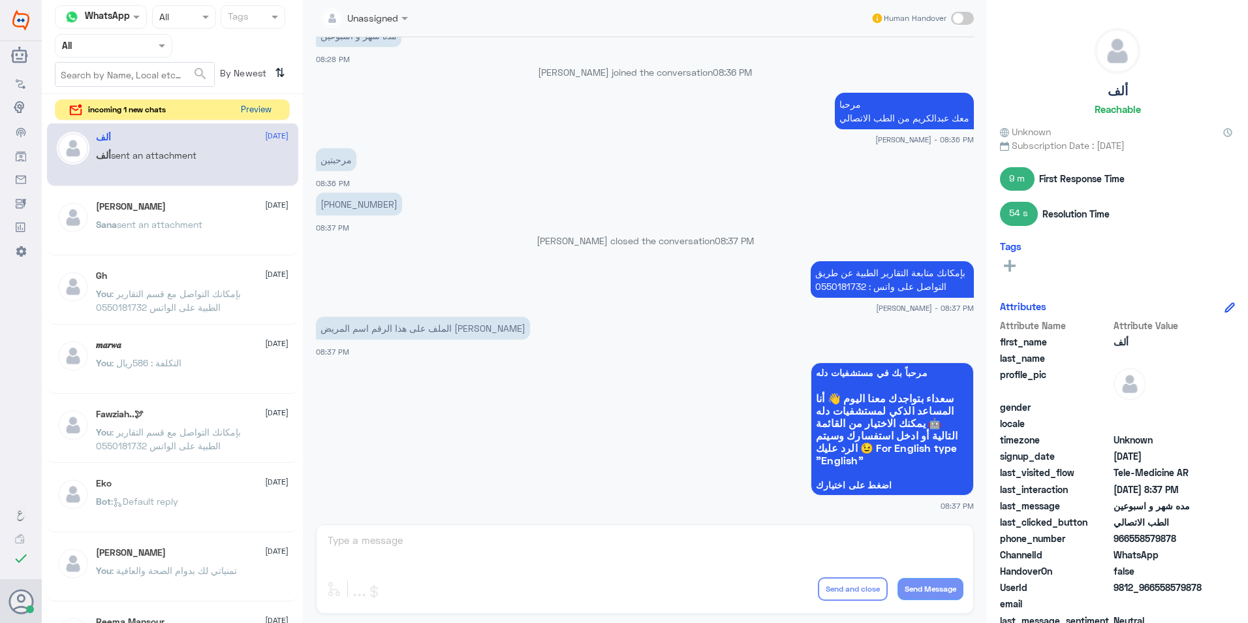
click at [262, 114] on button "Preview" at bounding box center [256, 110] width 40 height 20
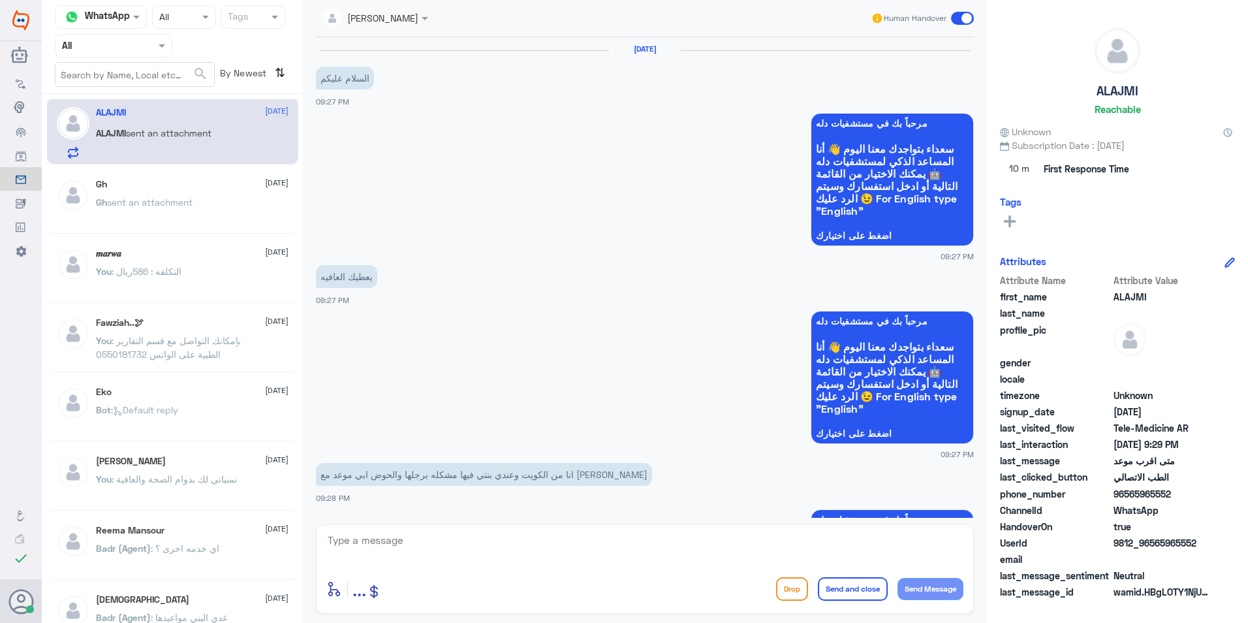
scroll to position [614, 0]
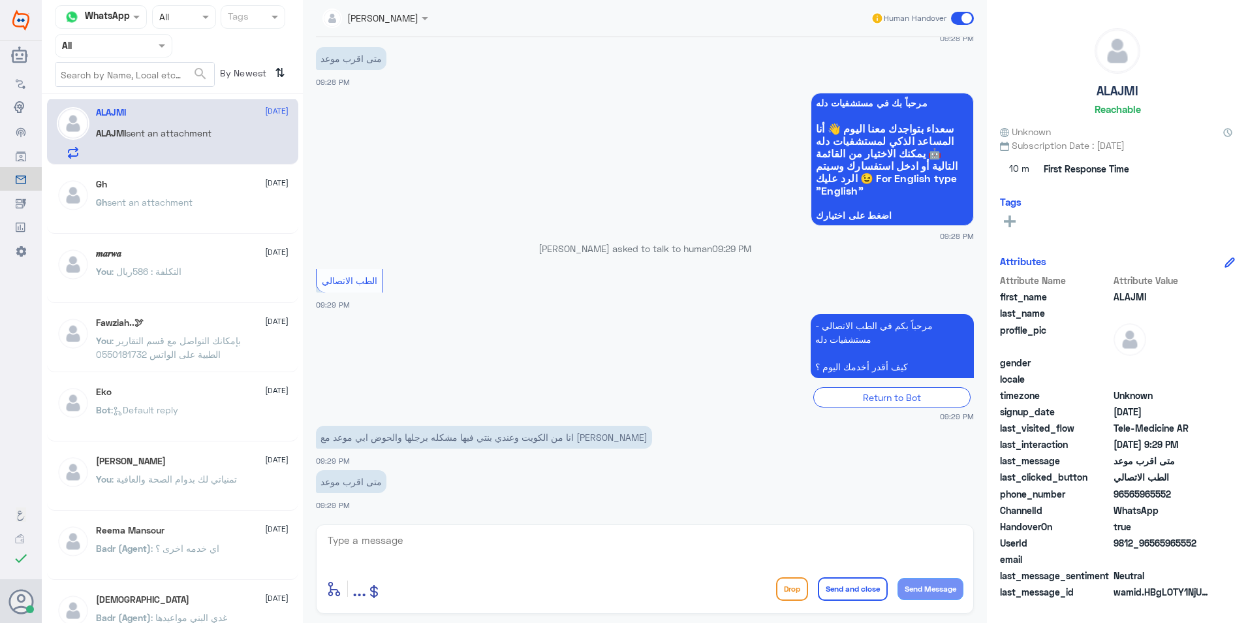
click at [542, 535] on textarea at bounding box center [644, 547] width 637 height 32
type textarea "مرحبا معك [PERSON_NAME] من الطب الاتصالي"
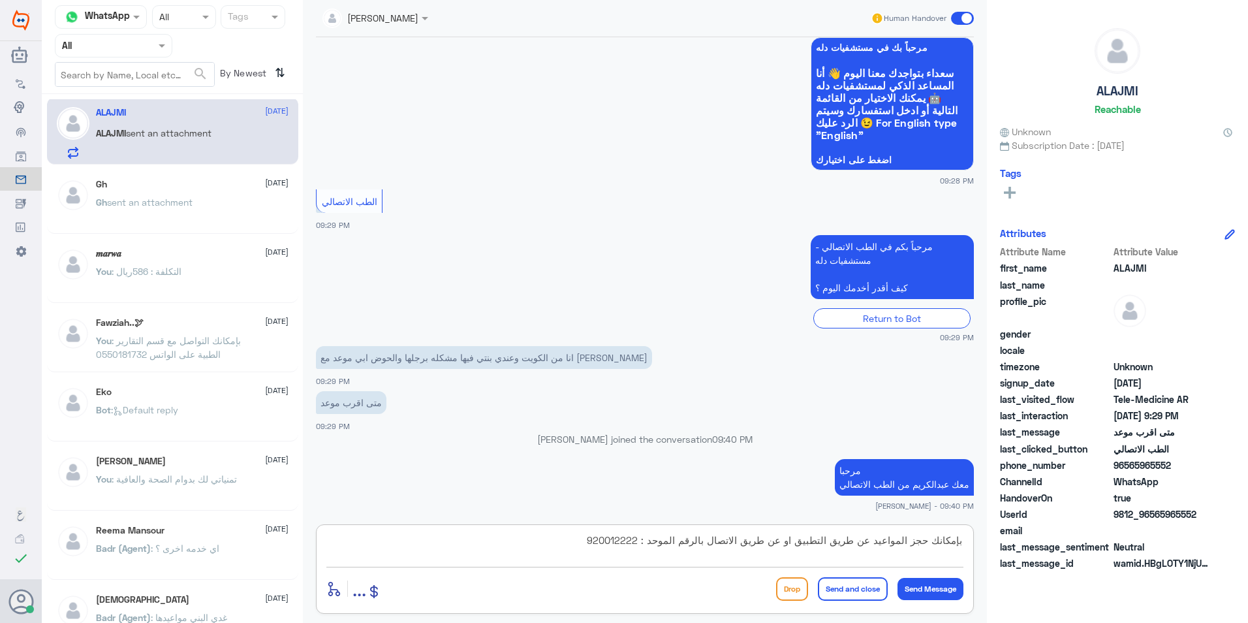
type textarea "بإمكانك حجز المواعيد عن طريق التطبيق او عن طريق الاتصال بالرقم الموحد : 9200122…"
click at [875, 591] on button "Send and close" at bounding box center [853, 588] width 70 height 23
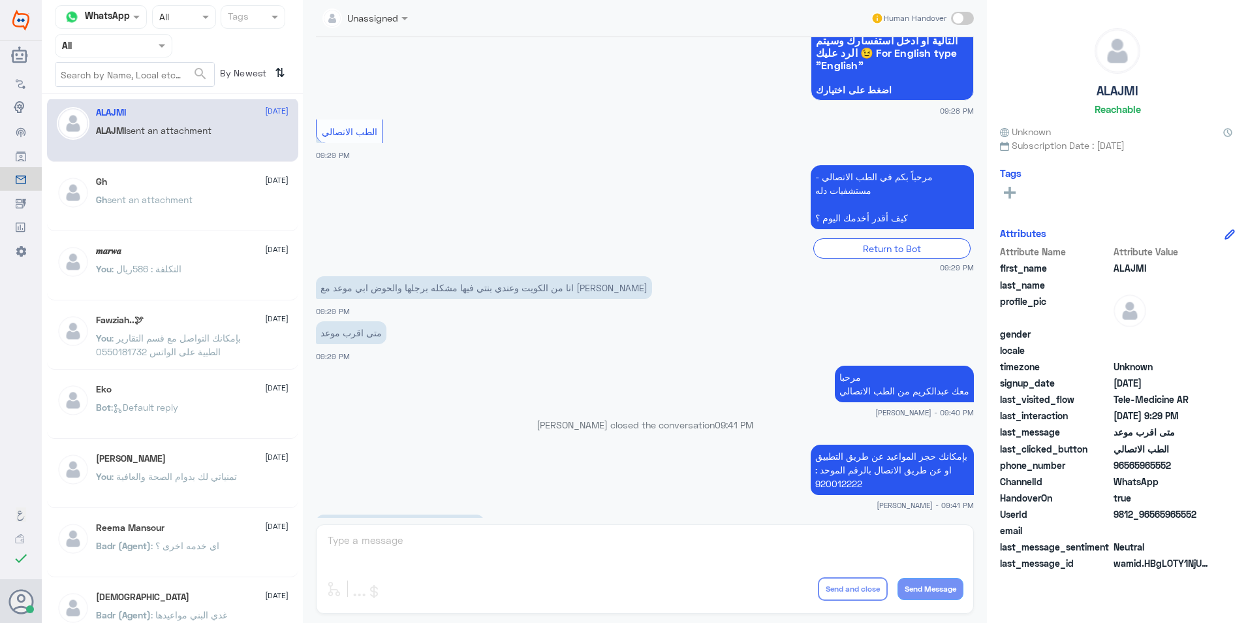
scroll to position [937, 0]
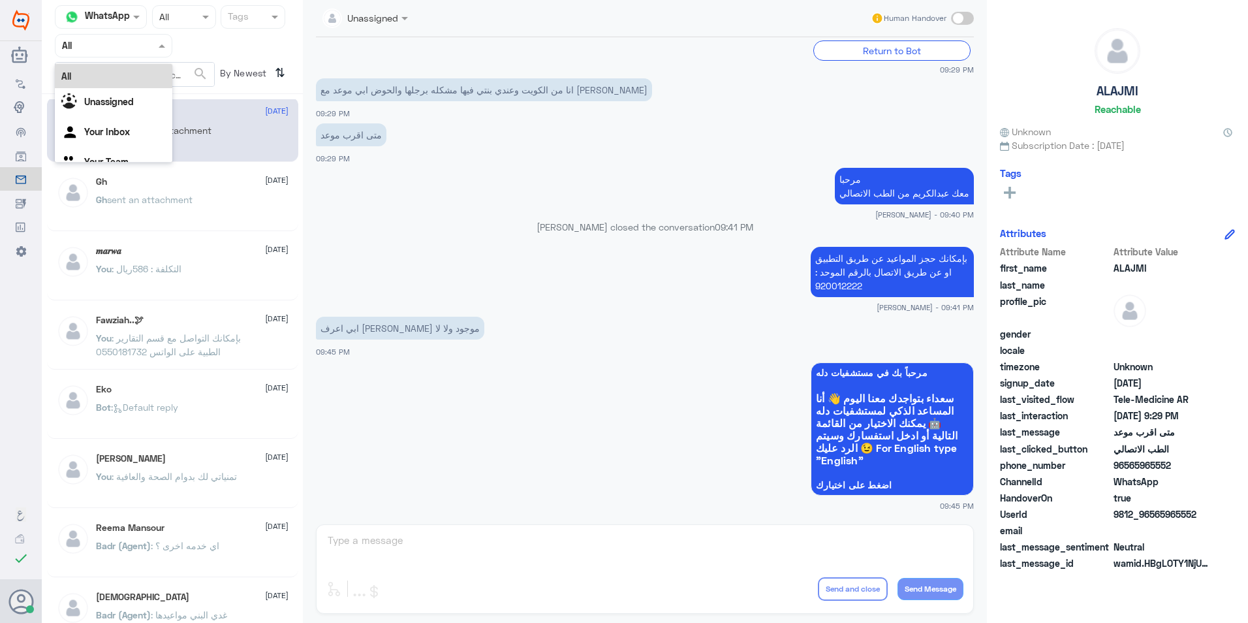
click at [166, 47] on span at bounding box center [163, 46] width 16 height 14
click at [163, 45] on span at bounding box center [162, 46] width 7 height 5
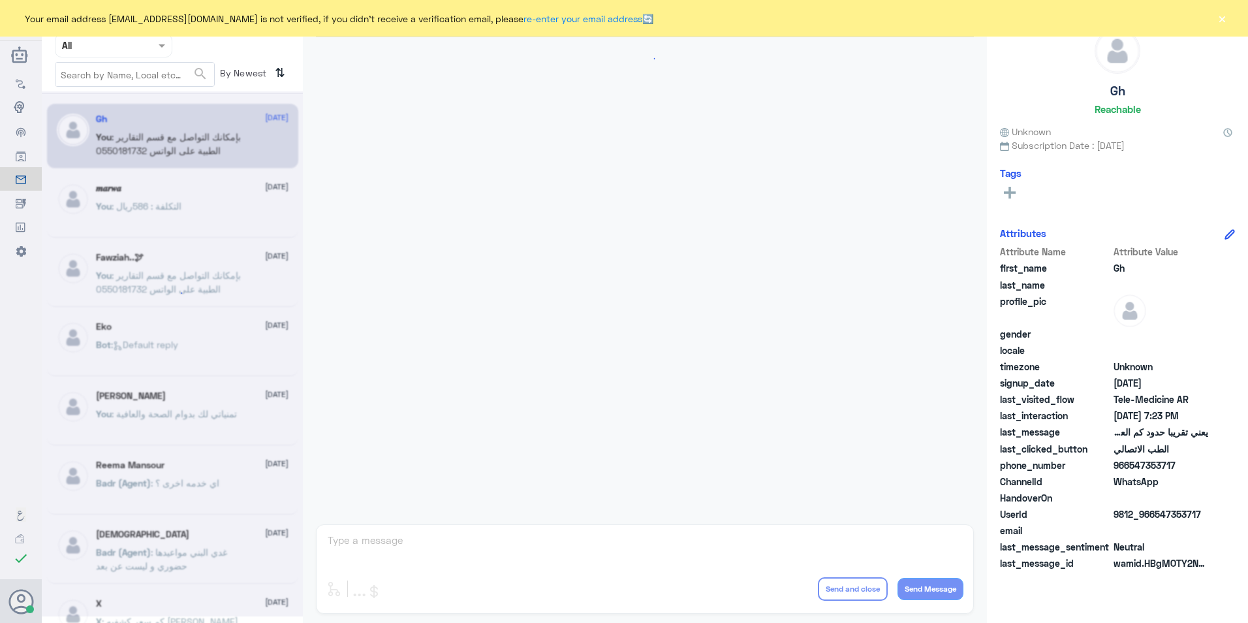
scroll to position [550, 0]
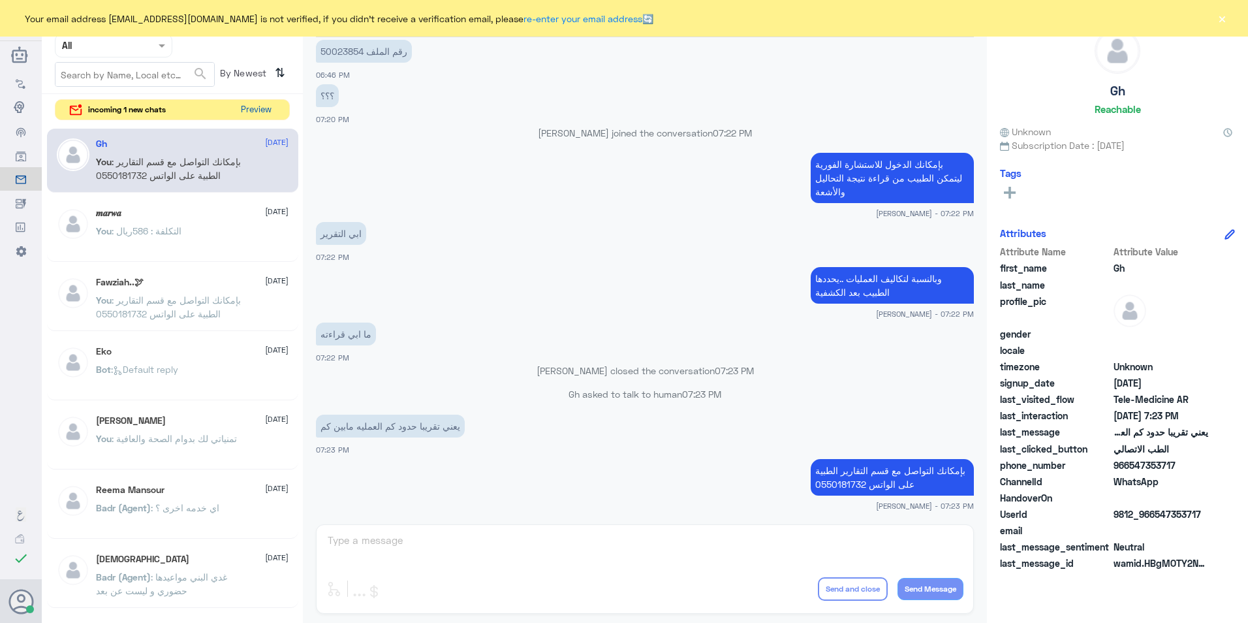
click at [260, 106] on button "Preview" at bounding box center [256, 110] width 40 height 20
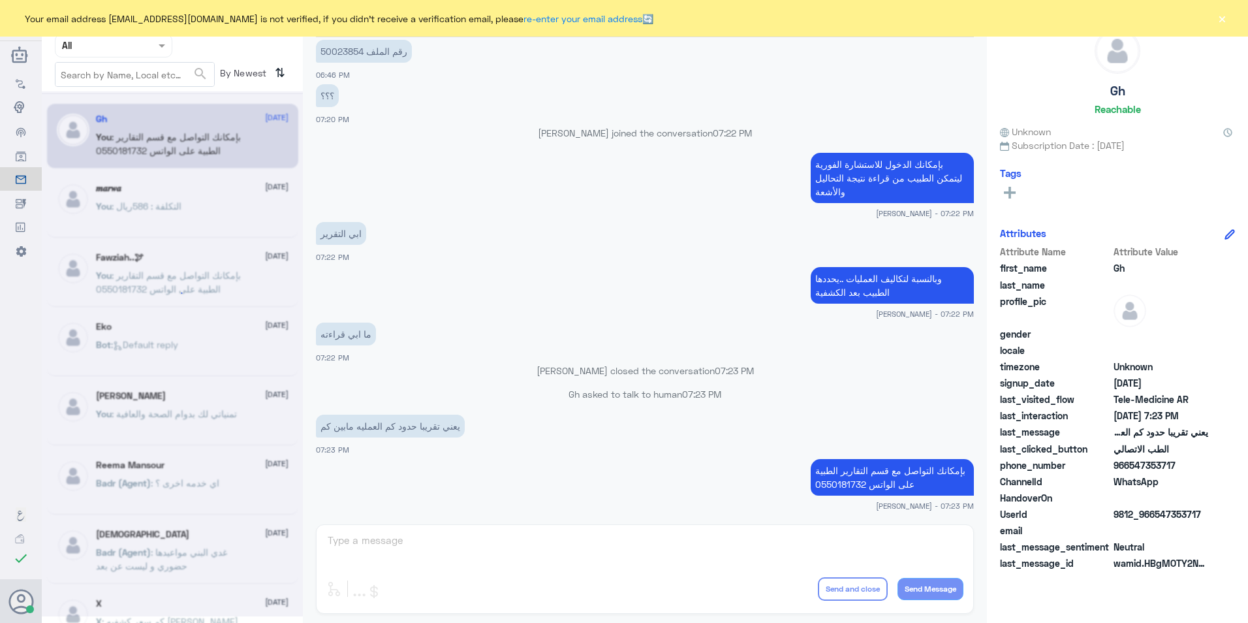
scroll to position [0, 0]
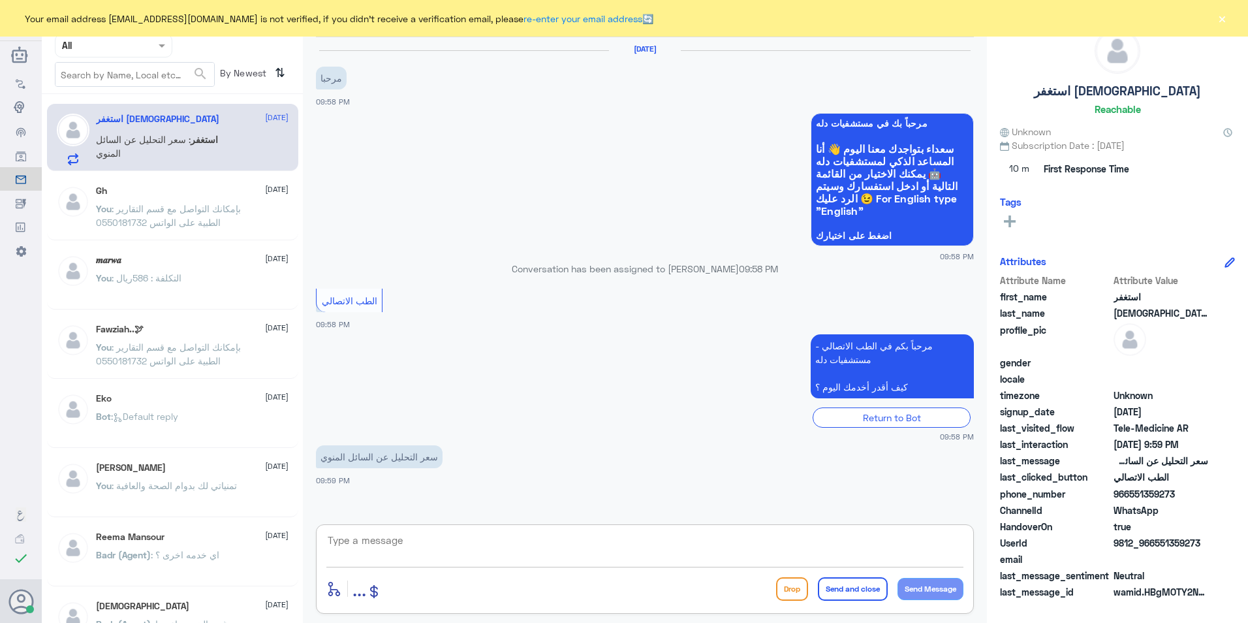
click at [455, 548] on textarea at bounding box center [644, 547] width 637 height 32
type textarea "مرحبا معك [PERSON_NAME] من الطب الاتصالي"
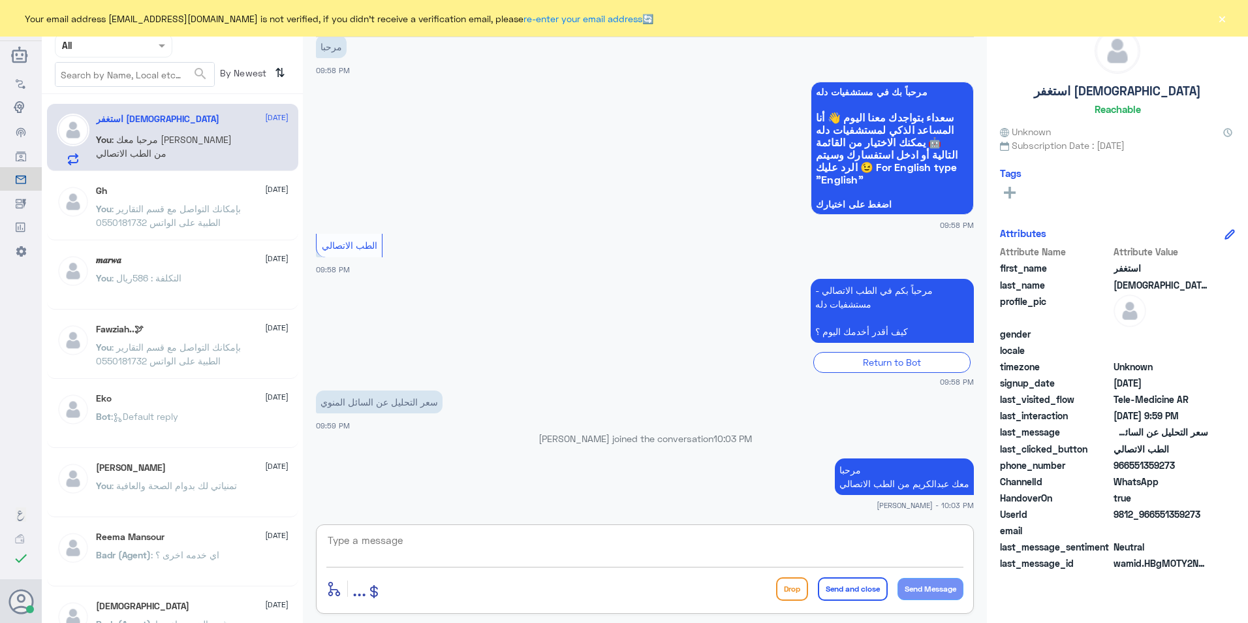
click at [702, 561] on textarea at bounding box center [644, 547] width 637 height 32
type textarea "s"
type textarea "تكلفة التحليل 218 ريال"
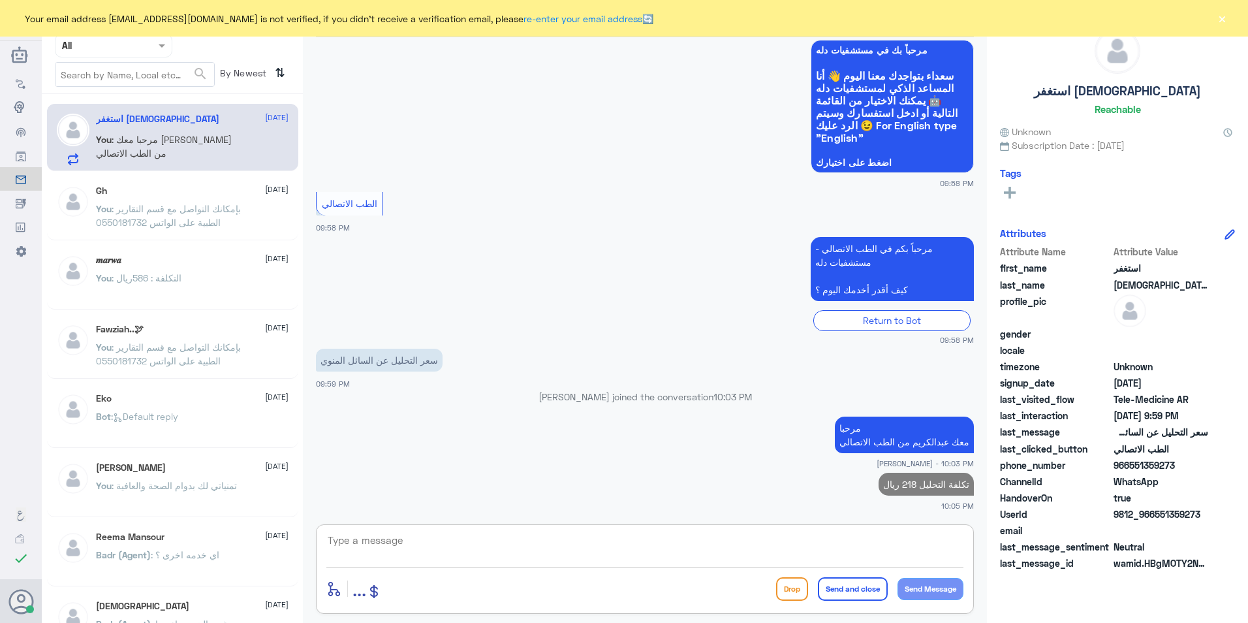
click at [1219, 23] on button "×" at bounding box center [1221, 18] width 13 height 13
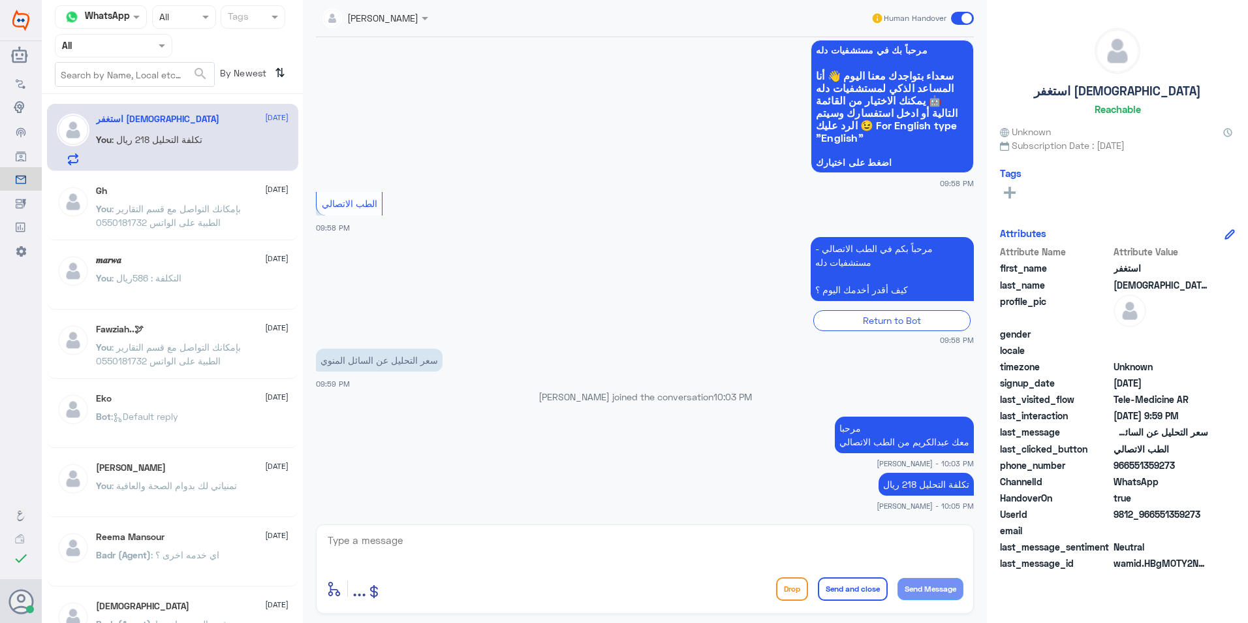
click at [953, 22] on span at bounding box center [962, 18] width 23 height 13
click at [0, 0] on input "checkbox" at bounding box center [0, 0] width 0 height 0
